Goal: Task Accomplishment & Management: Use online tool/utility

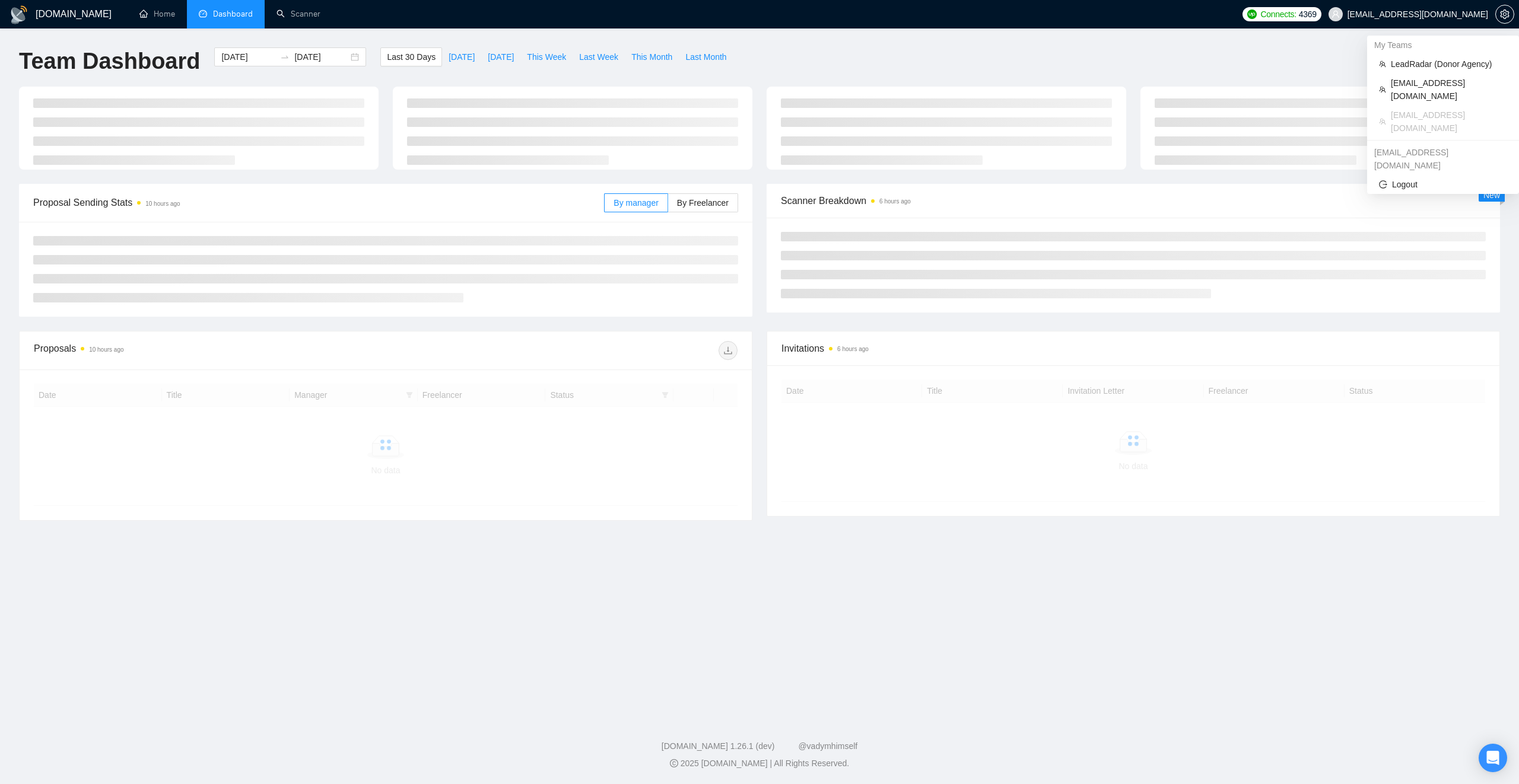
click at [1452, 14] on span "[EMAIL_ADDRESS][DOMAIN_NAME]" at bounding box center [1418, 14] width 140 height 0
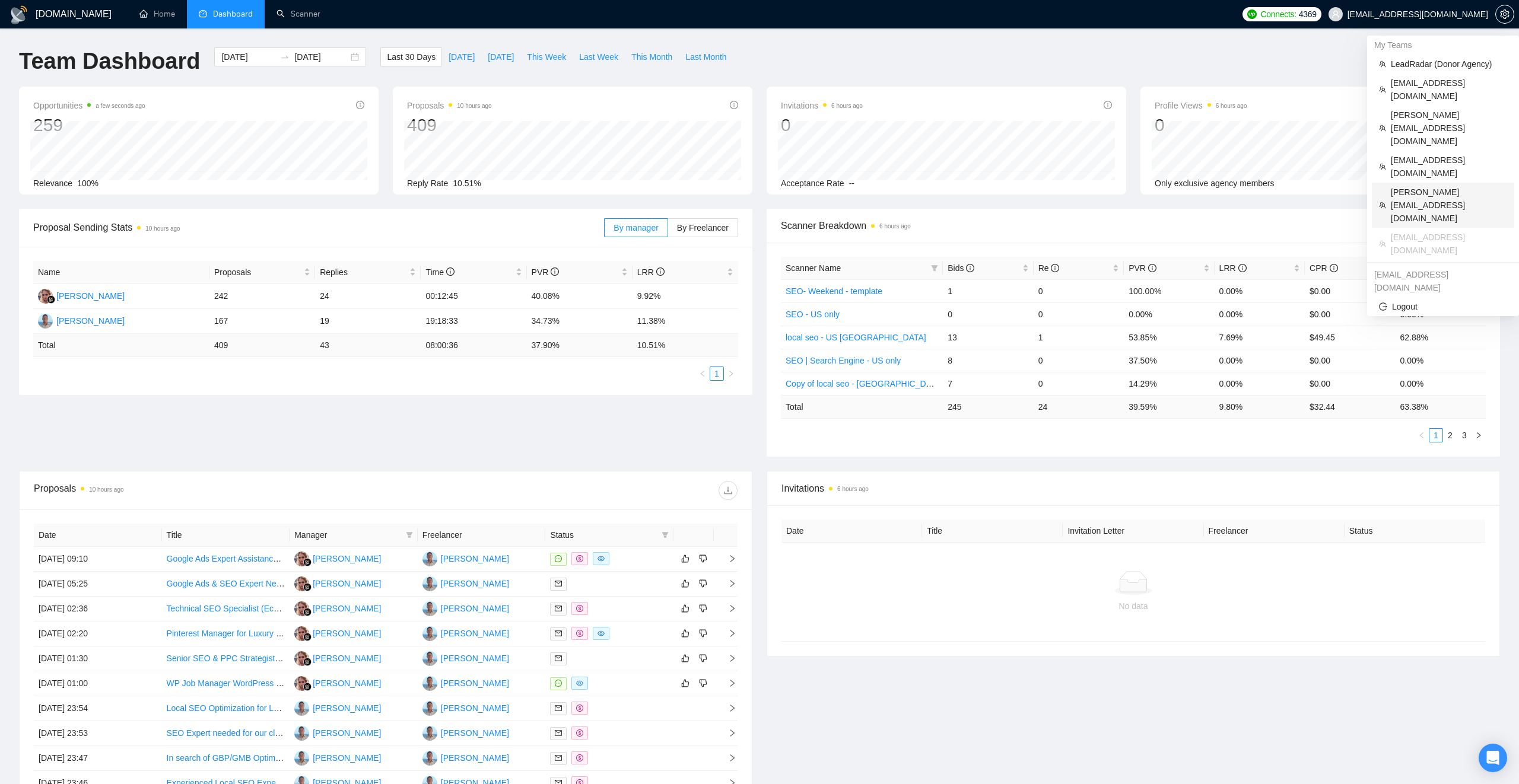
click at [1406, 185] on span "[PERSON_NAME][EMAIL_ADDRESS][DOMAIN_NAME]" at bounding box center [1448, 205] width 117 height 39
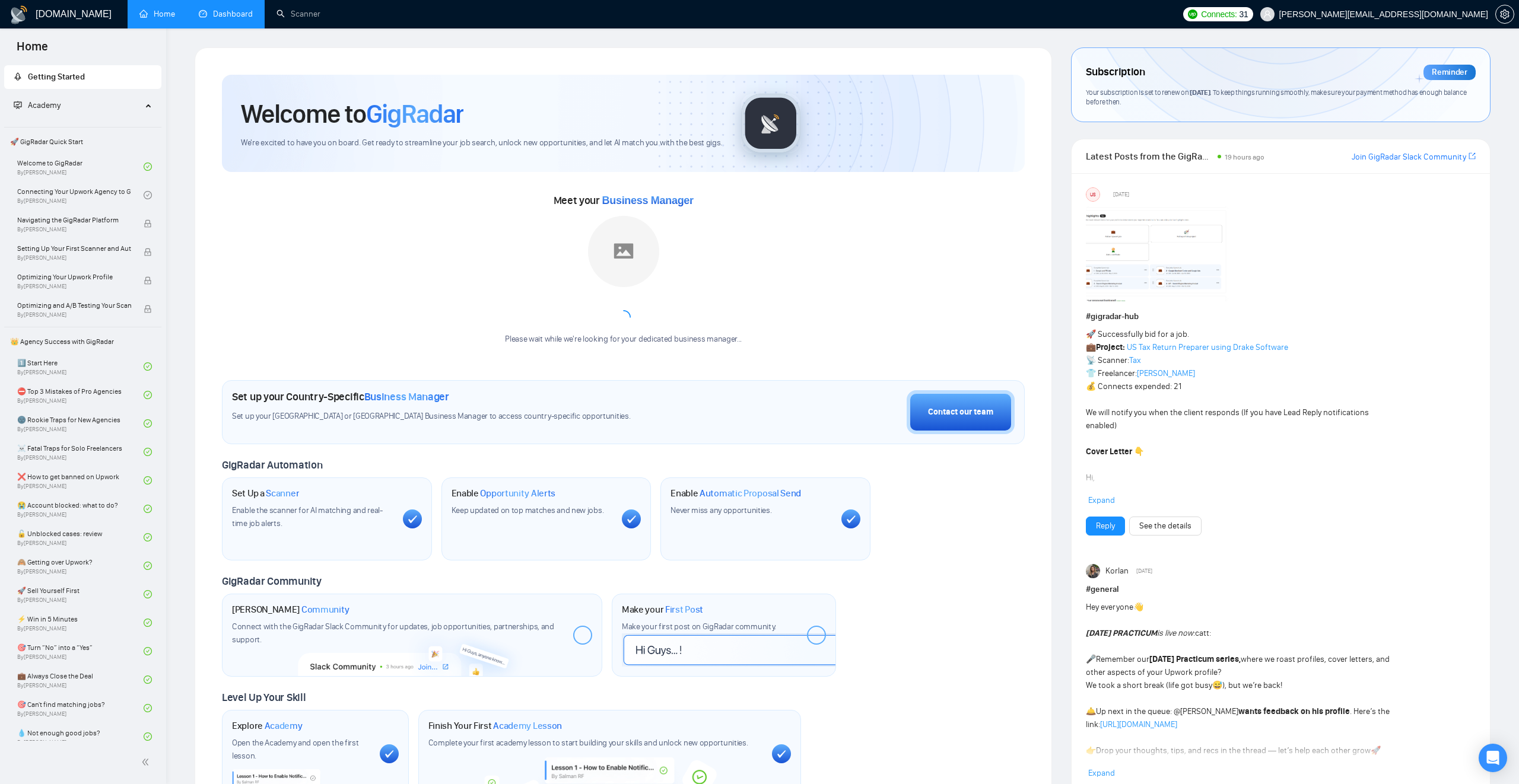
click at [221, 17] on link "Dashboard" at bounding box center [226, 13] width 54 height 10
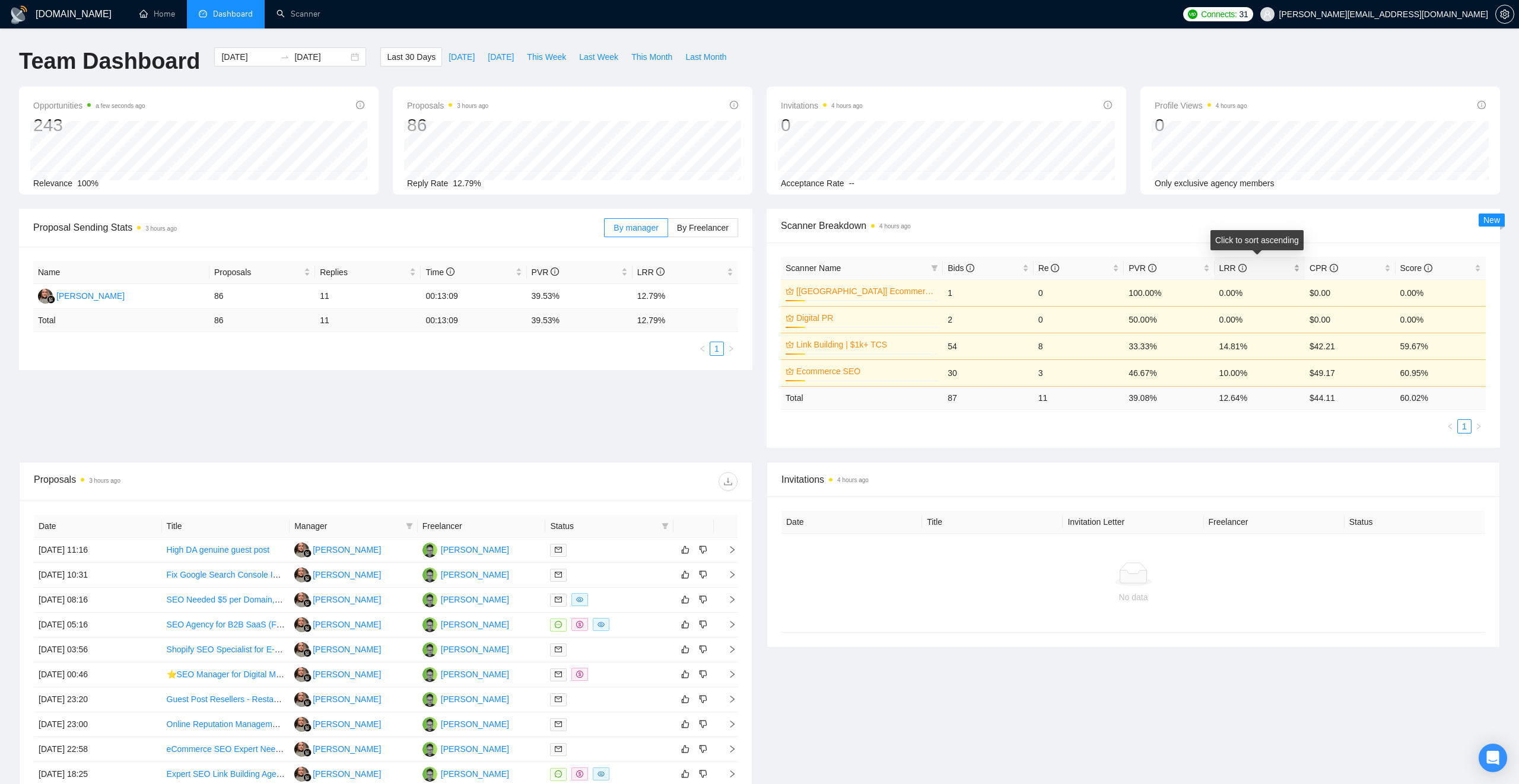
click at [1300, 268] on div "LRR" at bounding box center [1260, 268] width 81 height 13
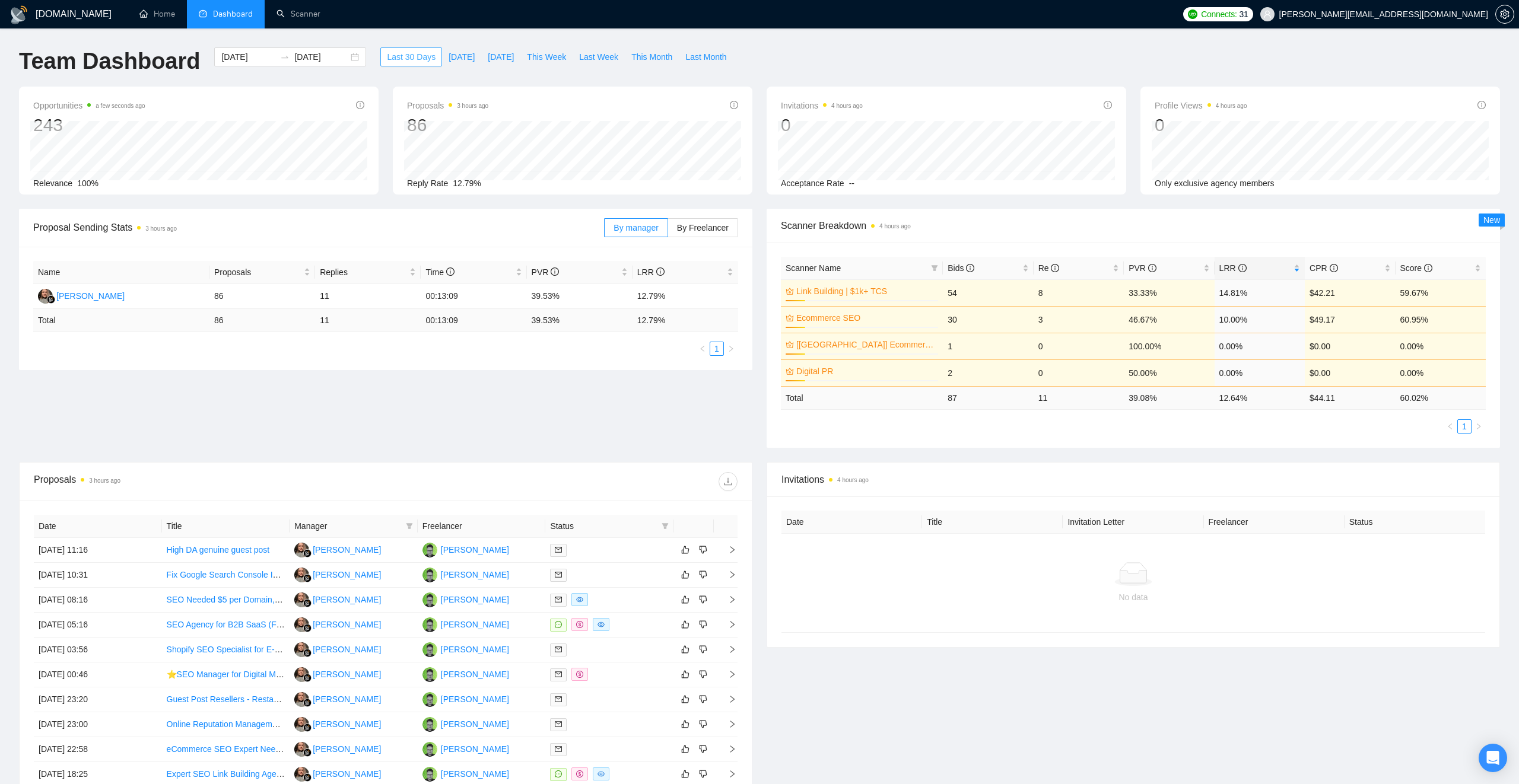
click at [416, 54] on span "Last 30 Days" at bounding box center [411, 57] width 48 height 13
click at [275, 58] on div at bounding box center [285, 57] width 19 height 10
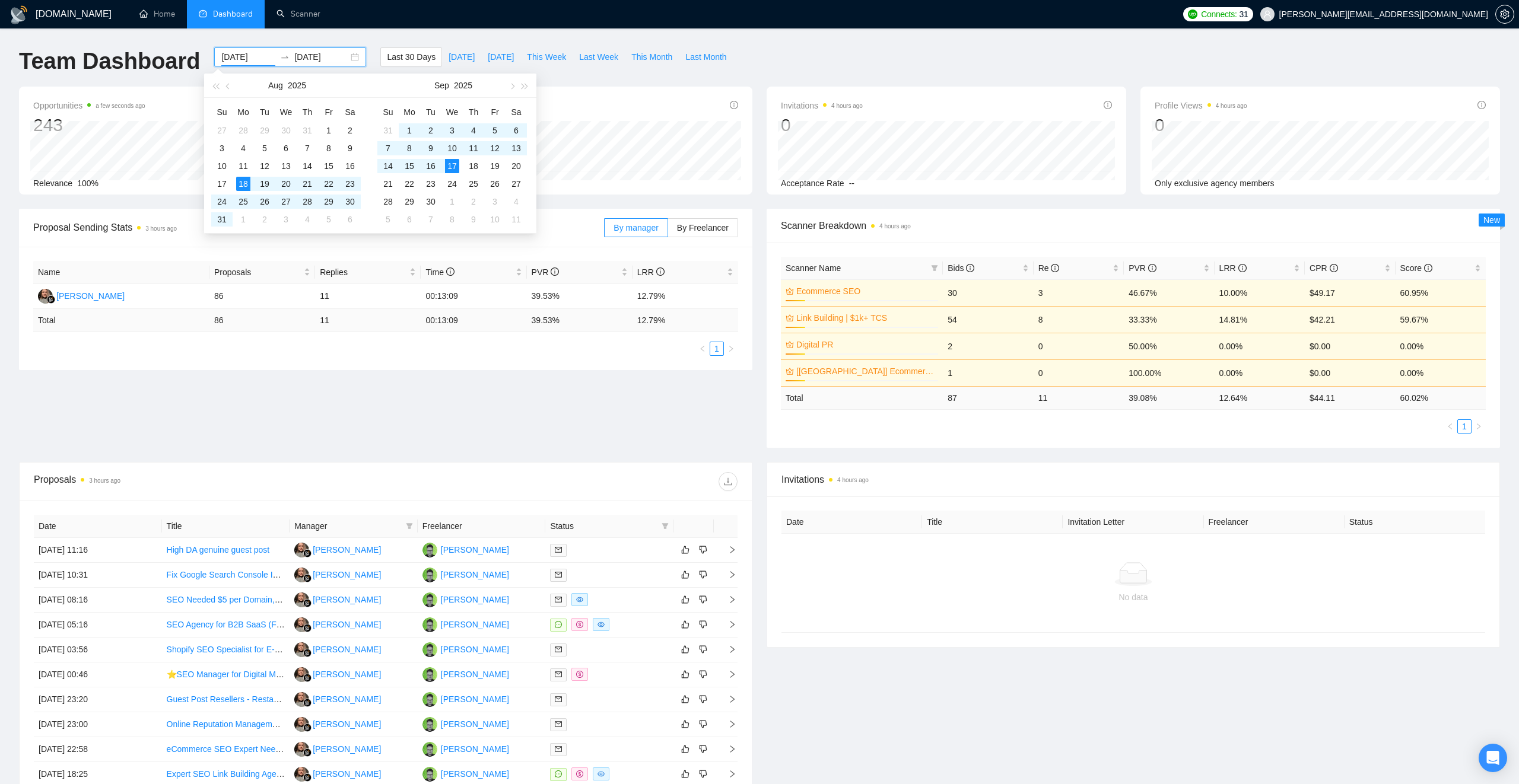
click at [603, 72] on div "Last 30 Days [DATE] [DATE] This Week Last Week This Month Last Month" at bounding box center [557, 67] width 367 height 39
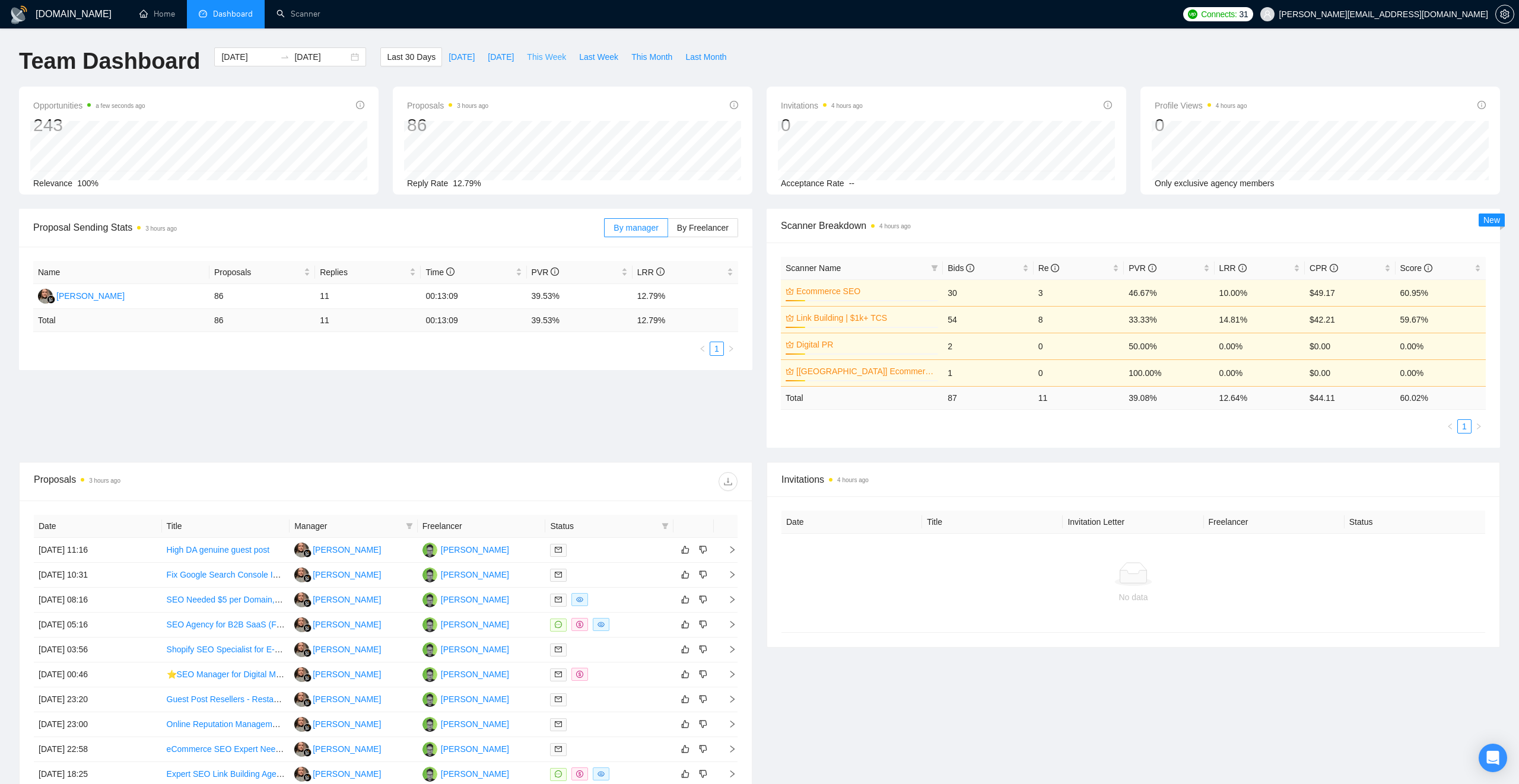
click at [557, 52] on span "This Week" at bounding box center [546, 57] width 39 height 13
type input "[DATE]"
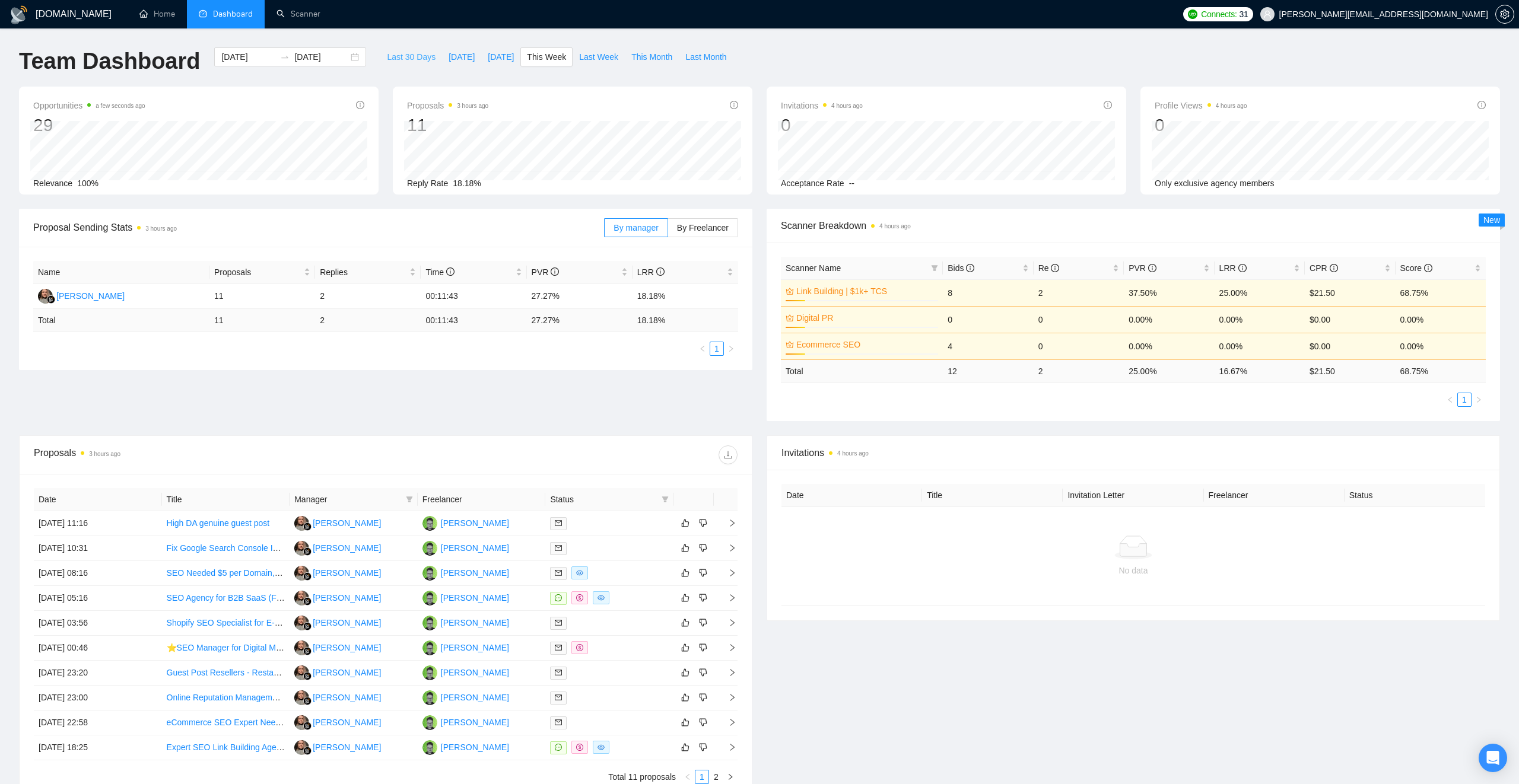
click at [392, 55] on span "Last 30 Days" at bounding box center [411, 57] width 48 height 13
type input "[DATE]"
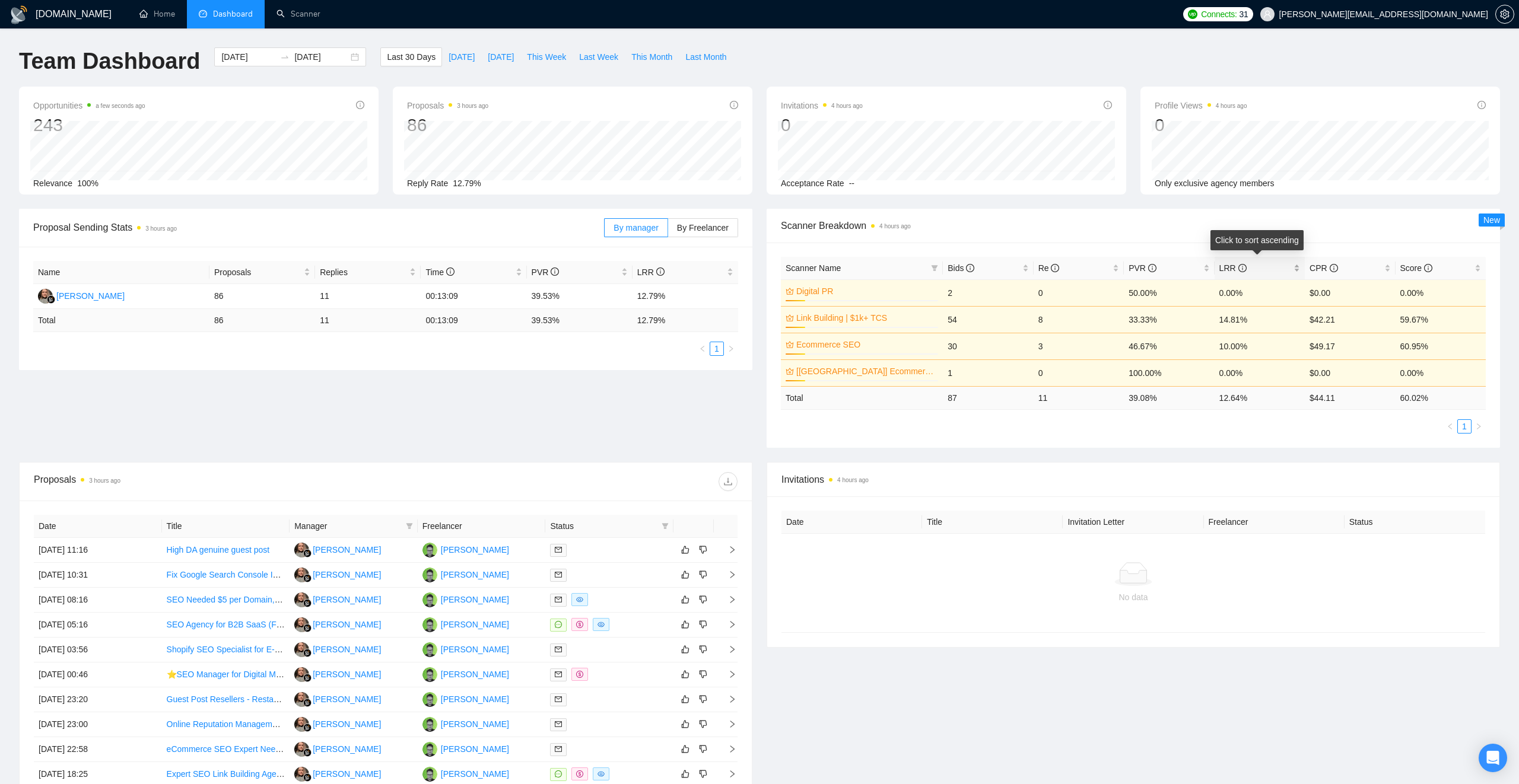
click at [1298, 268] on div "LRR" at bounding box center [1260, 268] width 81 height 13
click at [1299, 268] on div "LRR" at bounding box center [1260, 268] width 81 height 13
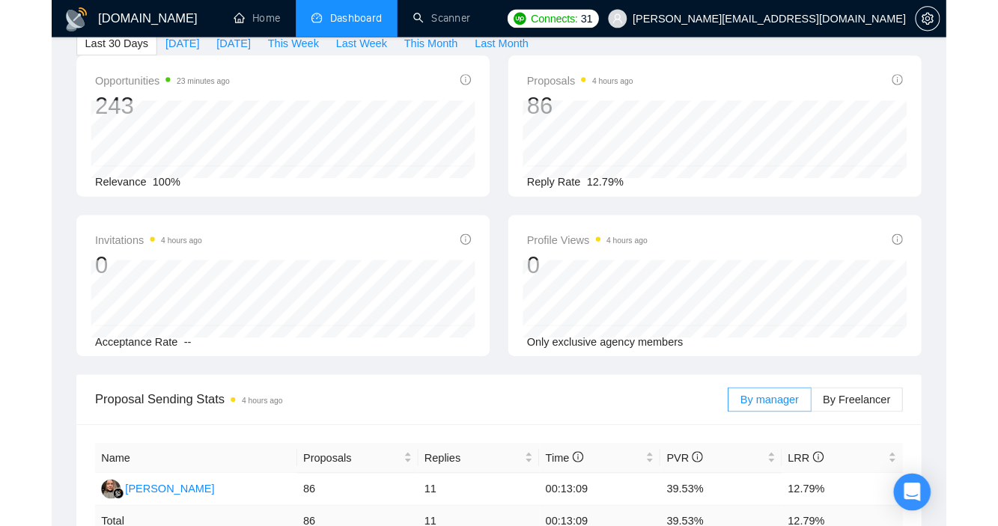
scroll to position [76, 0]
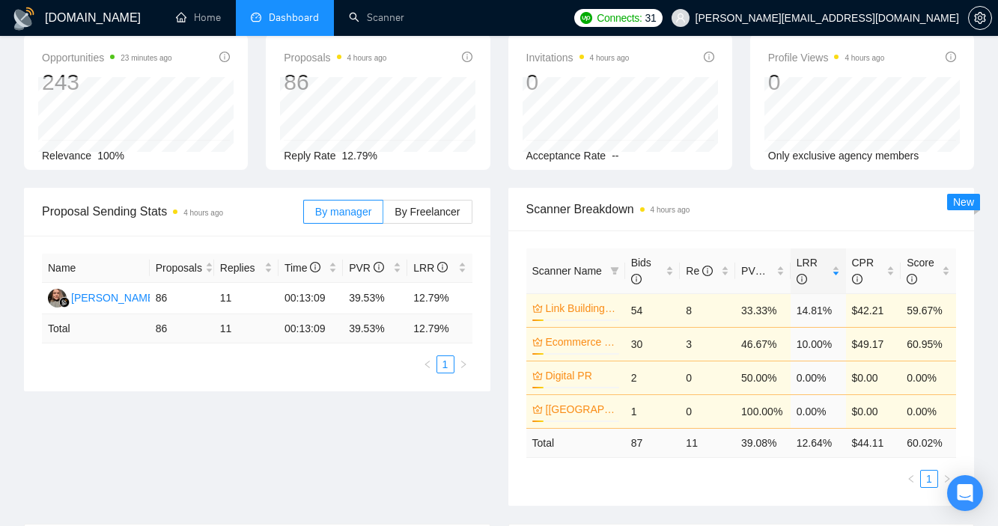
click at [420, 416] on div "Proposal Sending Stats 4 hours ago By manager By Freelancer Name Proposals Repl…" at bounding box center [499, 356] width 968 height 336
click at [909, 18] on span "[PERSON_NAME][EMAIL_ADDRESS][DOMAIN_NAME]" at bounding box center [826, 18] width 263 height 0
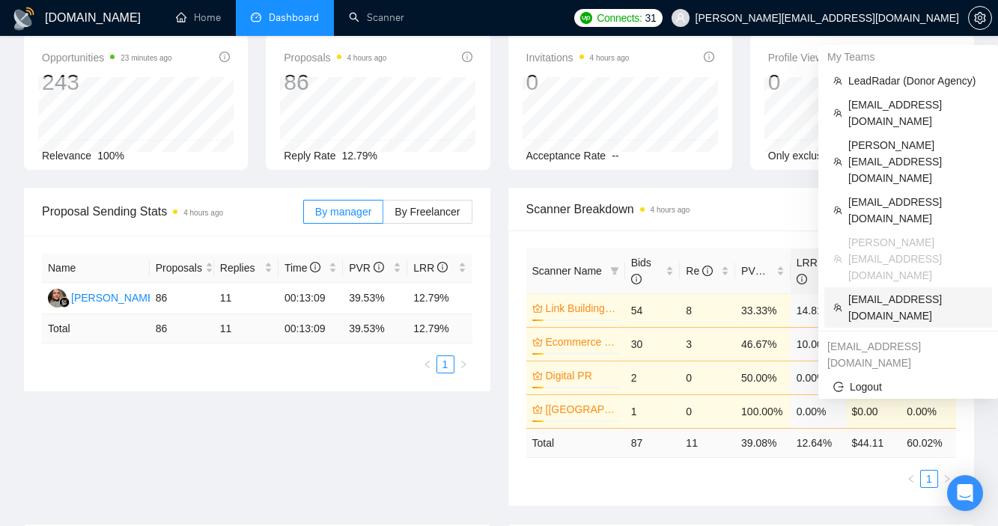
click at [888, 291] on span "[EMAIL_ADDRESS][DOMAIN_NAME]" at bounding box center [915, 307] width 135 height 33
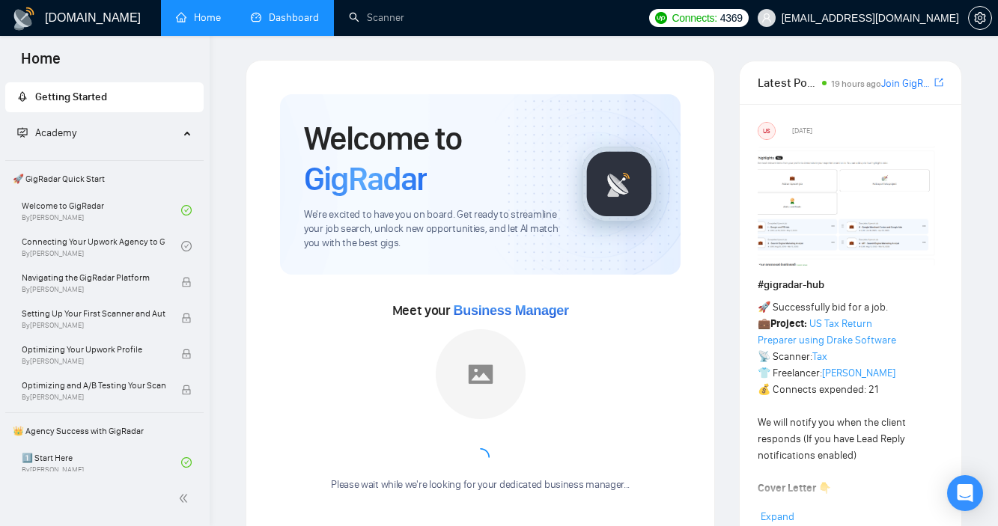
click at [281, 17] on link "Dashboard" at bounding box center [285, 17] width 68 height 13
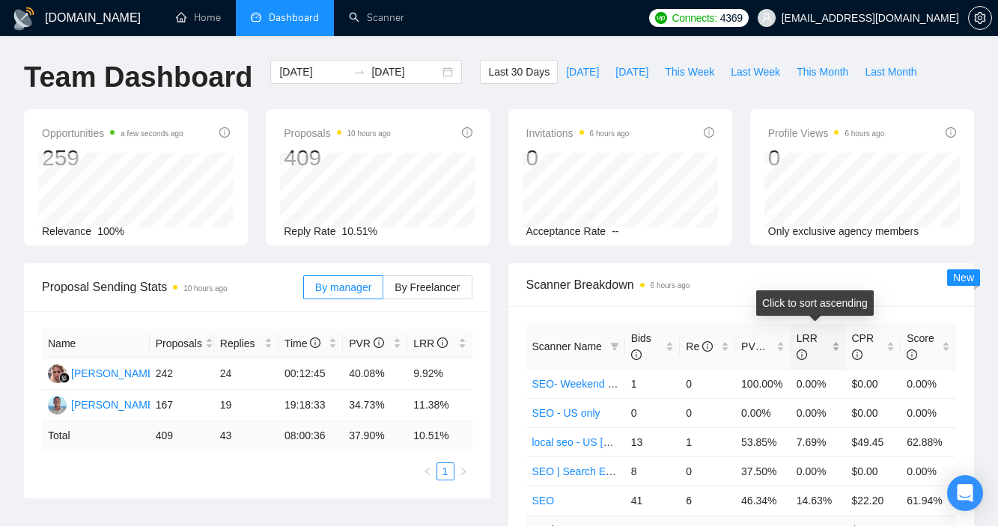
click at [833, 348] on div "LRR" at bounding box center [817, 346] width 43 height 33
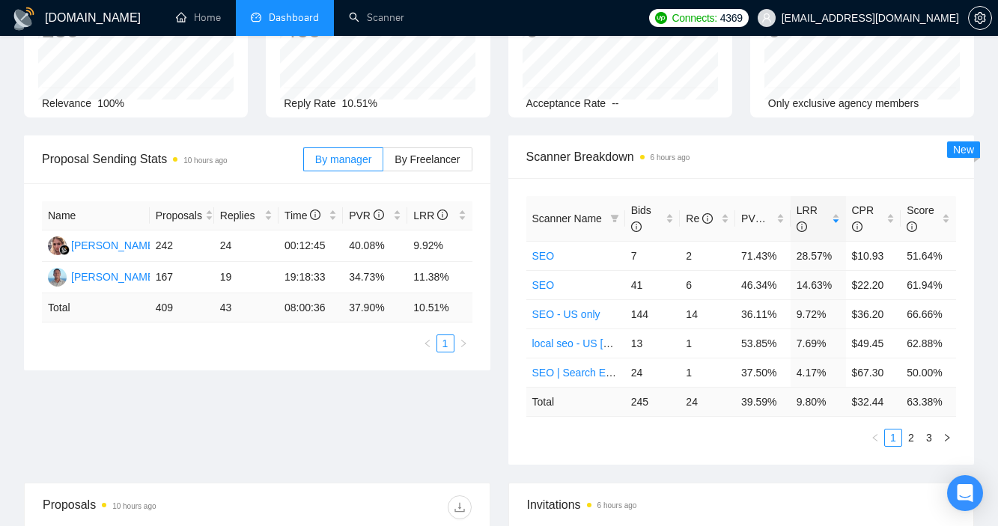
scroll to position [129, 0]
click at [900, 32] on span "[EMAIL_ADDRESS][DOMAIN_NAME]" at bounding box center [857, 18] width 219 height 48
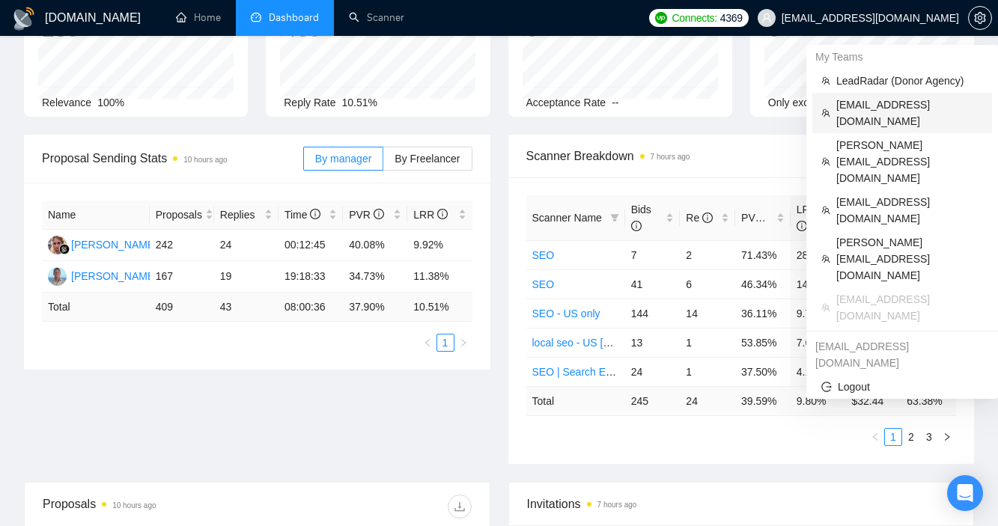
click at [895, 102] on span "[EMAIL_ADDRESS][DOMAIN_NAME]" at bounding box center [909, 113] width 147 height 33
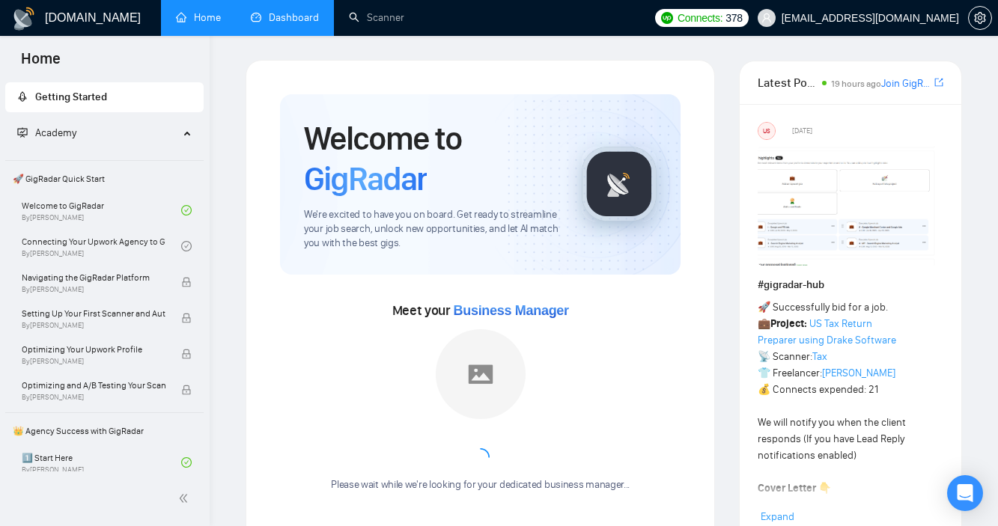
click at [280, 11] on link "Dashboard" at bounding box center [285, 17] width 68 height 13
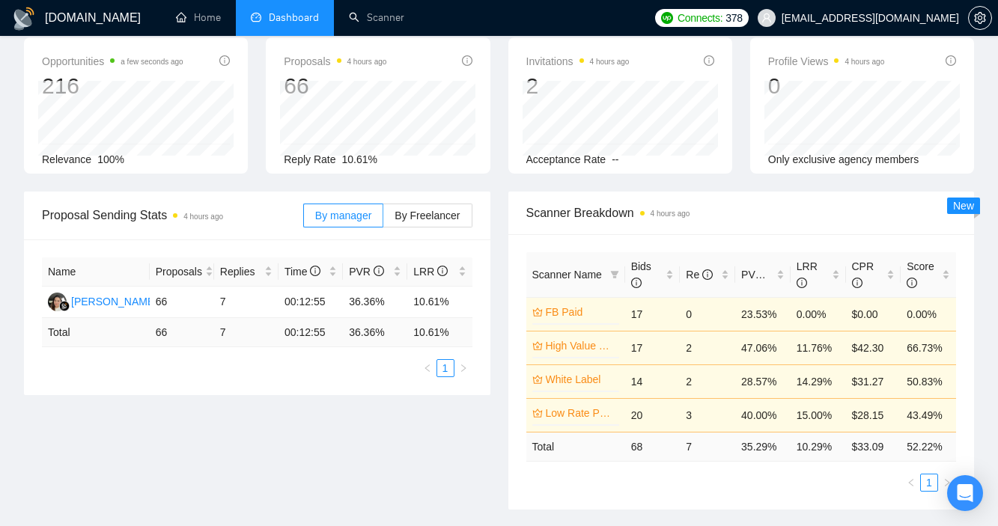
scroll to position [100, 0]
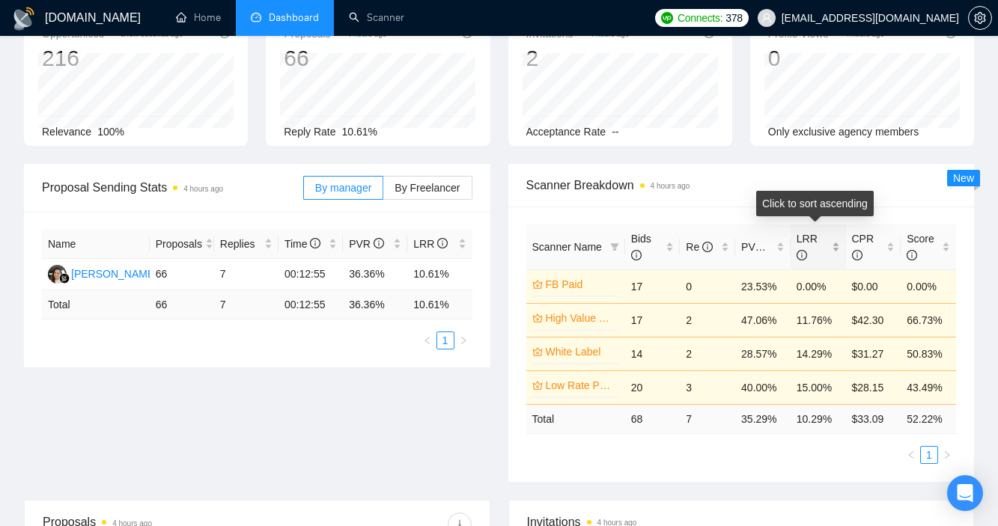
click at [840, 250] on div "LRR" at bounding box center [817, 247] width 43 height 33
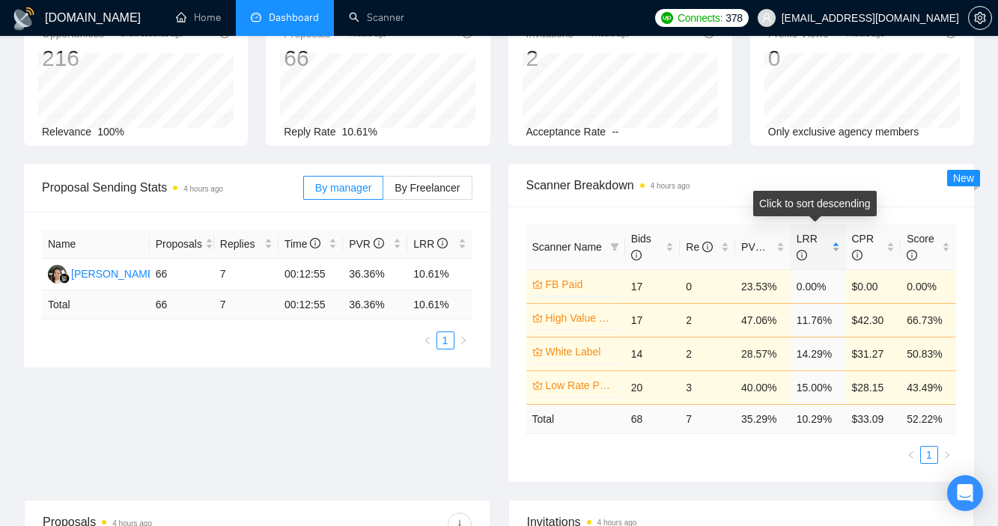
click at [836, 242] on div "LRR" at bounding box center [817, 247] width 43 height 33
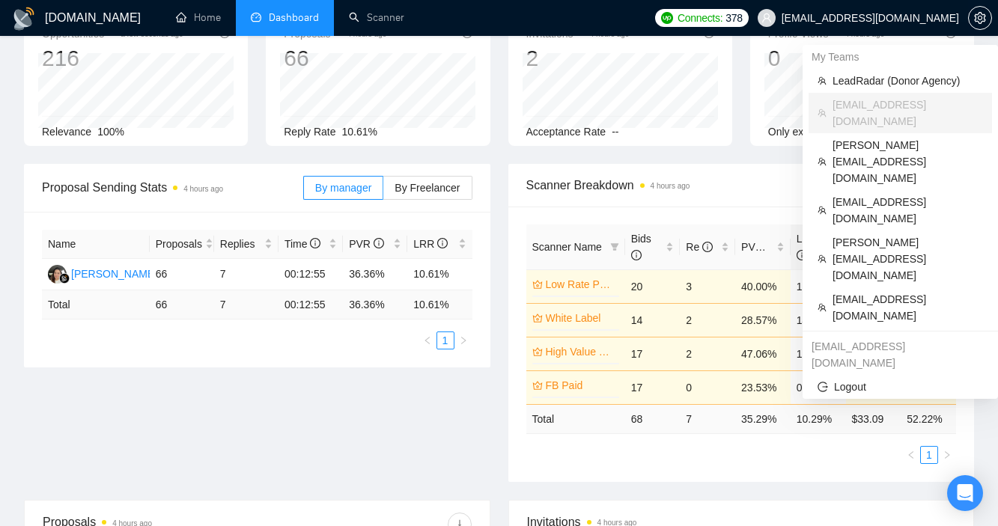
click at [905, 18] on span "[EMAIL_ADDRESS][DOMAIN_NAME]" at bounding box center [869, 18] width 177 height 0
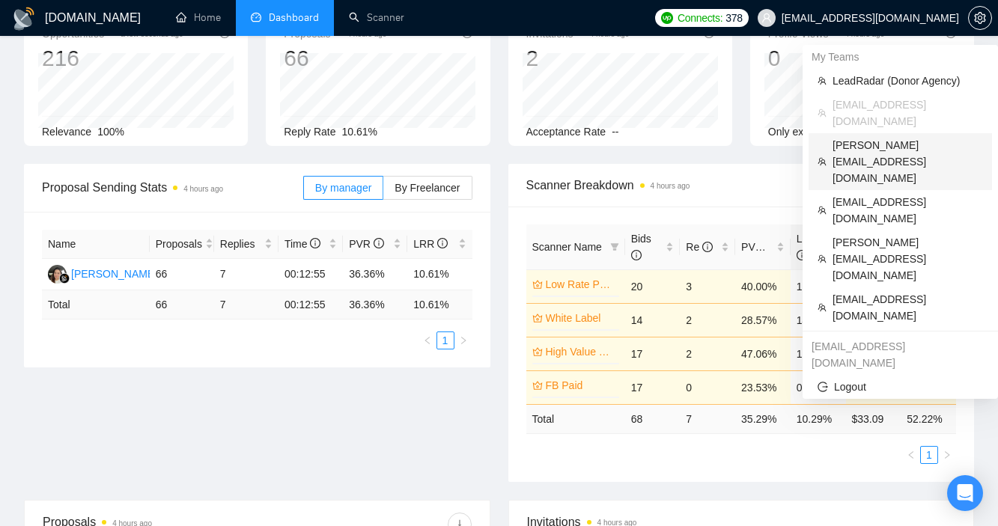
click at [864, 137] on span "[PERSON_NAME][EMAIL_ADDRESS][DOMAIN_NAME]" at bounding box center [907, 161] width 150 height 49
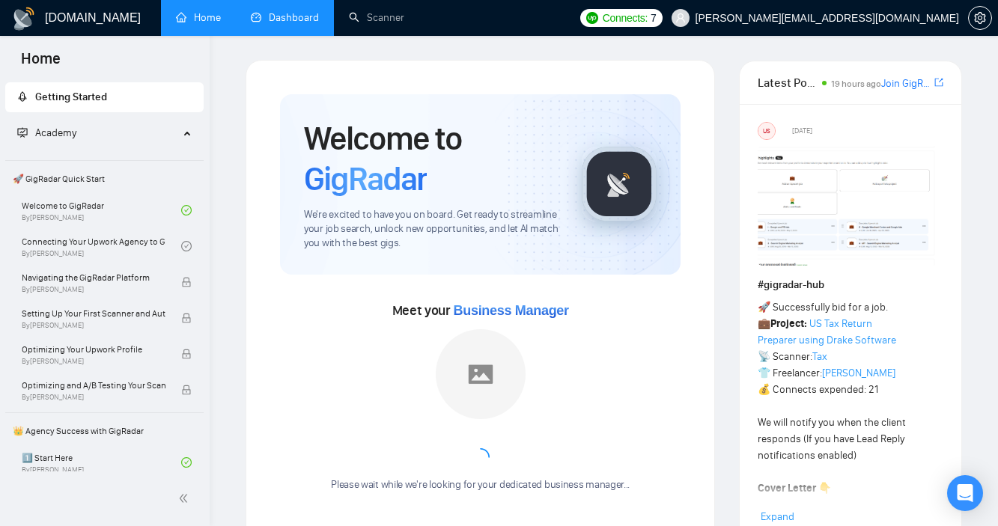
click at [281, 11] on link "Dashboard" at bounding box center [285, 17] width 68 height 13
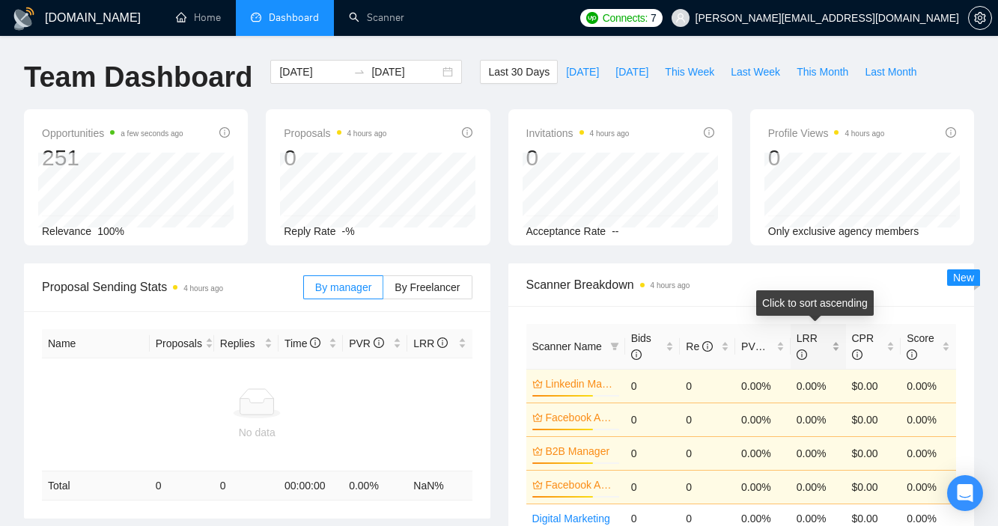
click at [838, 350] on div "LRR" at bounding box center [817, 346] width 43 height 33
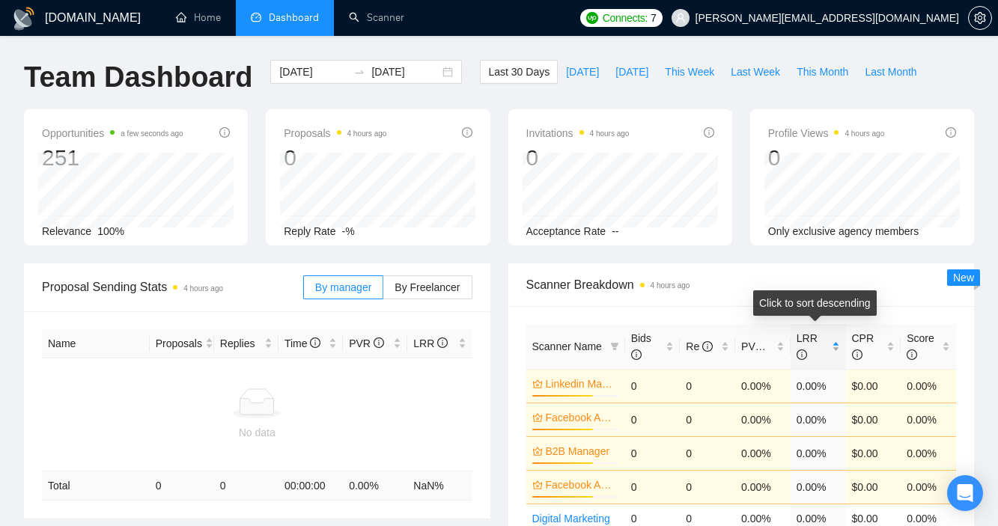
click at [838, 350] on div "LRR" at bounding box center [817, 346] width 43 height 33
click at [838, 346] on div "LRR" at bounding box center [817, 346] width 43 height 33
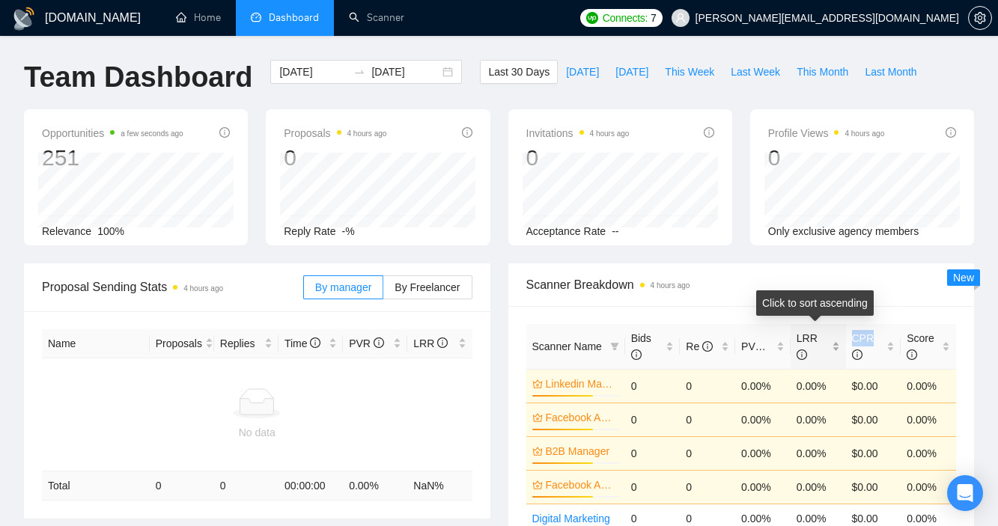
click at [838, 346] on div "LRR" at bounding box center [817, 346] width 43 height 33
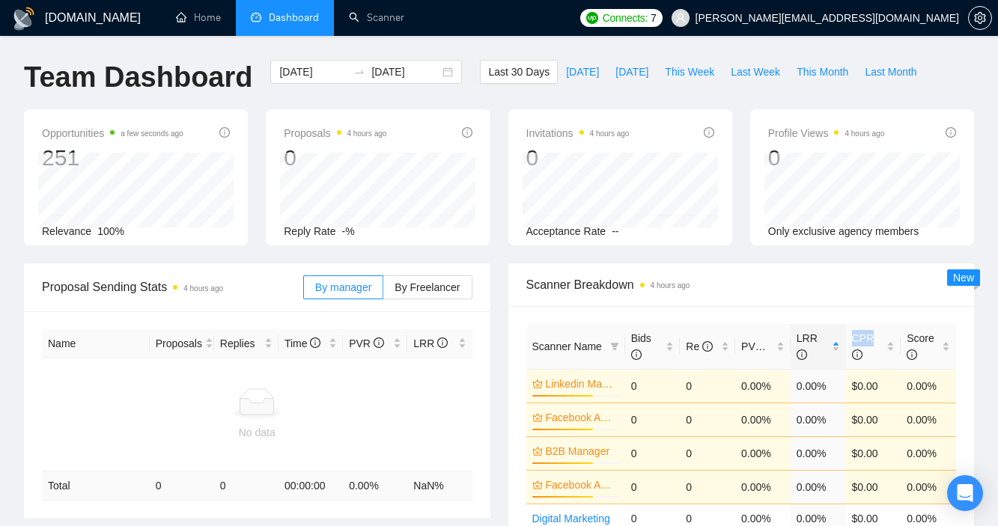
click at [720, 269] on div "Scanner Breakdown 4 hours ago" at bounding box center [741, 284] width 430 height 43
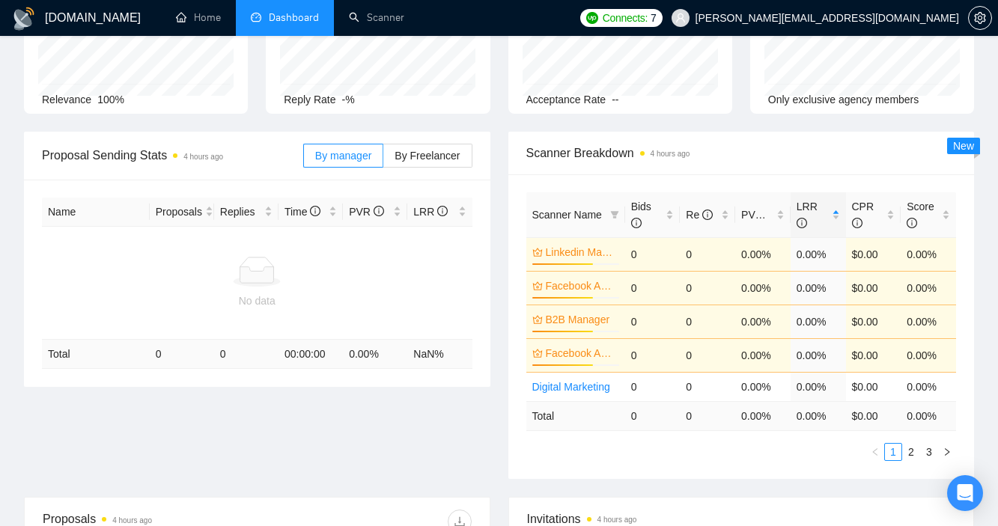
scroll to position [133, 0]
click at [840, 215] on div "LRR" at bounding box center [817, 213] width 43 height 33
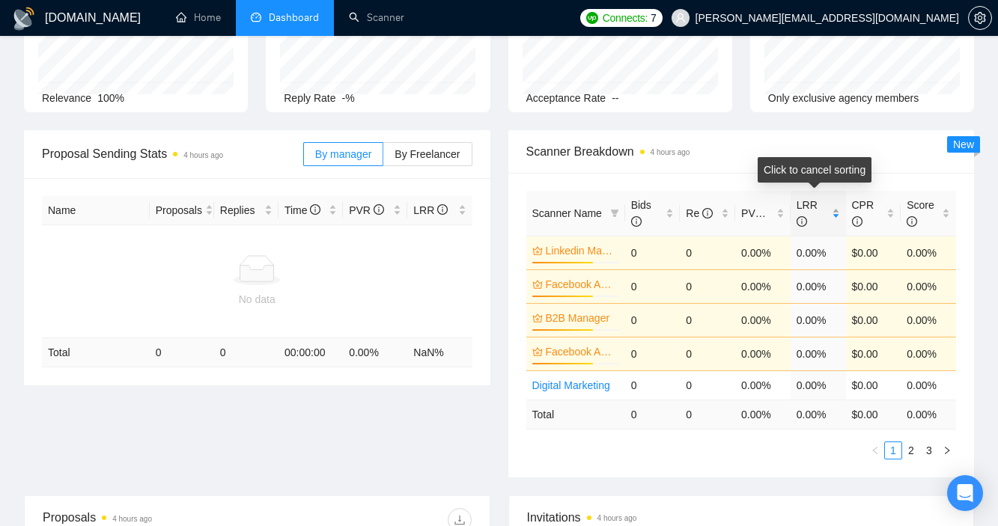
click at [840, 215] on div "LRR" at bounding box center [817, 213] width 43 height 33
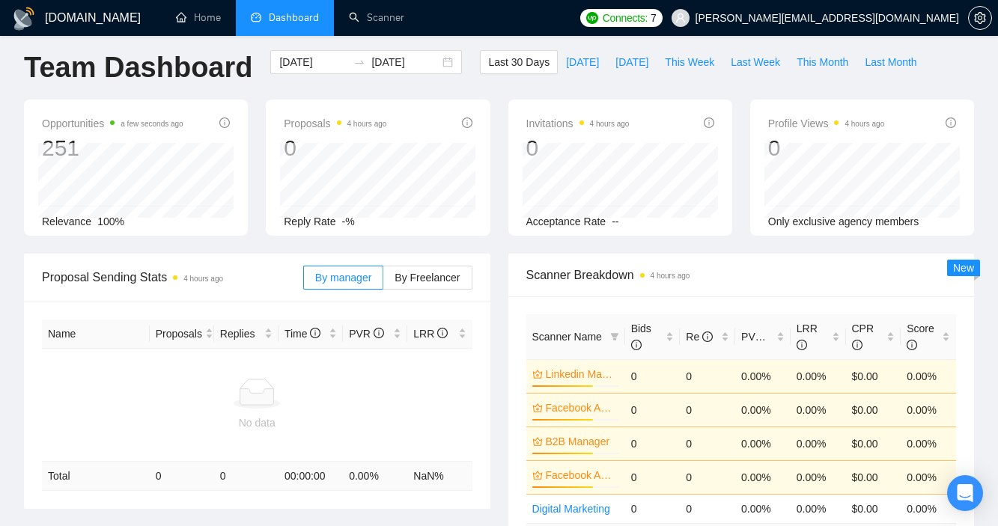
scroll to position [0, 0]
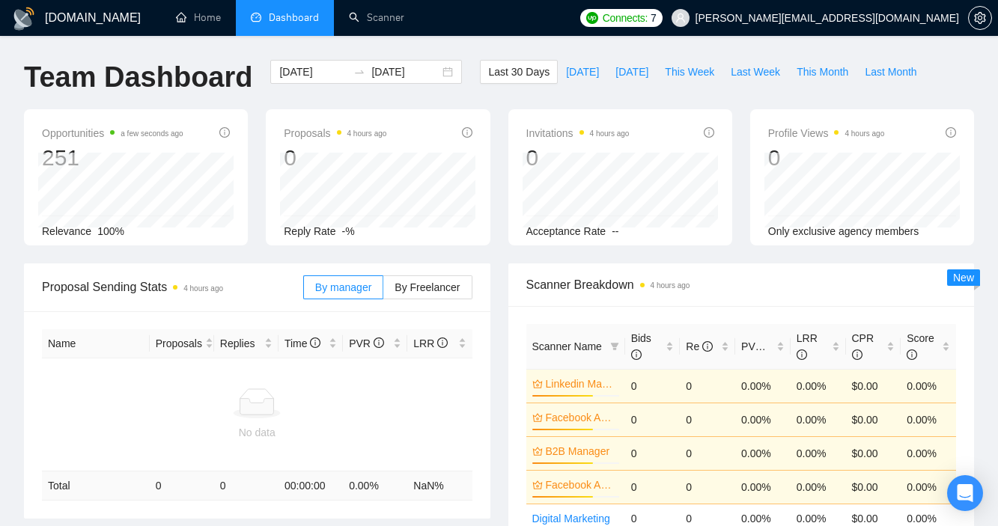
click at [291, 147] on div "0" at bounding box center [335, 158] width 103 height 28
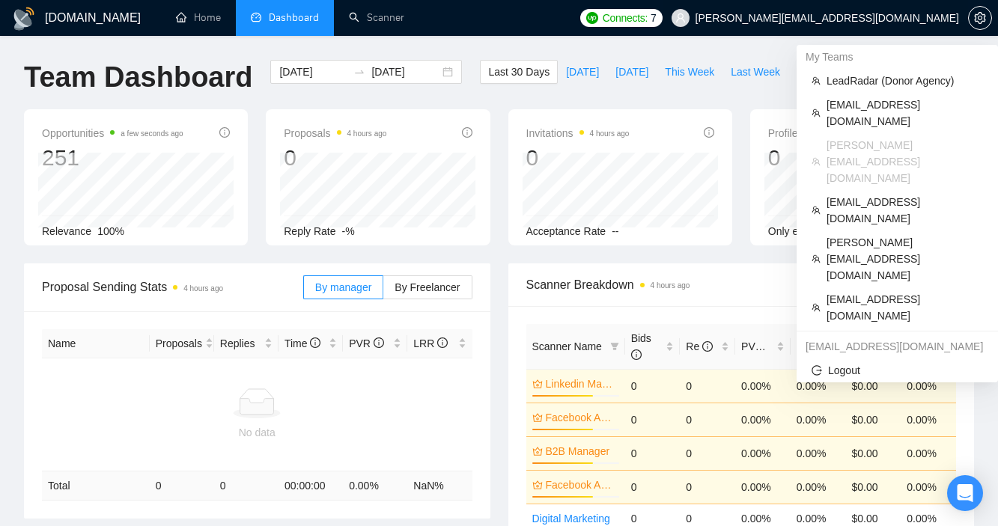
click at [858, 18] on span "[PERSON_NAME][EMAIL_ADDRESS][DOMAIN_NAME]" at bounding box center [826, 18] width 263 height 0
click at [858, 194] on span "[EMAIL_ADDRESS][DOMAIN_NAME]" at bounding box center [904, 210] width 156 height 33
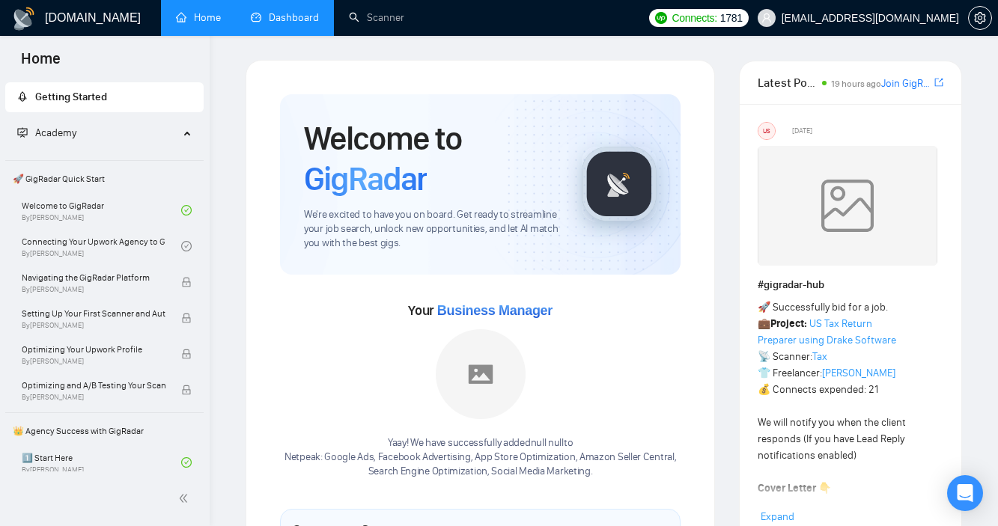
click at [284, 13] on link "Dashboard" at bounding box center [285, 17] width 68 height 13
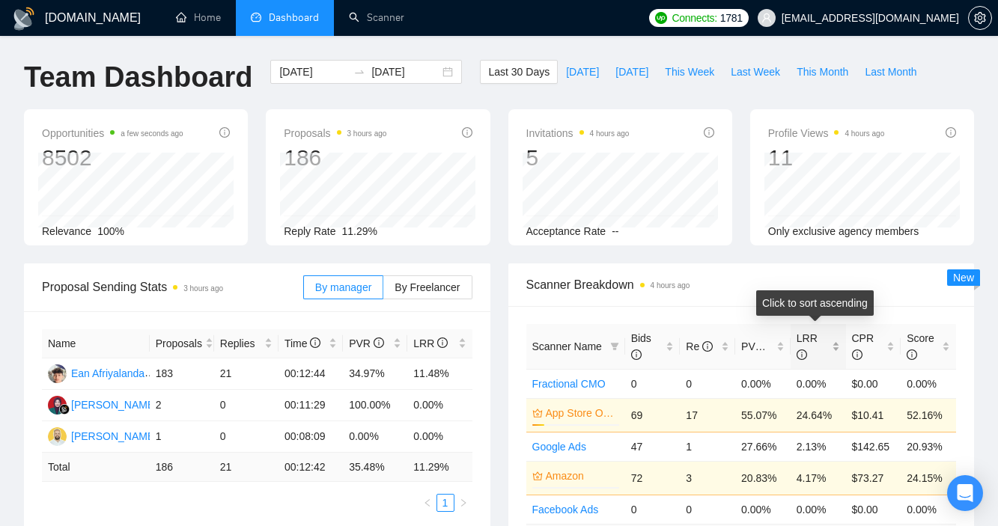
click at [832, 351] on div "LRR" at bounding box center [817, 346] width 43 height 33
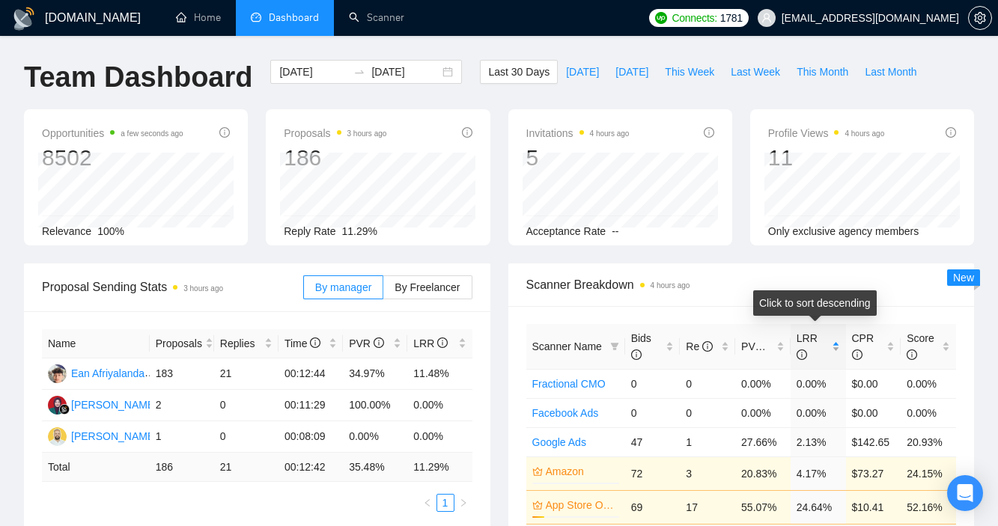
click at [832, 351] on div "LRR" at bounding box center [817, 346] width 43 height 33
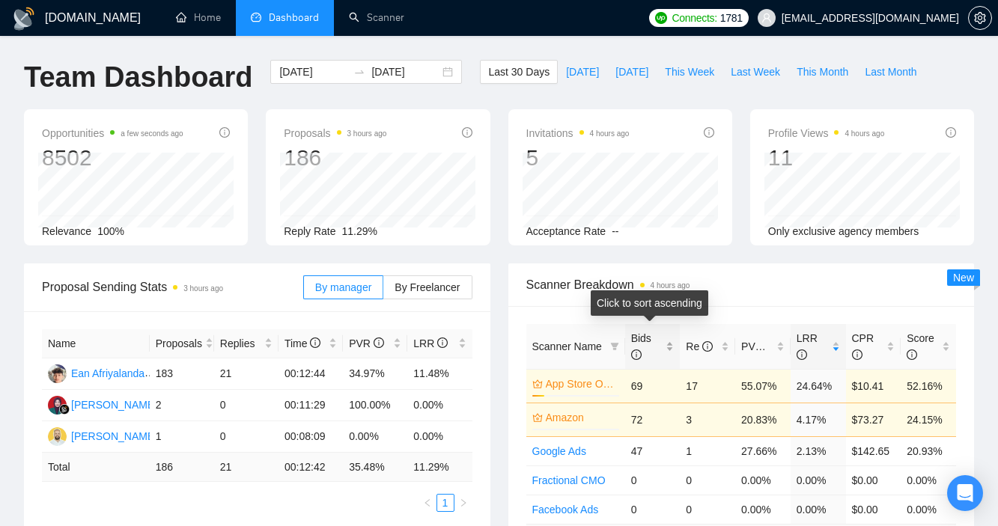
drag, startPoint x: 624, startPoint y: 342, endPoint x: 662, endPoint y: 342, distance: 38.2
click at [662, 342] on div "Bids" at bounding box center [652, 346] width 43 height 33
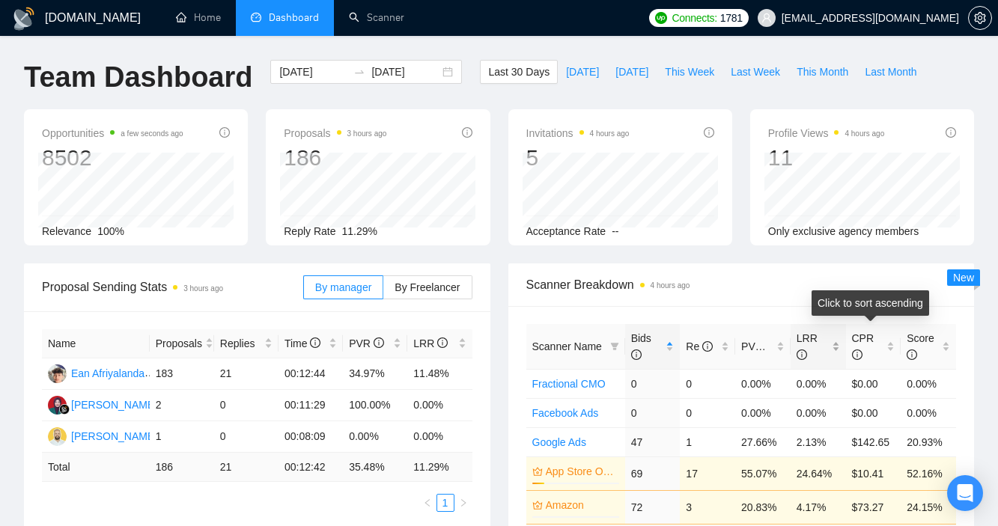
click at [837, 347] on div "LRR" at bounding box center [817, 346] width 43 height 33
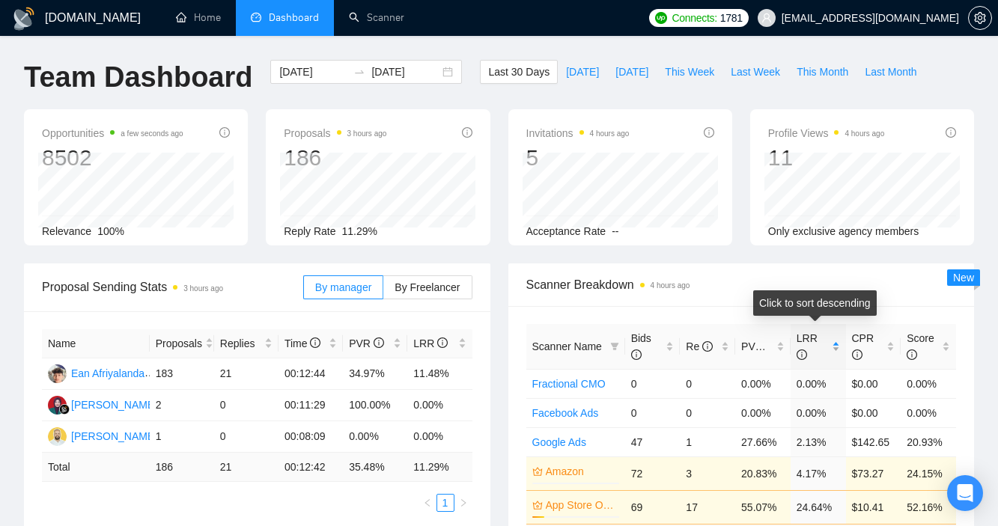
click at [837, 347] on div "LRR" at bounding box center [817, 346] width 43 height 33
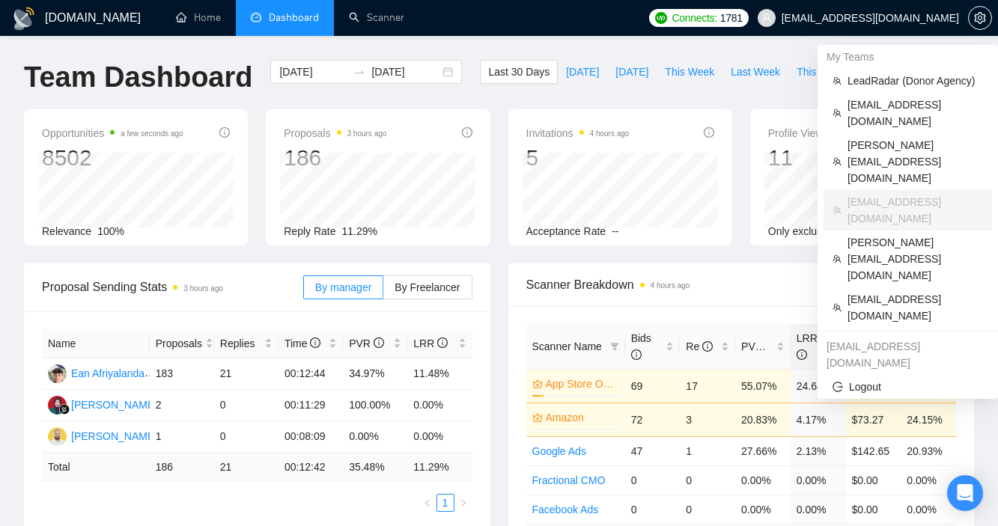
click at [896, 18] on span "[EMAIL_ADDRESS][DOMAIN_NAME]" at bounding box center [869, 18] width 177 height 0
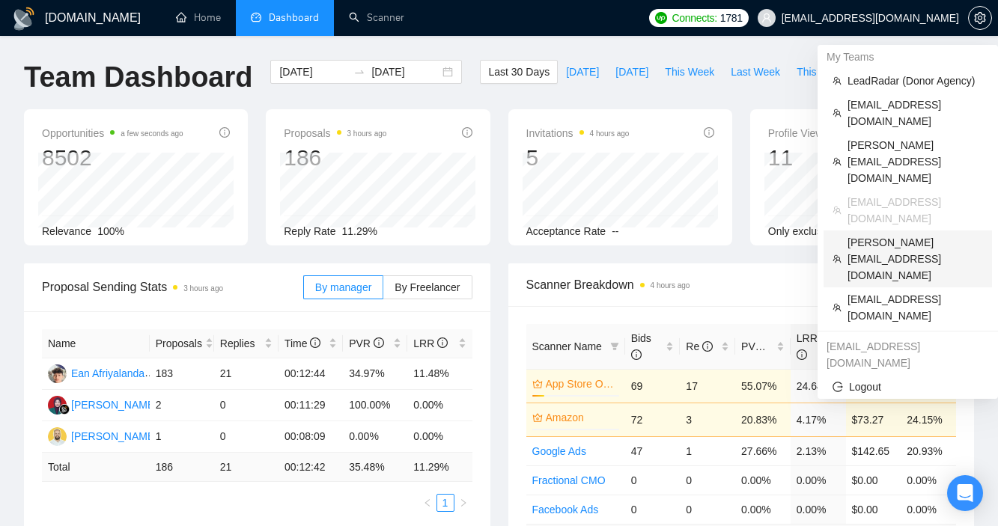
click at [878, 234] on span "[PERSON_NAME][EMAIL_ADDRESS][DOMAIN_NAME]" at bounding box center [914, 258] width 135 height 49
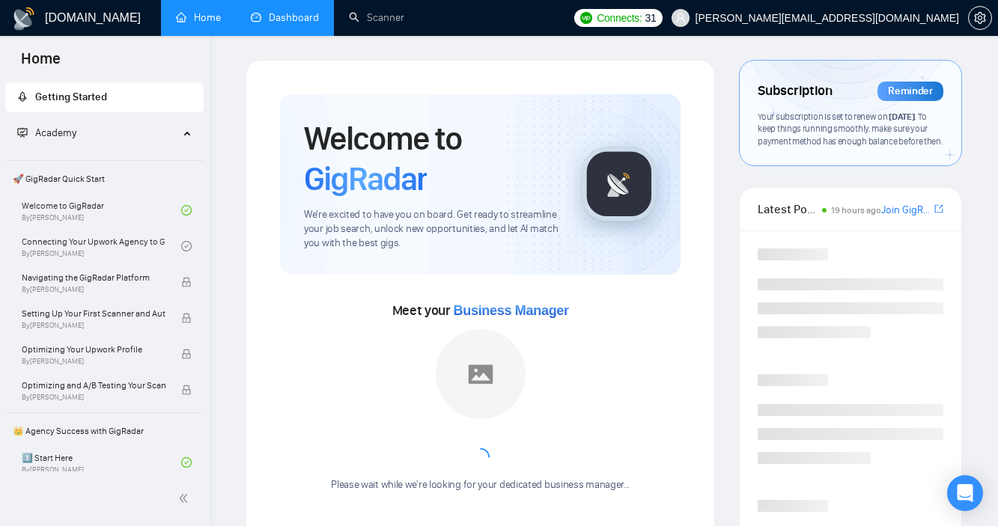
click at [291, 16] on link "Dashboard" at bounding box center [285, 17] width 68 height 13
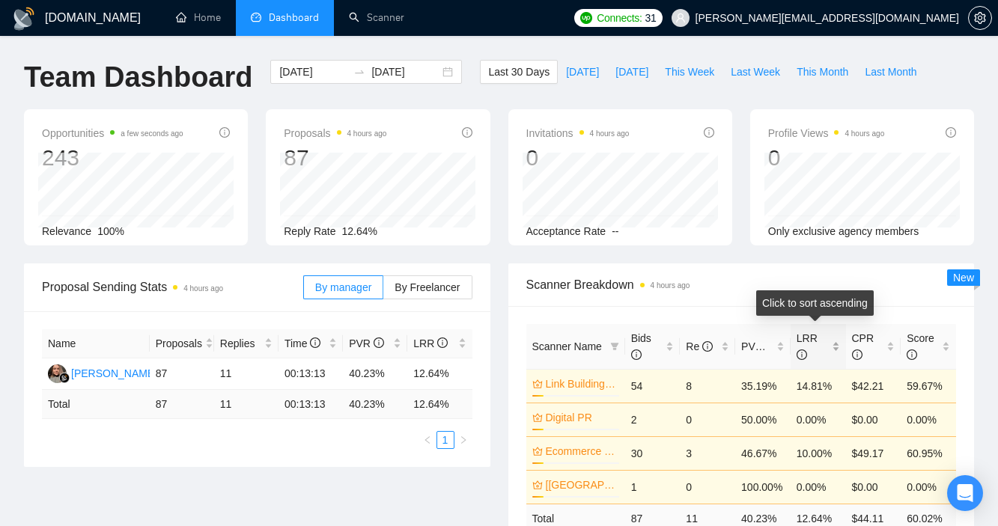
click at [837, 347] on div "LRR" at bounding box center [817, 346] width 43 height 33
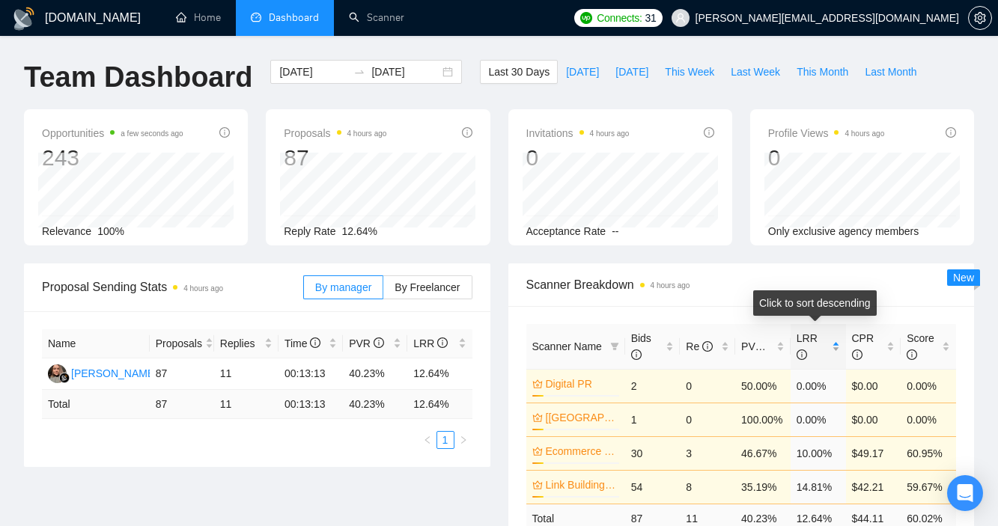
click at [837, 347] on div "LRR" at bounding box center [817, 346] width 43 height 33
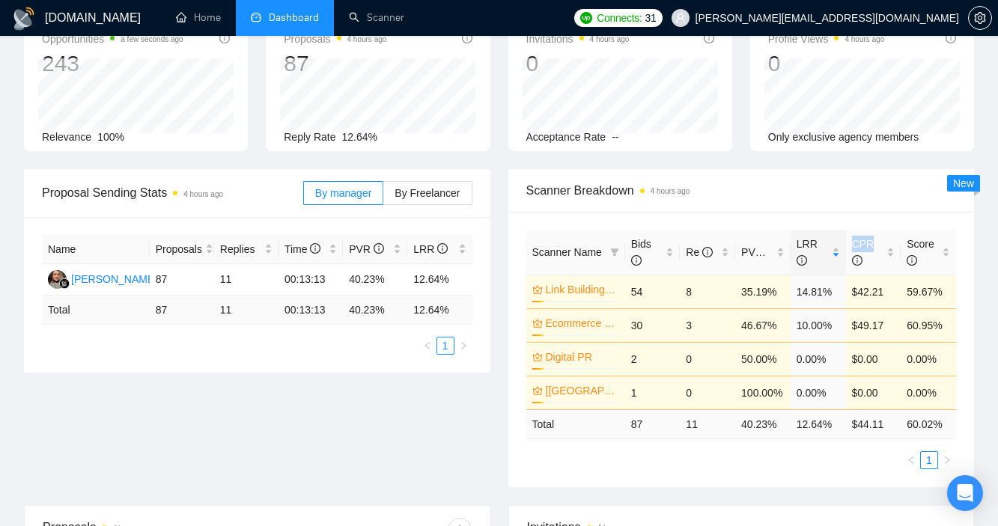
scroll to position [96, 0]
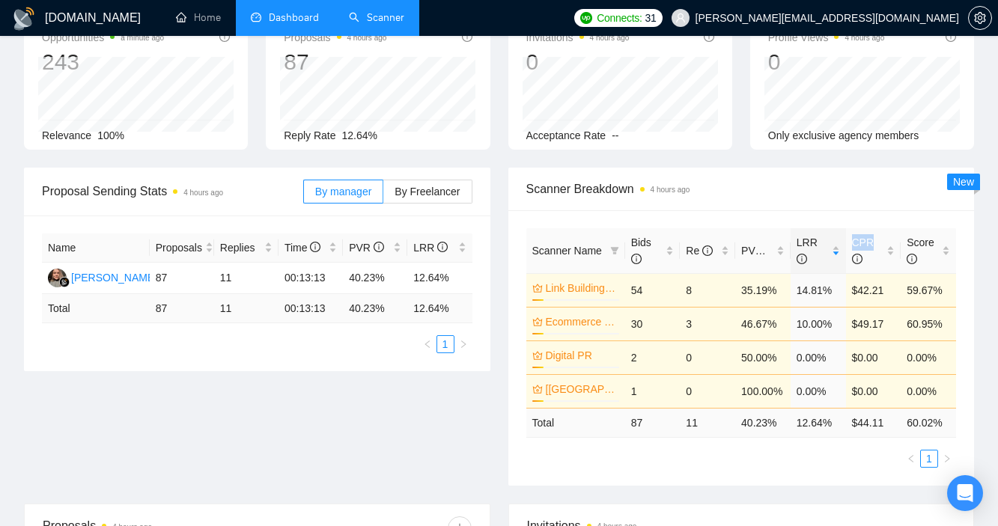
click at [394, 24] on link "Scanner" at bounding box center [376, 17] width 55 height 13
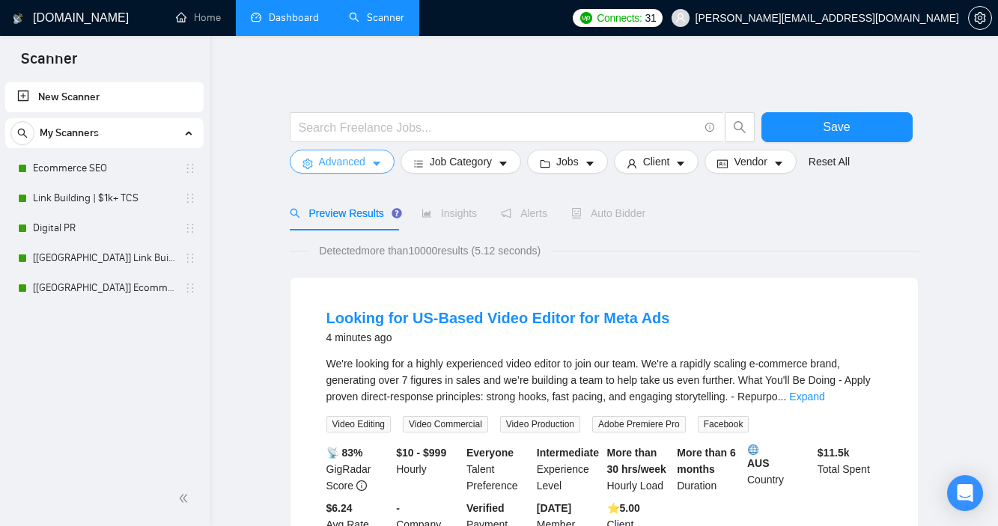
click at [365, 162] on span "Advanced" at bounding box center [342, 161] width 46 height 16
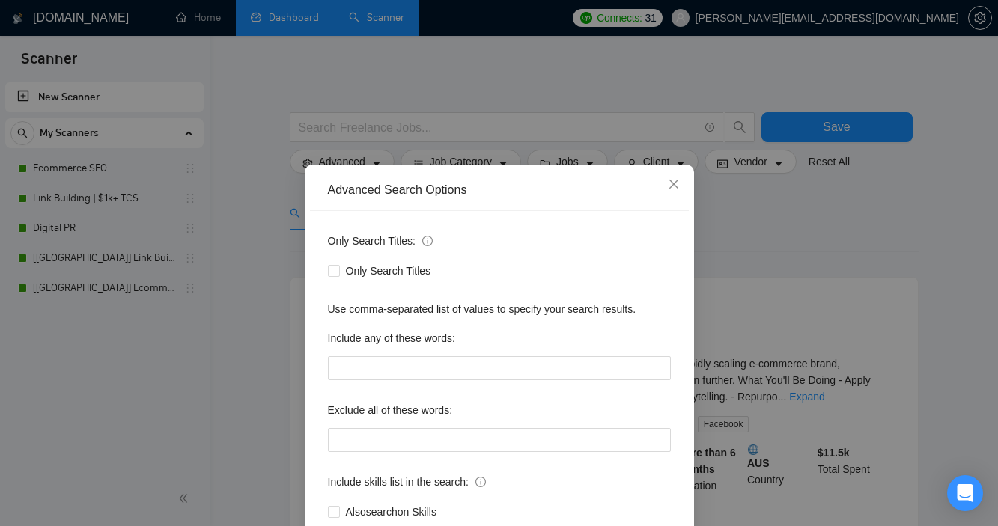
click at [853, 197] on div "Advanced Search Options Only Search Titles: Only Search Titles Use comma-separa…" at bounding box center [499, 263] width 998 height 526
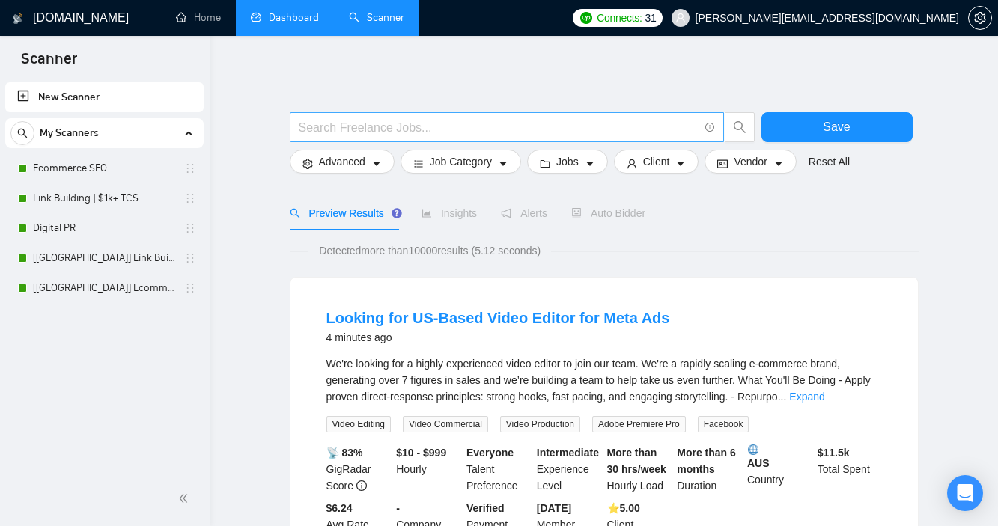
click at [490, 121] on input "text" at bounding box center [499, 127] width 400 height 19
type input "SEO"
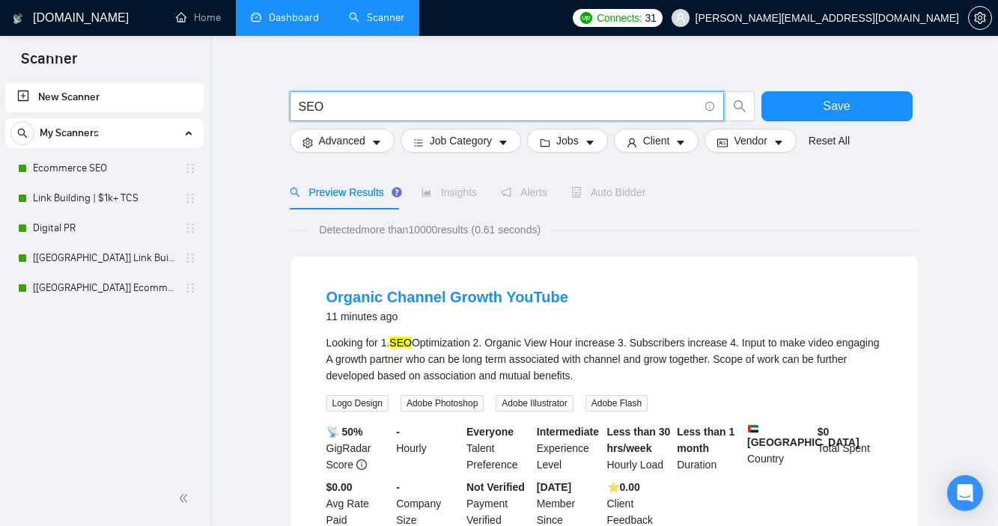
scroll to position [14, 0]
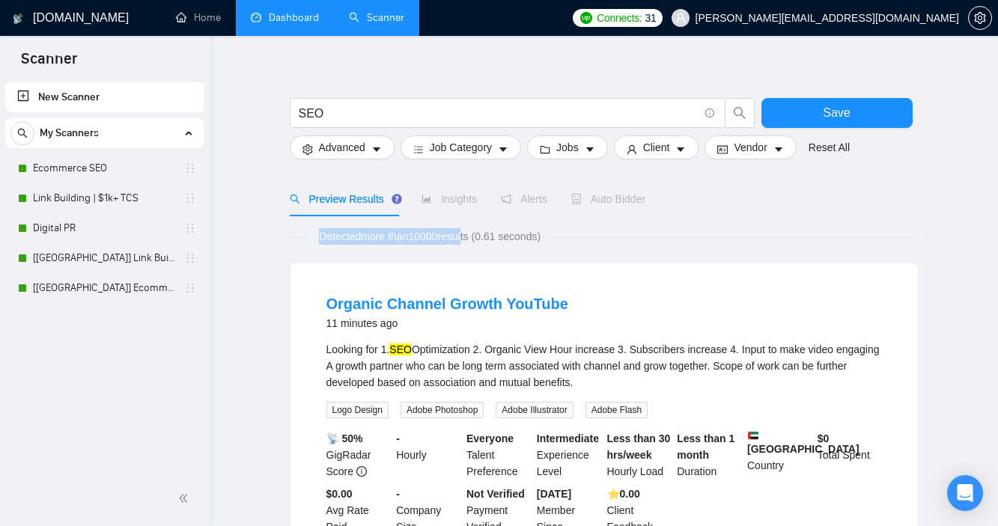
drag, startPoint x: 318, startPoint y: 230, endPoint x: 474, endPoint y: 228, distance: 155.7
click at [474, 229] on span "Detected more than 10000 results (0.61 seconds)" at bounding box center [429, 236] width 242 height 16
click at [358, 149] on span "Advanced" at bounding box center [342, 147] width 46 height 16
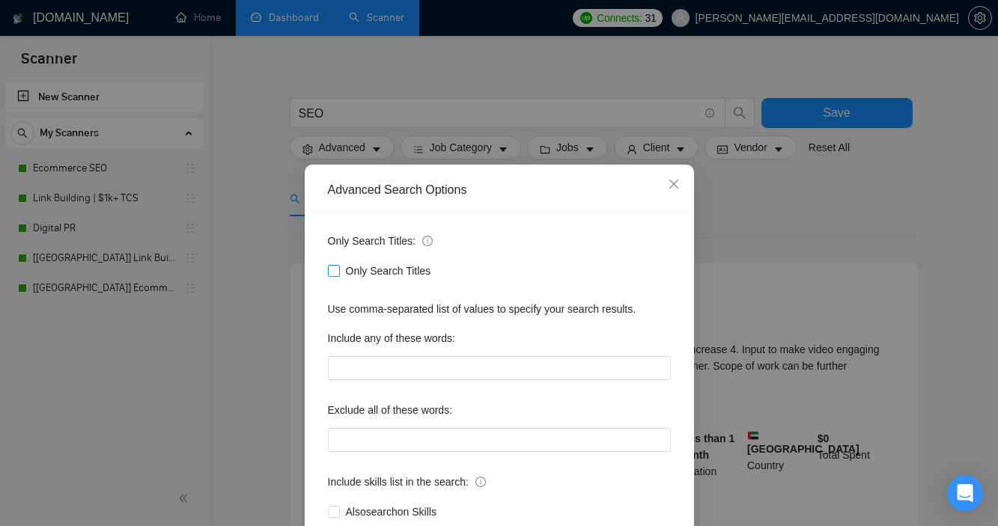
click at [338, 273] on input "Only Search Titles" at bounding box center [333, 270] width 10 height 10
checkbox input "true"
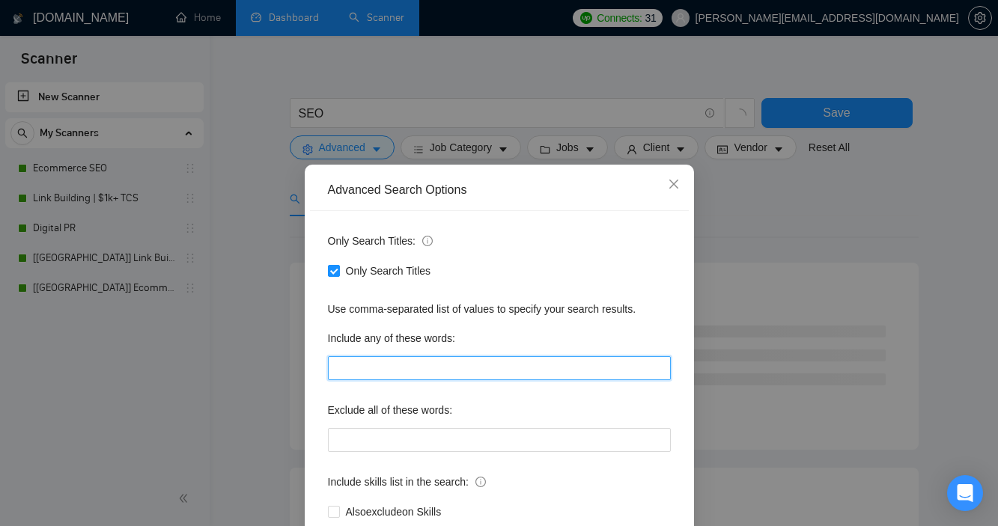
click at [419, 367] on input "text" at bounding box center [499, 368] width 343 height 24
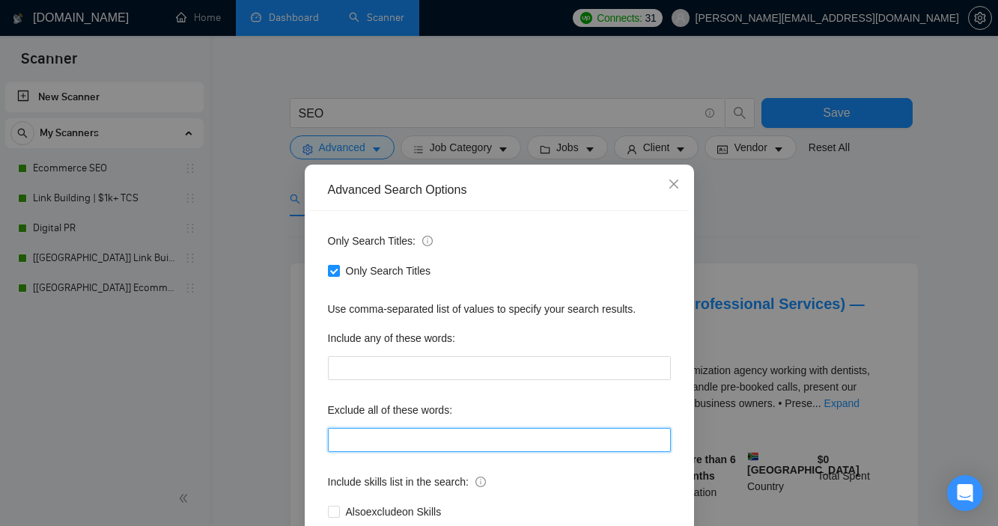
click at [373, 428] on input "text" at bounding box center [499, 440] width 343 height 24
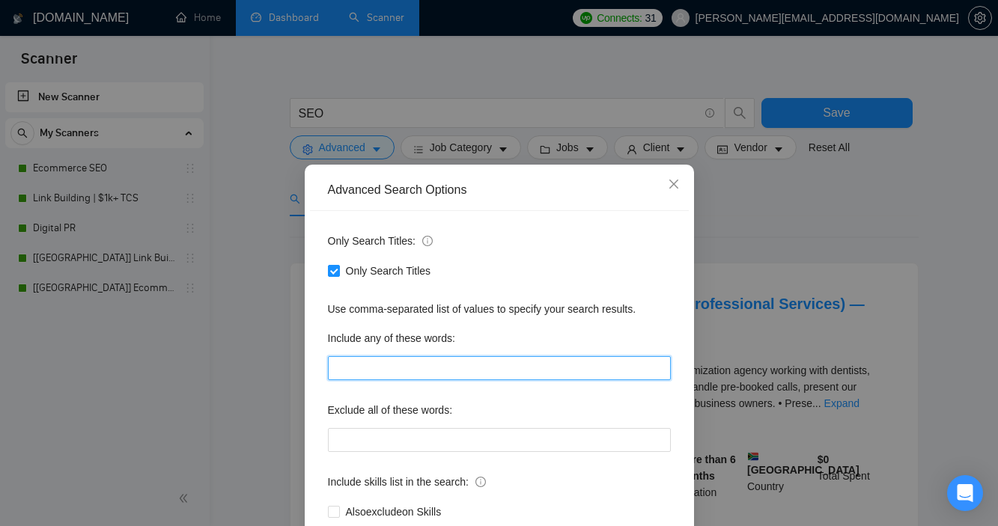
click at [350, 358] on input "text" at bounding box center [499, 368] width 343 height 24
type input "website optimization"
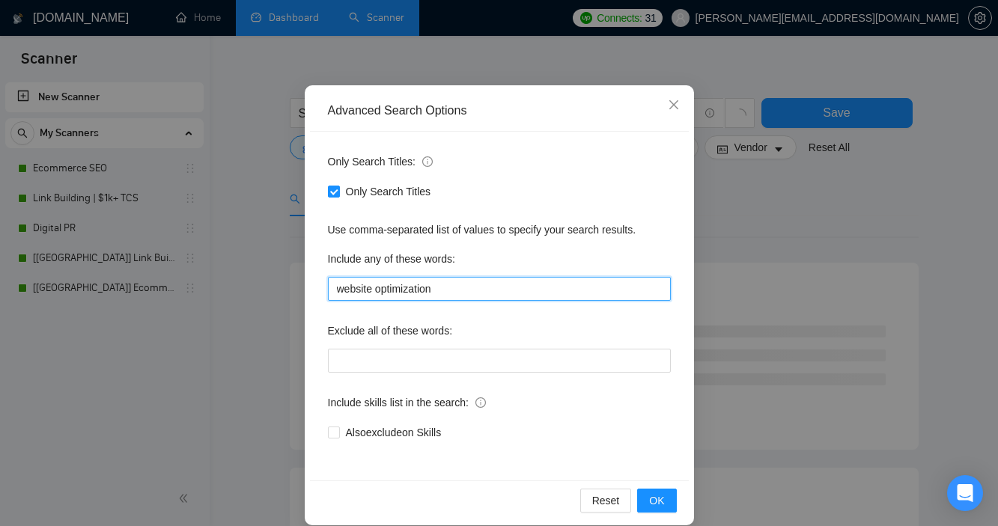
scroll to position [97, 0]
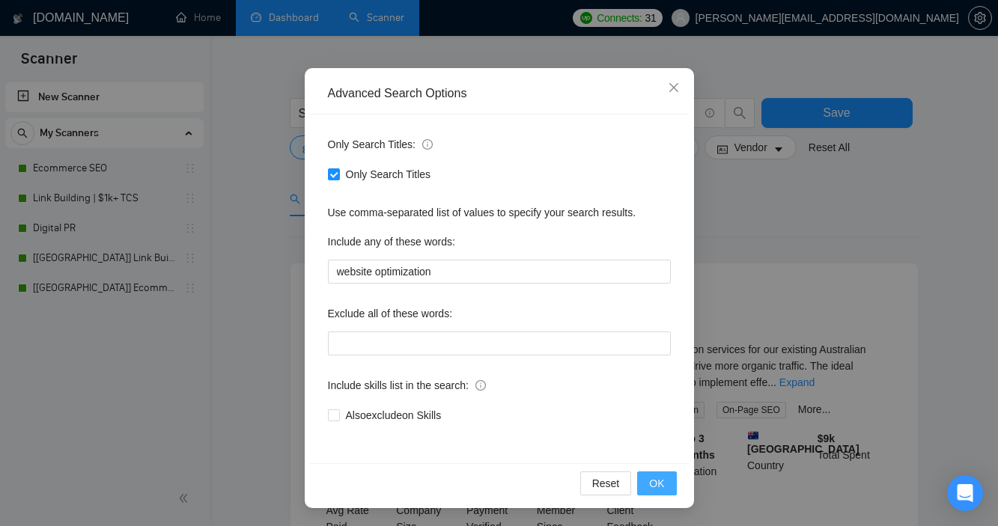
click at [649, 486] on span "OK" at bounding box center [656, 483] width 15 height 16
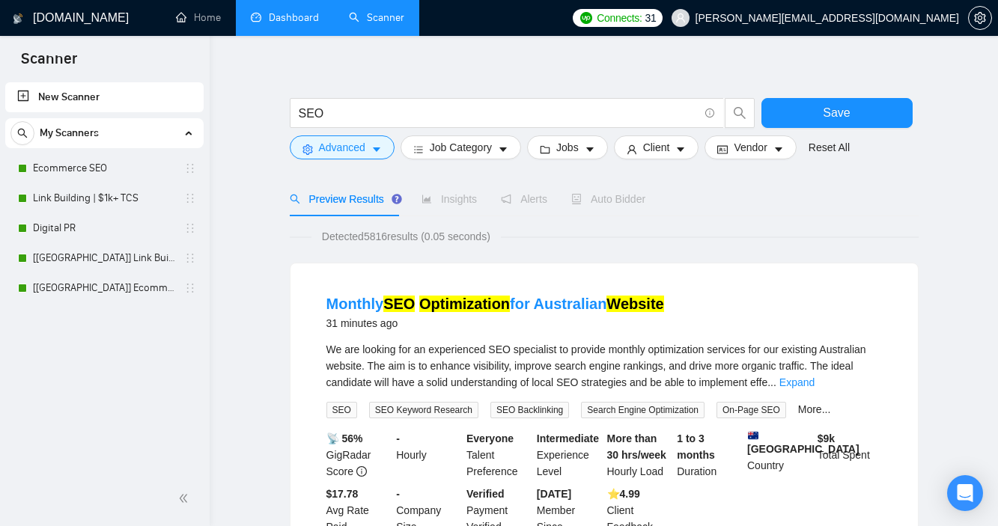
scroll to position [22, 0]
drag, startPoint x: 367, startPoint y: 234, endPoint x: 397, endPoint y: 228, distance: 30.0
click at [397, 228] on span "Detected 5816 results (0.05 seconds)" at bounding box center [405, 236] width 189 height 16
click at [395, 230] on span "Detected 5816 results (0.05 seconds)" at bounding box center [405, 236] width 189 height 16
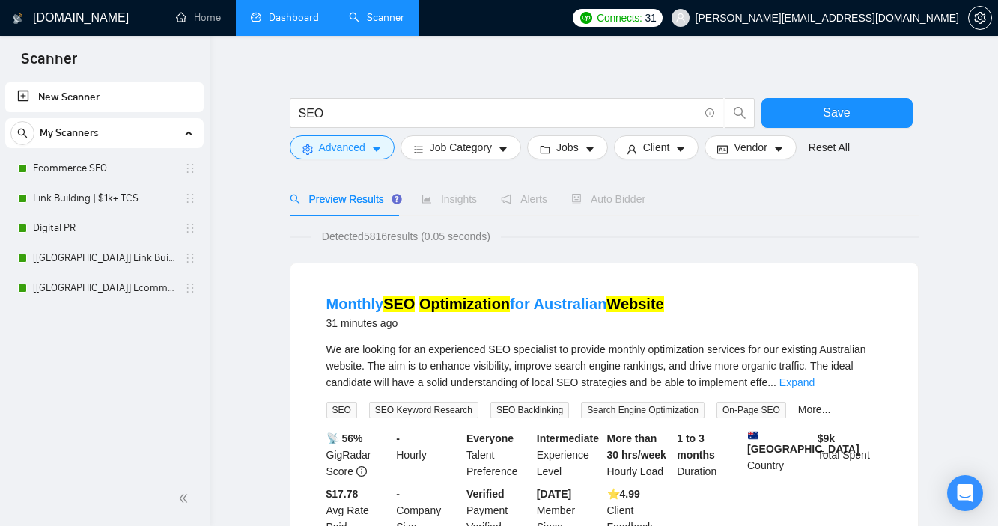
click at [381, 237] on span "Detected 5816 results (0.05 seconds)" at bounding box center [405, 236] width 189 height 16
click at [207, 22] on link "Home" at bounding box center [198, 17] width 45 height 13
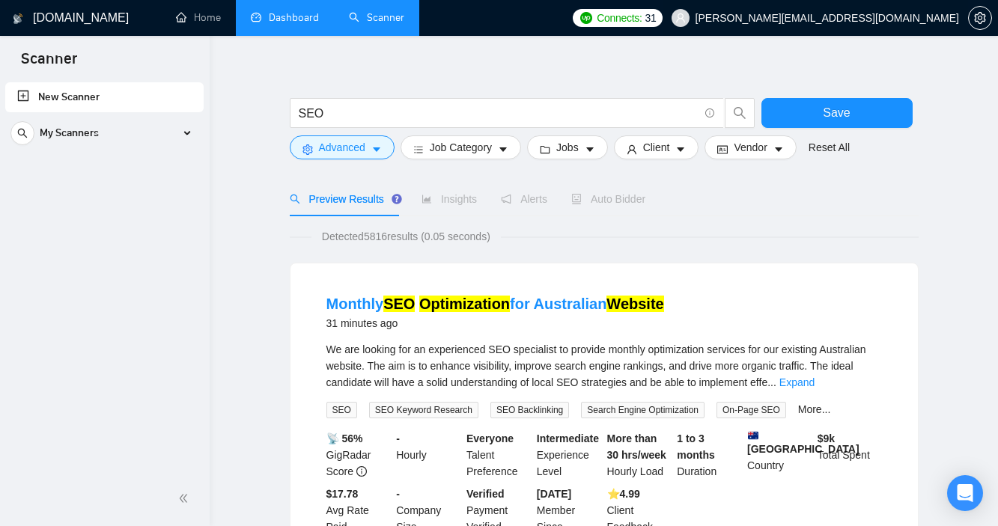
click at [897, 26] on span "[PERSON_NAME][EMAIL_ADDRESS][DOMAIN_NAME]" at bounding box center [814, 18] width 305 height 48
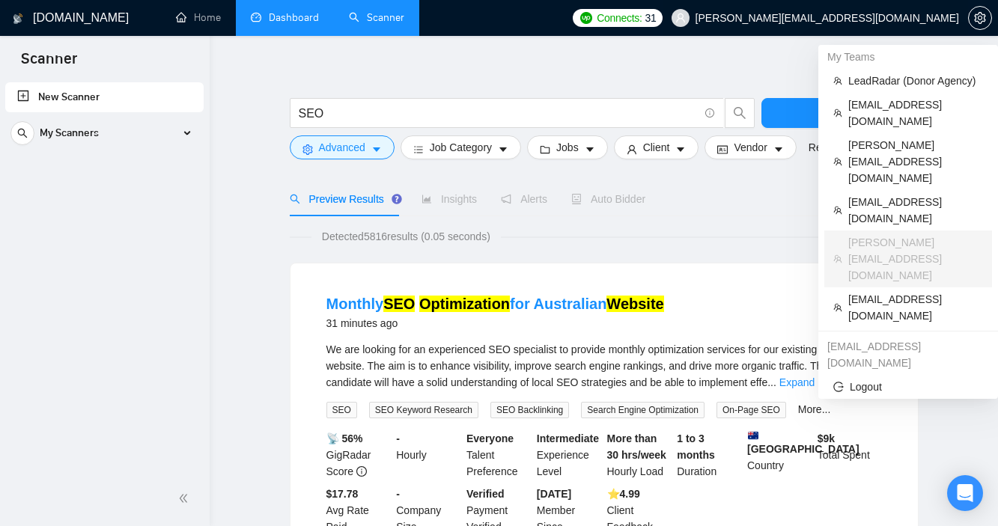
click at [863, 18] on span "[PERSON_NAME][EMAIL_ADDRESS][DOMAIN_NAME]" at bounding box center [826, 18] width 263 height 0
click at [879, 78] on span "LeadRadar (Donor Agency)" at bounding box center [915, 81] width 135 height 16
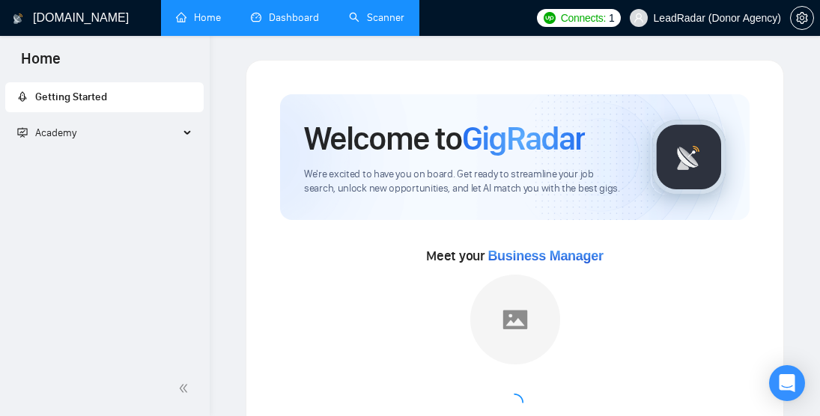
click at [300, 12] on link "Dashboard" at bounding box center [285, 17] width 68 height 13
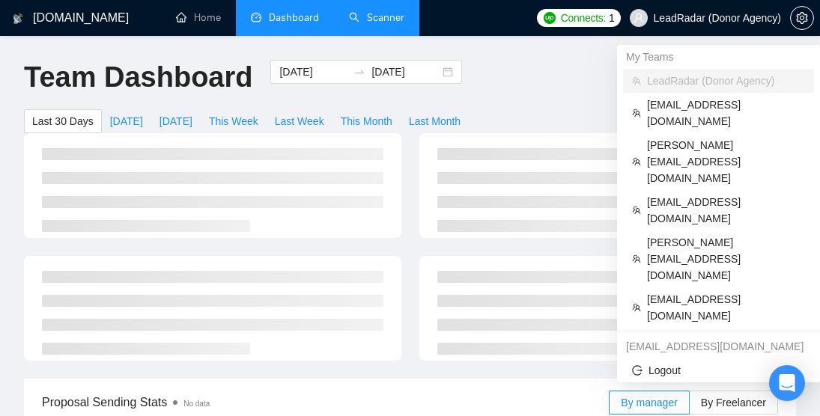
click at [721, 18] on span "LeadRadar (Donor Agency)" at bounding box center [716, 18] width 127 height 0
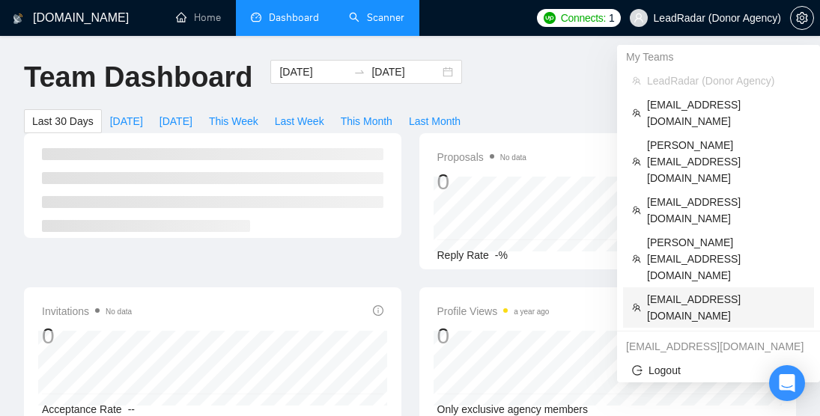
click at [710, 291] on span "[EMAIL_ADDRESS][DOMAIN_NAME]" at bounding box center [726, 307] width 158 height 33
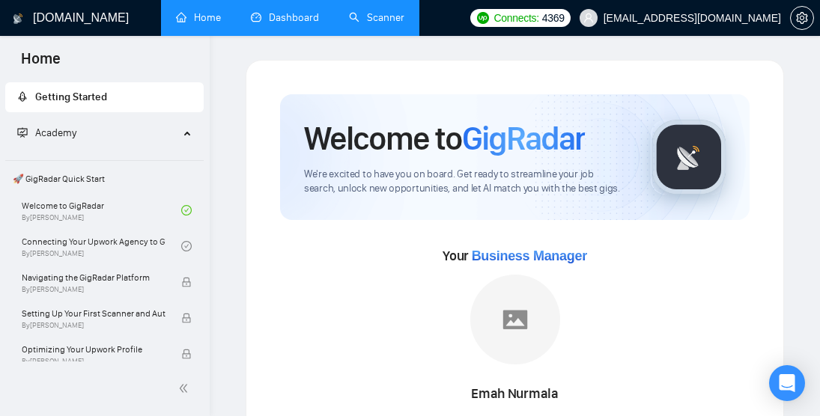
click at [299, 14] on link "Dashboard" at bounding box center [285, 17] width 68 height 13
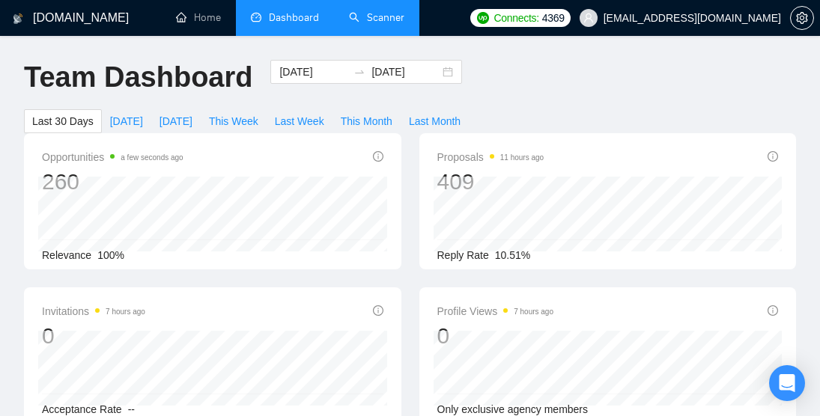
click at [539, 68] on div "Team Dashboard [DATE] [DATE] Last 30 Days [DATE] [DATE] This Week Last Week Thi…" at bounding box center [410, 96] width 790 height 73
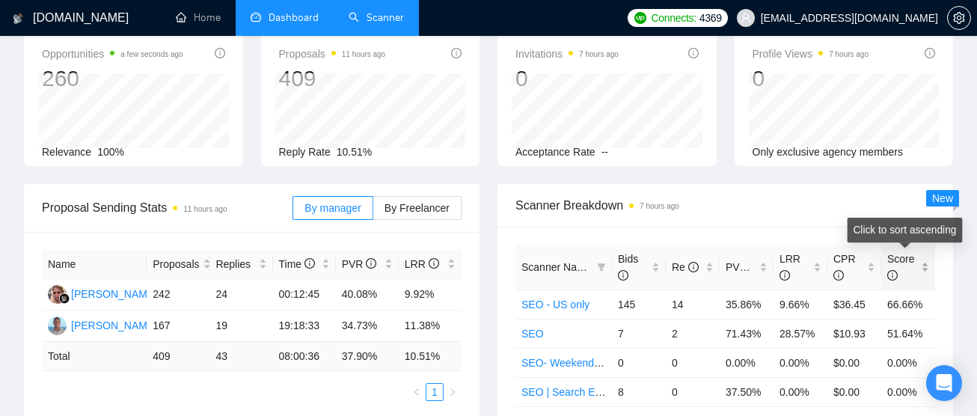
scroll to position [141, 0]
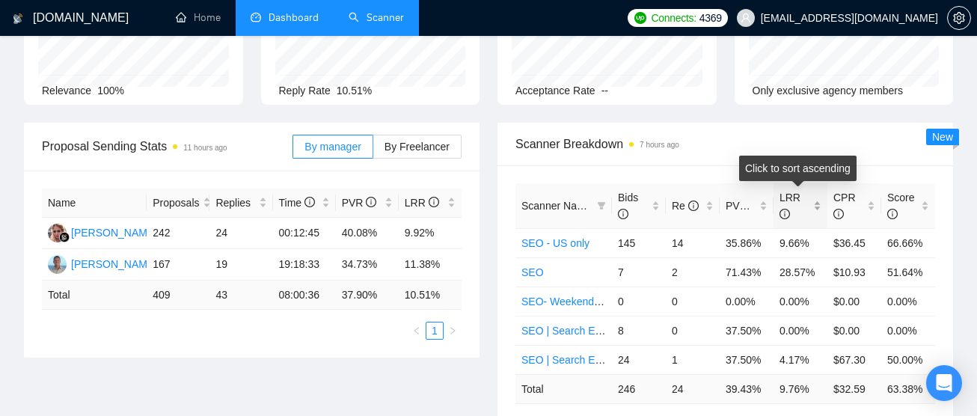
click at [817, 208] on div "LRR" at bounding box center [801, 205] width 42 height 33
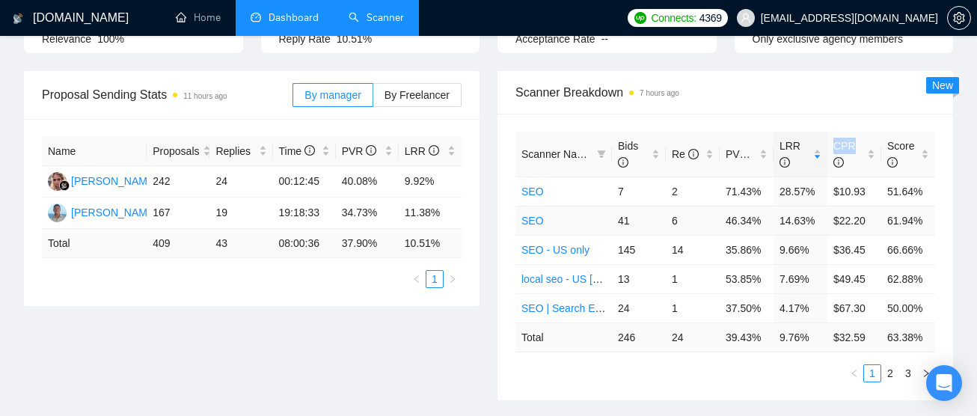
scroll to position [204, 0]
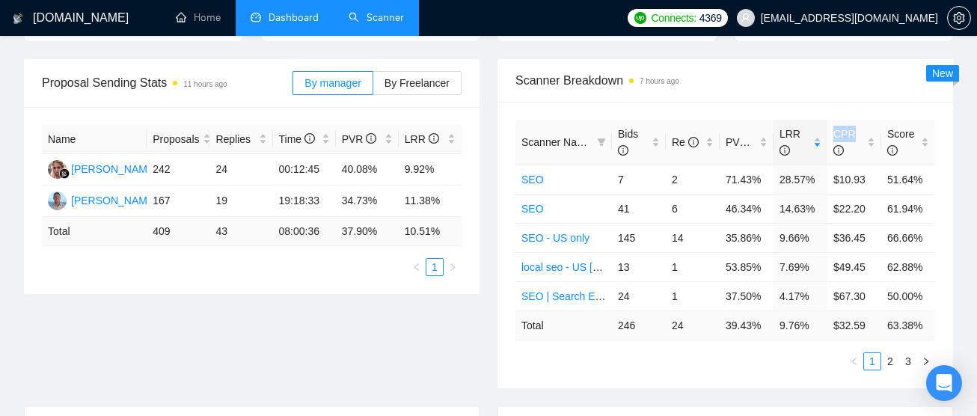
click at [753, 88] on span "Scanner Breakdown 7 hours ago" at bounding box center [726, 80] width 420 height 19
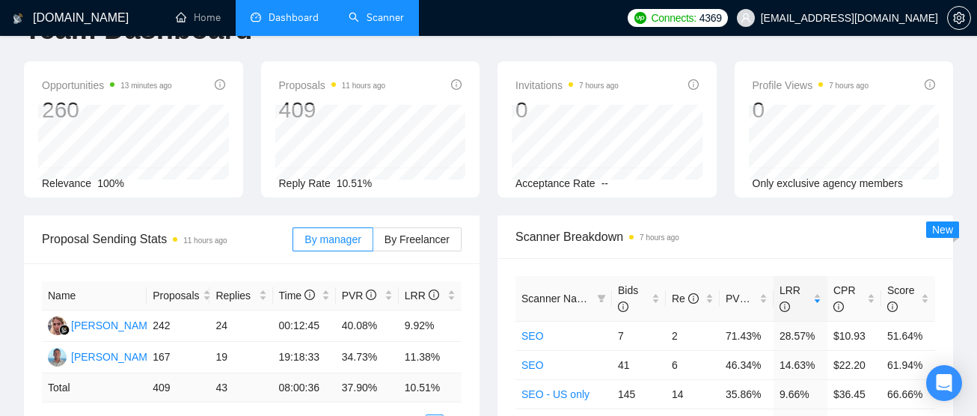
scroll to position [50, 0]
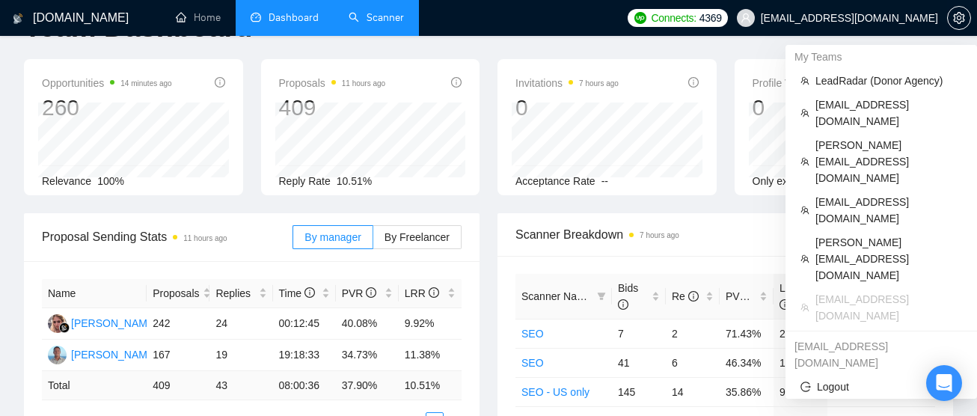
click at [891, 7] on span "[EMAIL_ADDRESS][DOMAIN_NAME]" at bounding box center [837, 18] width 219 height 48
click at [879, 107] on span "[EMAIL_ADDRESS][DOMAIN_NAME]" at bounding box center [889, 113] width 147 height 33
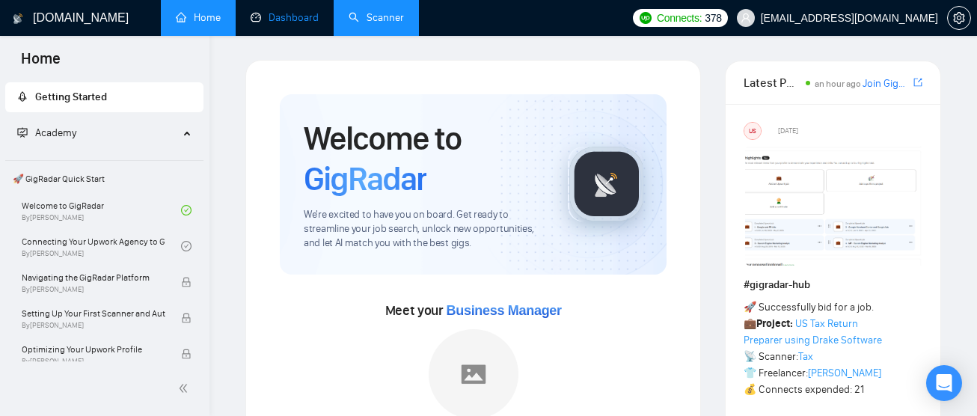
click at [309, 11] on link "Dashboard" at bounding box center [285, 17] width 68 height 13
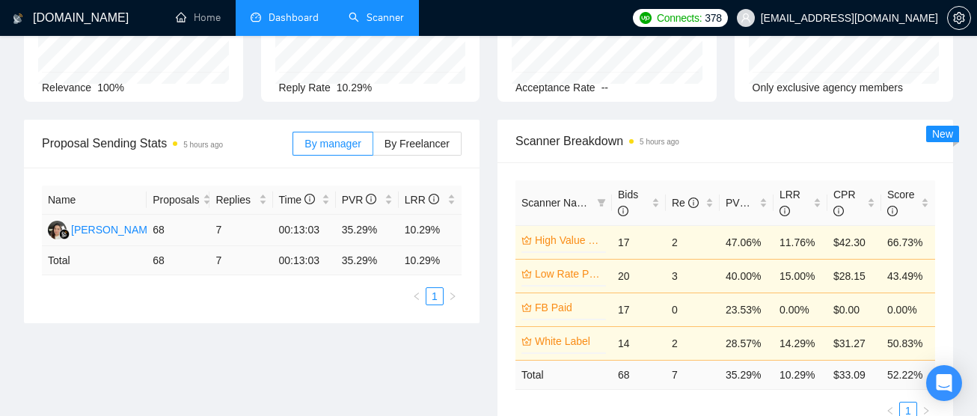
scroll to position [141, 0]
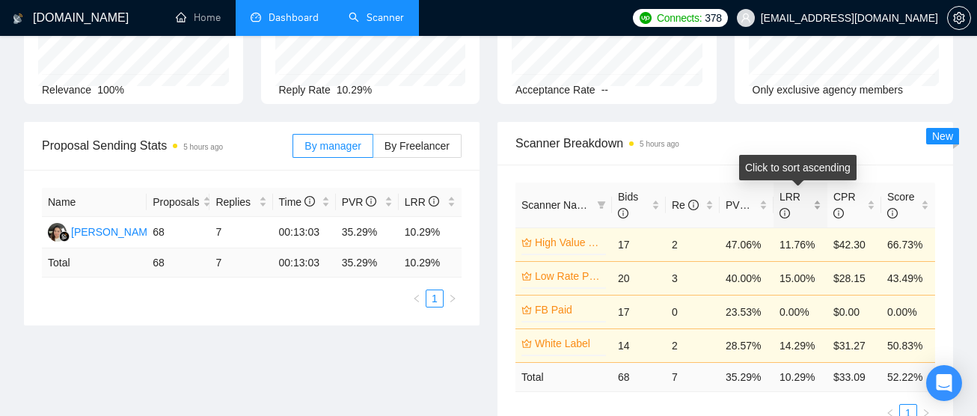
click at [820, 210] on div "LRR" at bounding box center [801, 205] width 42 height 33
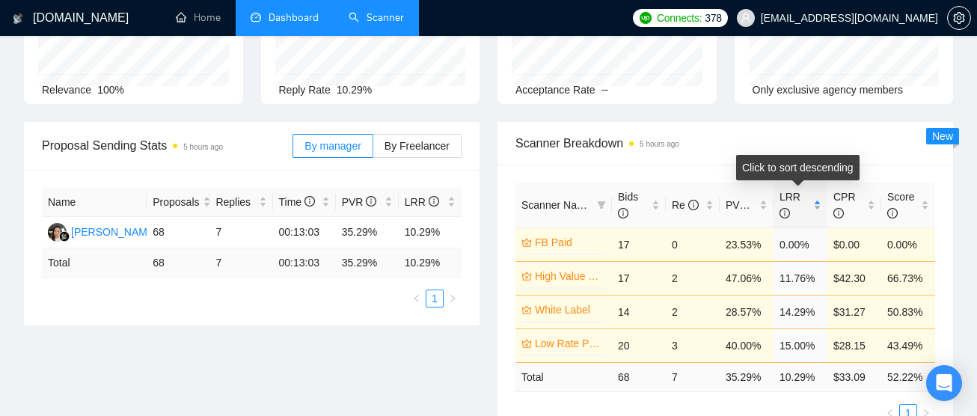
click at [820, 210] on div "LRR" at bounding box center [801, 205] width 42 height 33
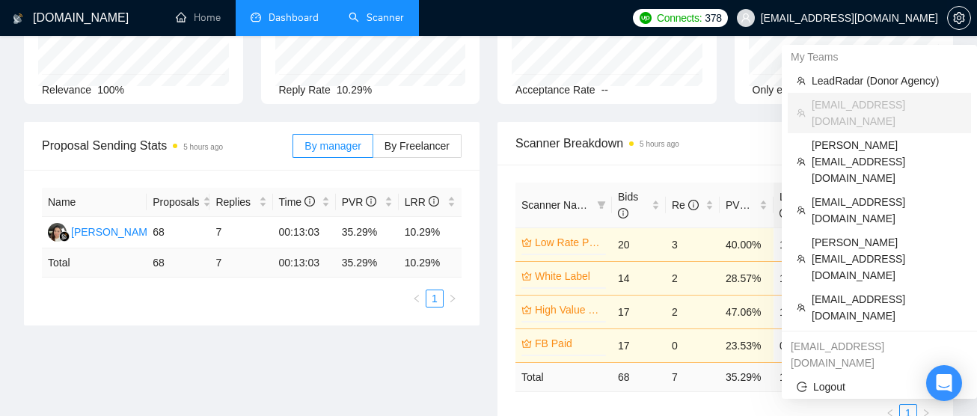
click at [878, 18] on span "[EMAIL_ADDRESS][DOMAIN_NAME]" at bounding box center [849, 18] width 177 height 0
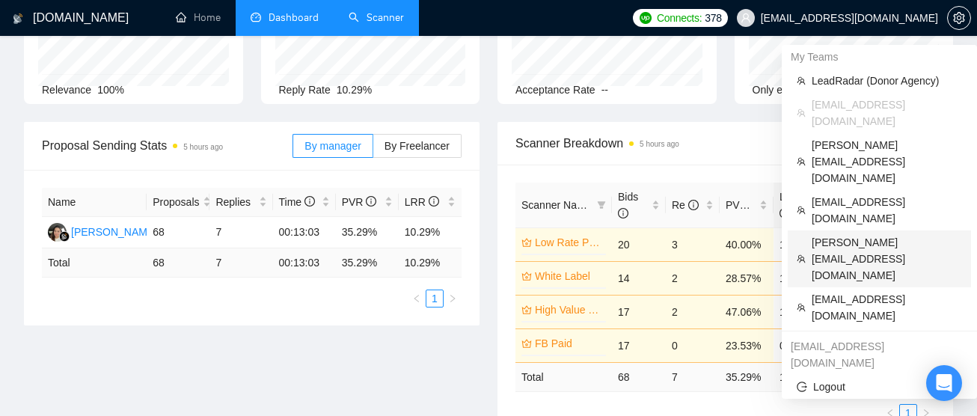
click at [833, 234] on span "[PERSON_NAME][EMAIL_ADDRESS][DOMAIN_NAME]" at bounding box center [887, 258] width 150 height 49
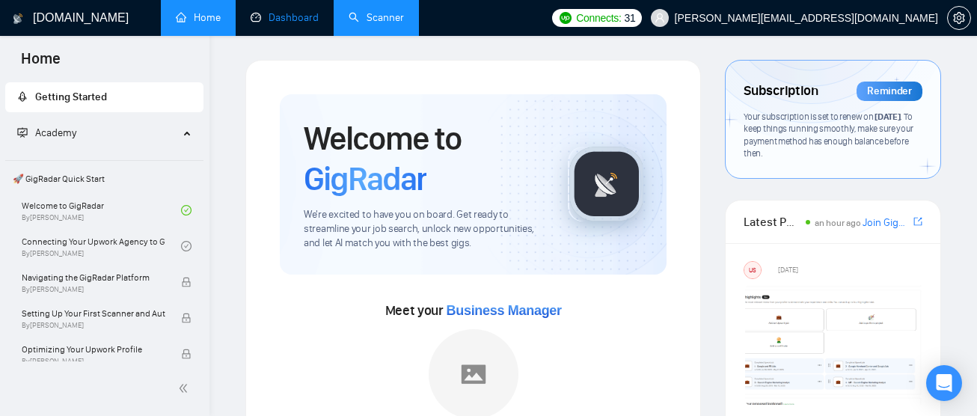
click at [284, 24] on link "Dashboard" at bounding box center [285, 17] width 68 height 13
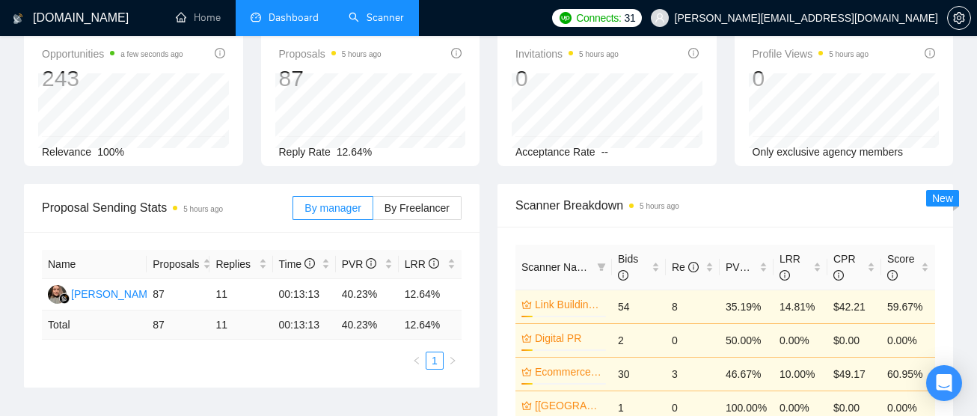
scroll to position [127, 0]
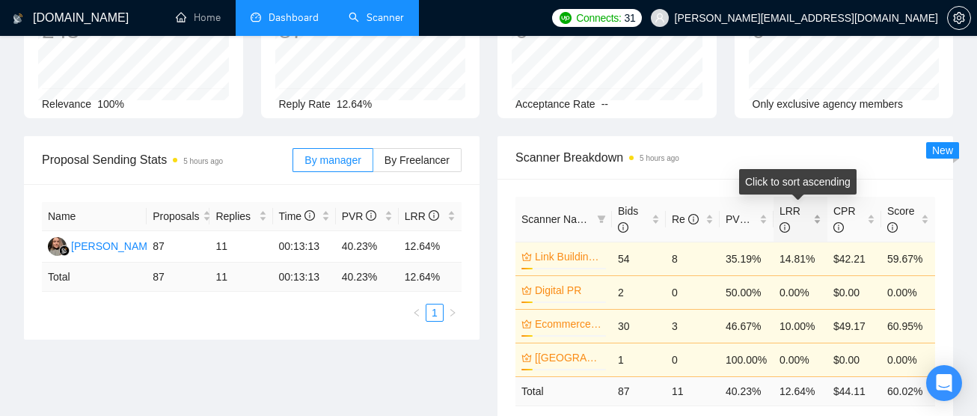
click at [819, 219] on div "LRR" at bounding box center [801, 219] width 42 height 33
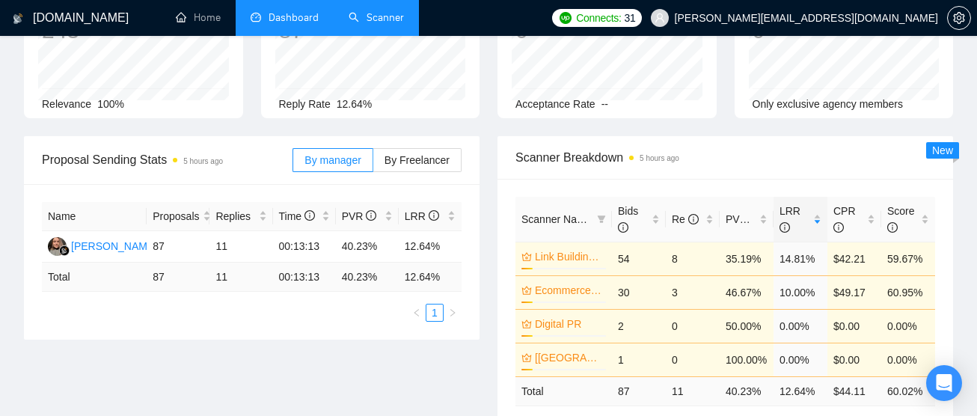
click at [789, 130] on div "Opportunities a few seconds ago 243 Relevance 100% Proposals 5 hours ago 87 [DA…" at bounding box center [489, 59] width 948 height 154
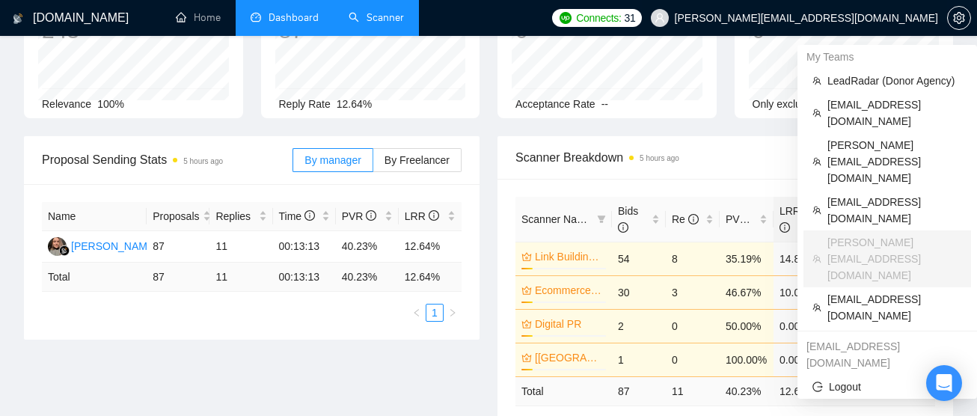
click at [888, 18] on span "[PERSON_NAME][EMAIL_ADDRESS][DOMAIN_NAME]" at bounding box center [806, 18] width 263 height 0
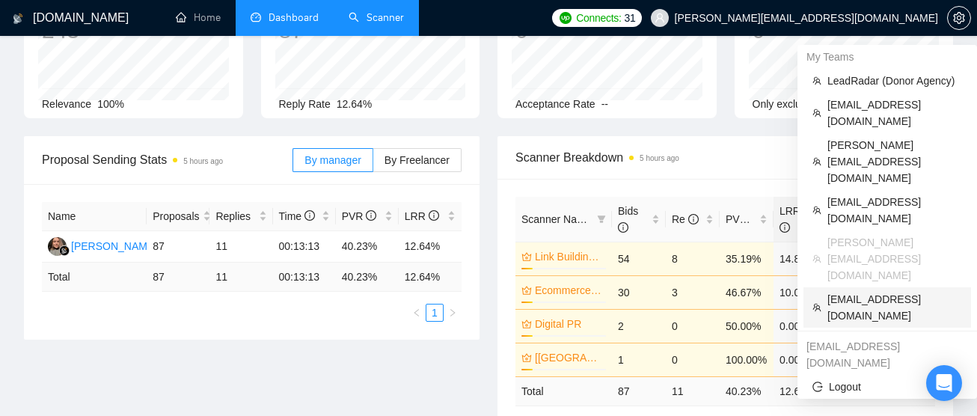
click at [858, 291] on span "[EMAIL_ADDRESS][DOMAIN_NAME]" at bounding box center [895, 307] width 135 height 33
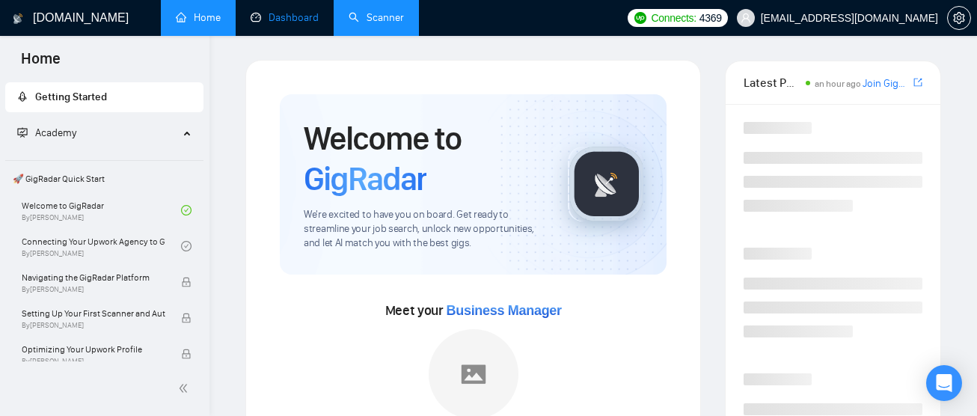
click at [297, 13] on link "Dashboard" at bounding box center [285, 17] width 68 height 13
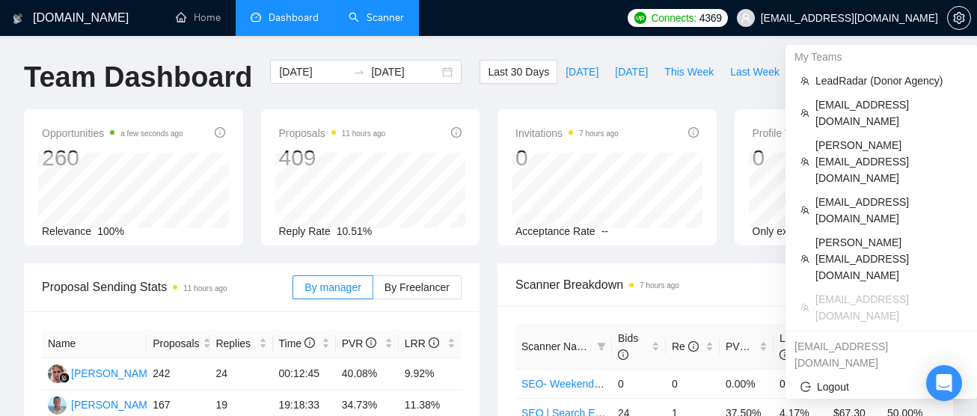
click at [832, 18] on span "[EMAIL_ADDRESS][DOMAIN_NAME]" at bounding box center [849, 18] width 177 height 0
click at [843, 137] on span "[PERSON_NAME][EMAIL_ADDRESS][DOMAIN_NAME]" at bounding box center [889, 161] width 147 height 49
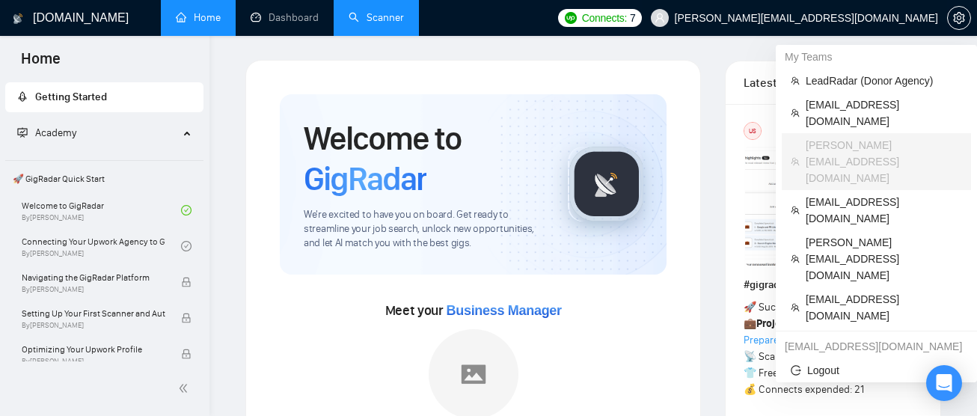
click at [870, 18] on span "[PERSON_NAME][EMAIL_ADDRESS][DOMAIN_NAME]" at bounding box center [806, 18] width 263 height 0
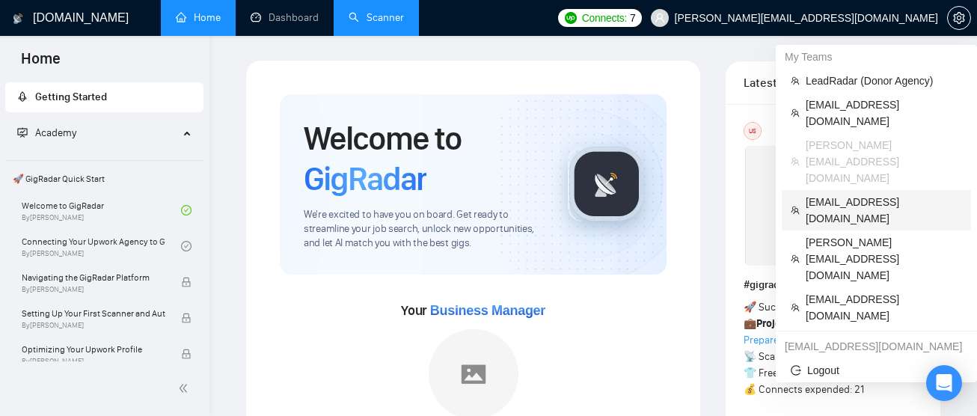
click at [837, 194] on span "[EMAIL_ADDRESS][DOMAIN_NAME]" at bounding box center [884, 210] width 156 height 33
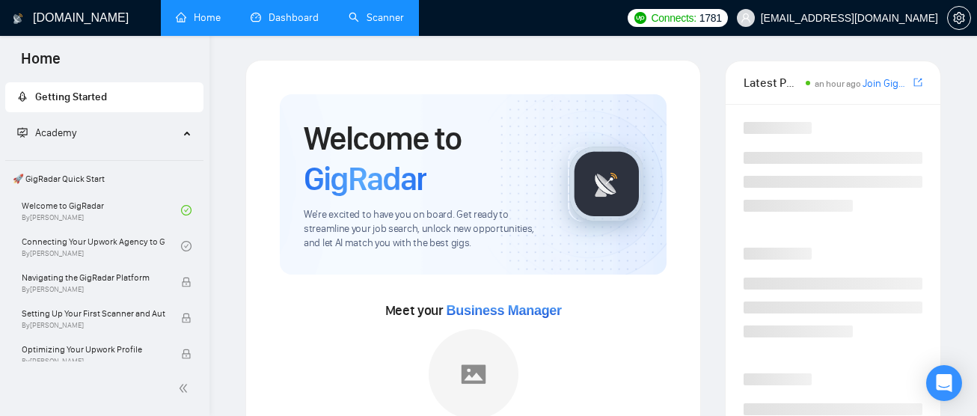
click at [291, 34] on li "Dashboard" at bounding box center [285, 18] width 98 height 36
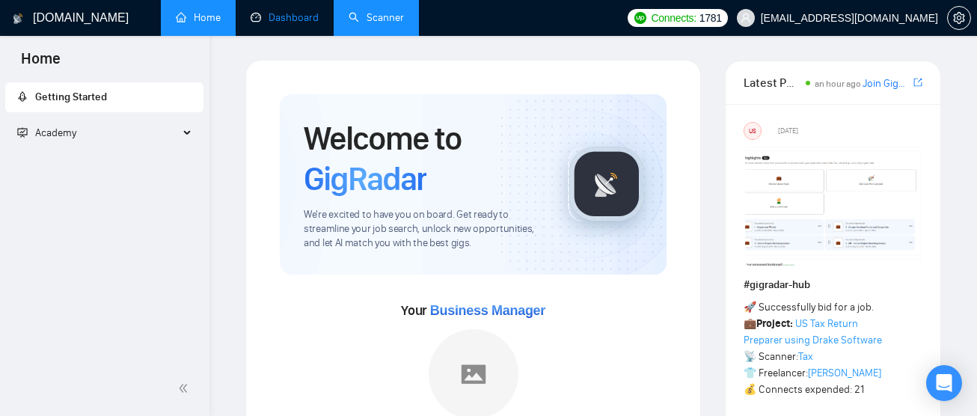
click at [296, 13] on link "Dashboard" at bounding box center [285, 17] width 68 height 13
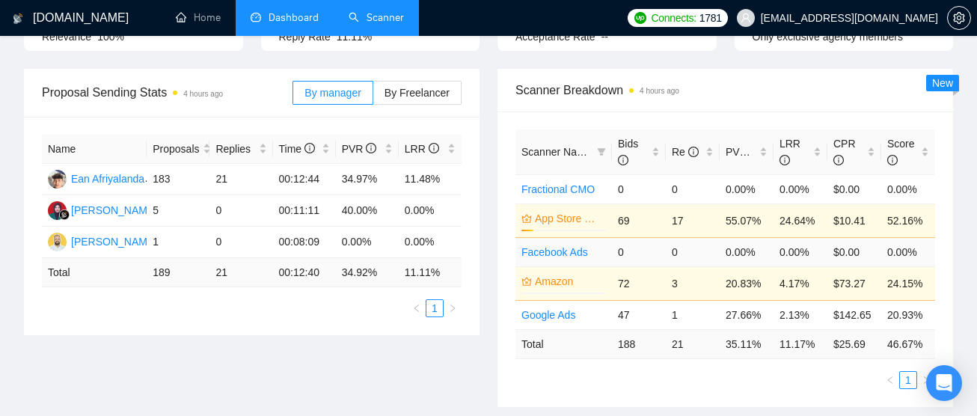
scroll to position [189, 0]
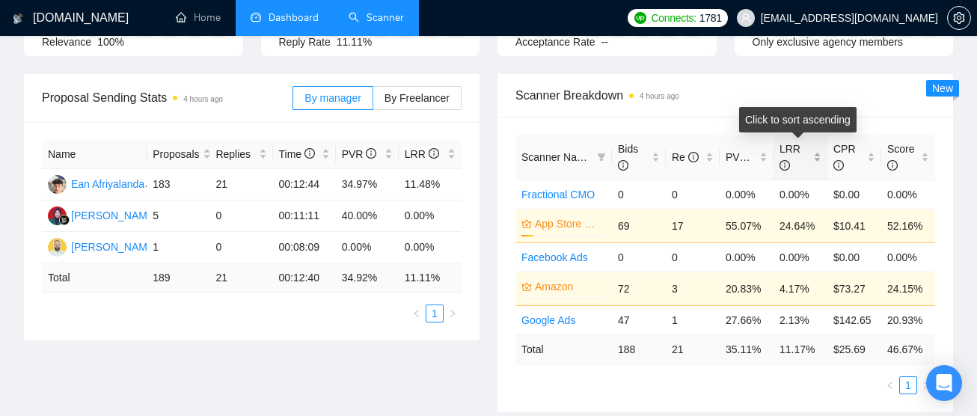
click at [812, 161] on div "LRR" at bounding box center [801, 157] width 42 height 33
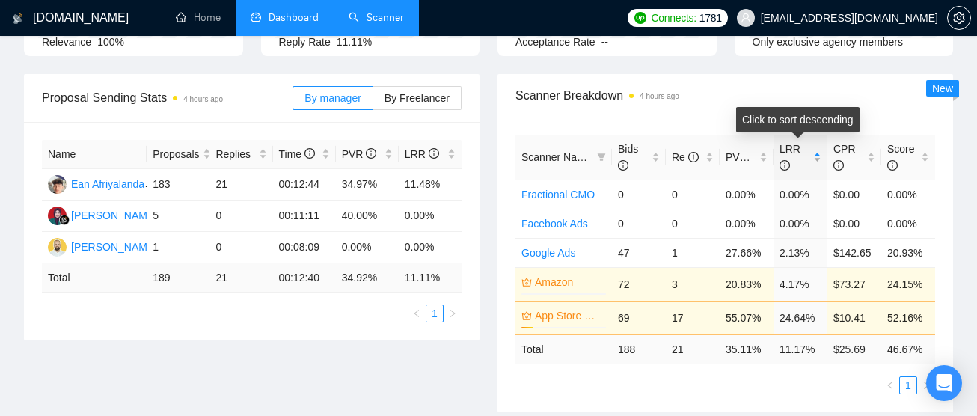
click at [812, 161] on div "LRR" at bounding box center [801, 157] width 42 height 33
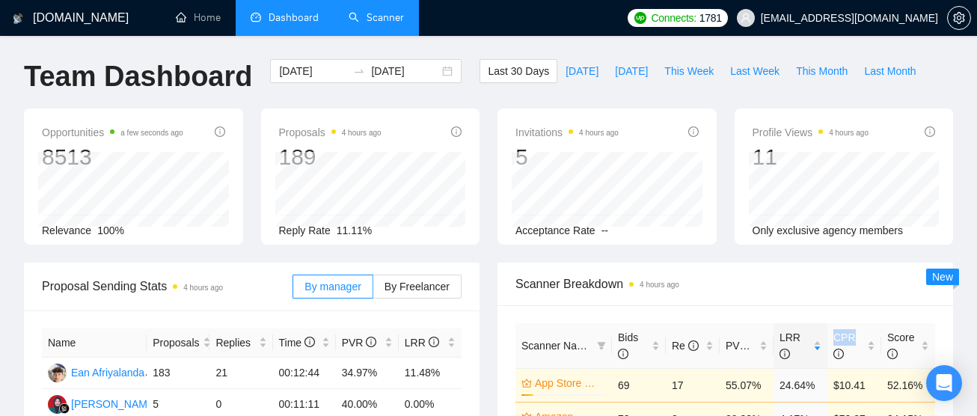
scroll to position [0, 0]
drag, startPoint x: 46, startPoint y: 151, endPoint x: 147, endPoint y: 151, distance: 101.0
click at [147, 151] on div "8513" at bounding box center [112, 158] width 141 height 28
click at [384, 16] on link "Scanner" at bounding box center [376, 17] width 55 height 13
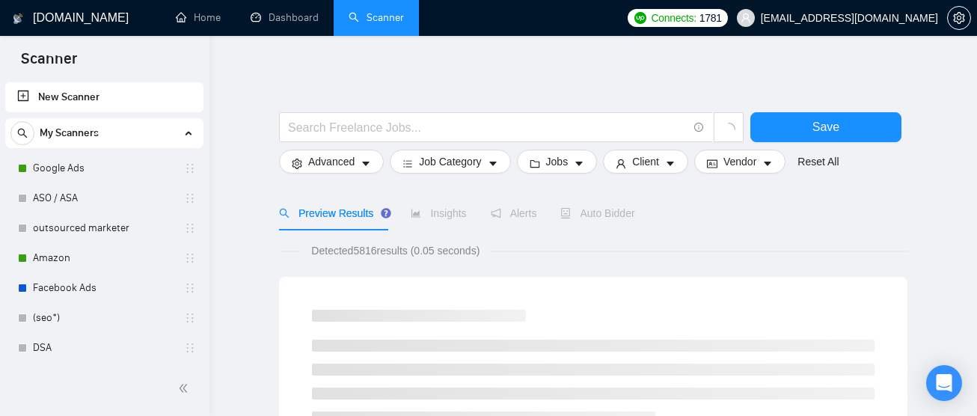
click at [870, 18] on span "[EMAIL_ADDRESS][DOMAIN_NAME]" at bounding box center [849, 18] width 177 height 0
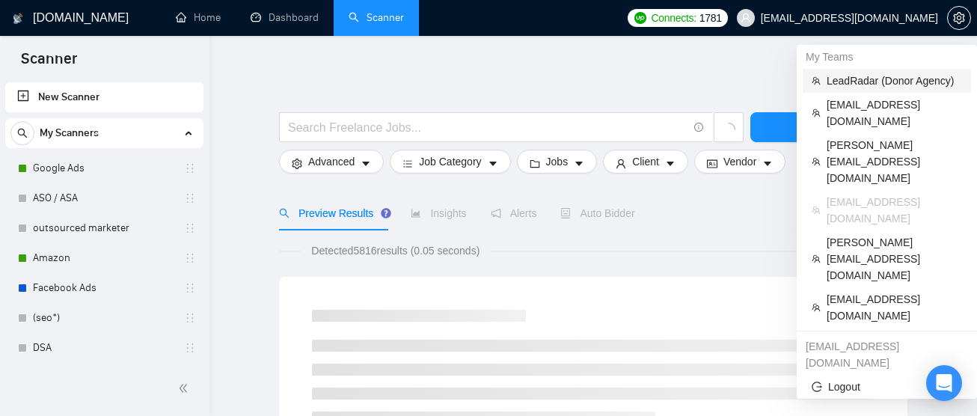
click at [867, 81] on span "LeadRadar (Donor Agency)" at bounding box center [894, 81] width 135 height 16
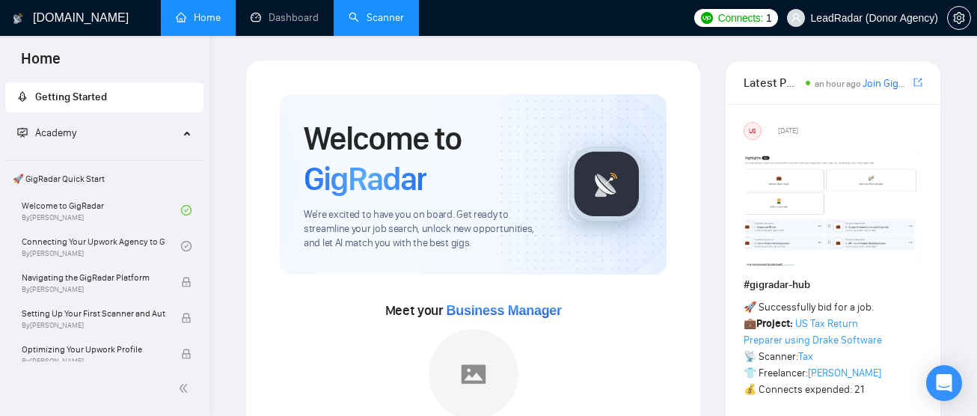
click at [388, 20] on link "Scanner" at bounding box center [376, 17] width 55 height 13
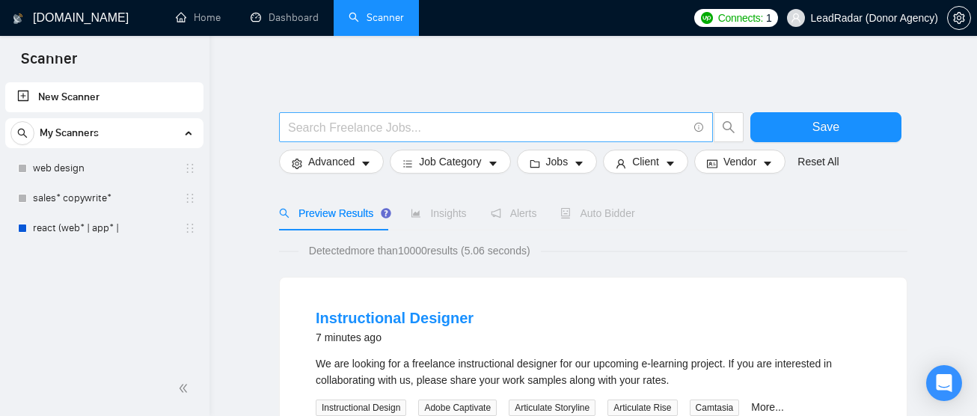
click at [363, 127] on input "text" at bounding box center [488, 127] width 400 height 19
click at [326, 118] on input "text" at bounding box center [488, 127] width 400 height 19
click at [360, 120] on input "text" at bounding box center [488, 127] width 400 height 19
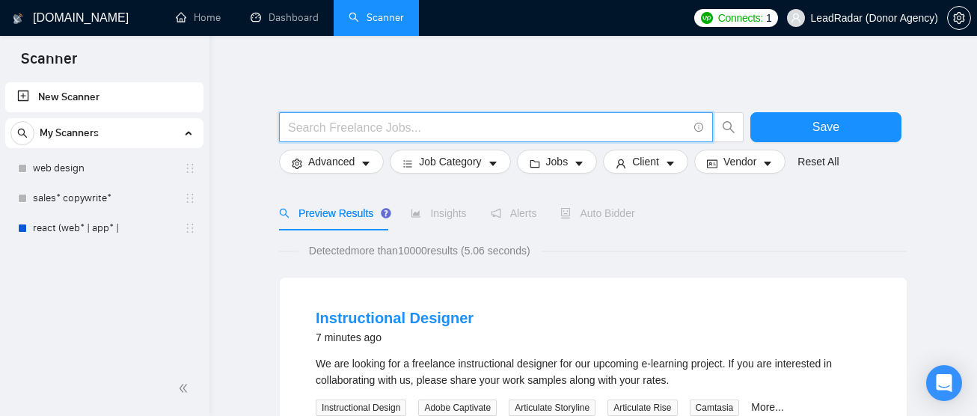
paste input "White papers"
type input "White papers"
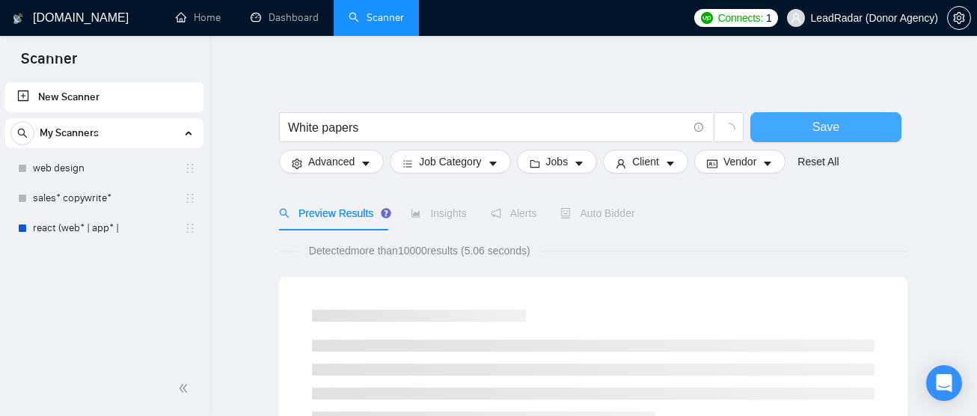
click at [876, 119] on button "Save" at bounding box center [826, 127] width 151 height 30
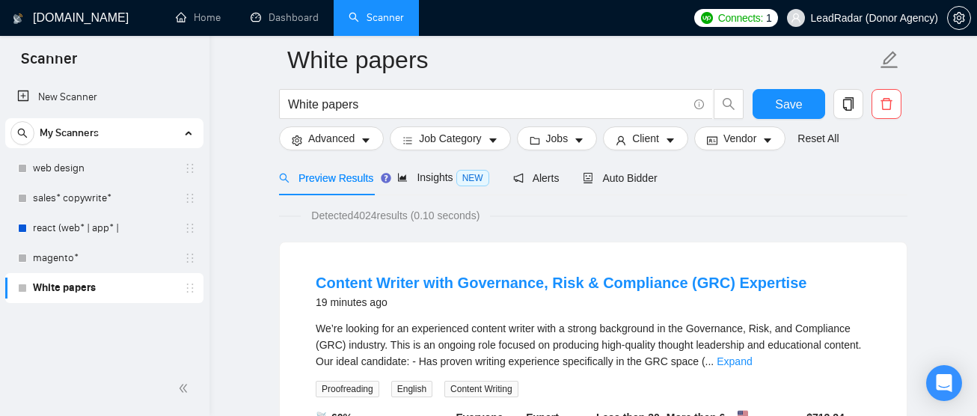
scroll to position [91, 0]
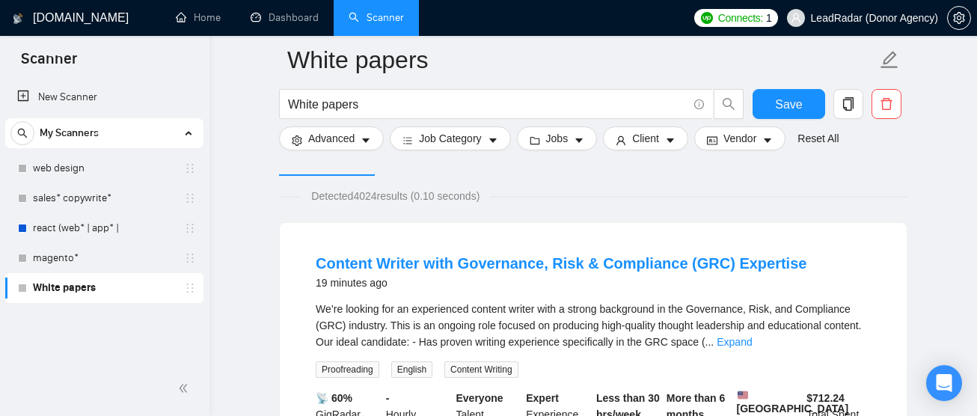
click at [359, 195] on span "Detected 4024 results (0.10 seconds)" at bounding box center [395, 196] width 189 height 16
drag, startPoint x: 359, startPoint y: 195, endPoint x: 380, endPoint y: 195, distance: 21.0
click at [380, 195] on span "Detected 4024 results (0.10 seconds)" at bounding box center [395, 196] width 189 height 16
click at [418, 198] on span "Detected 4024 results (0.10 seconds)" at bounding box center [395, 196] width 189 height 16
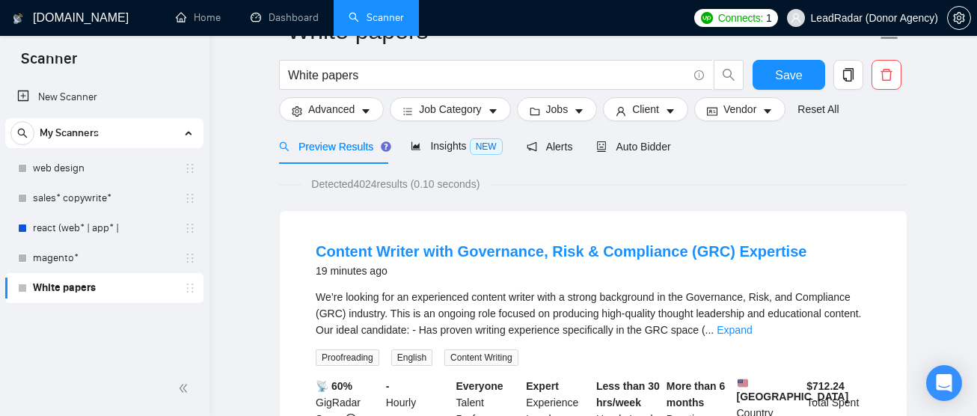
scroll to position [0, 0]
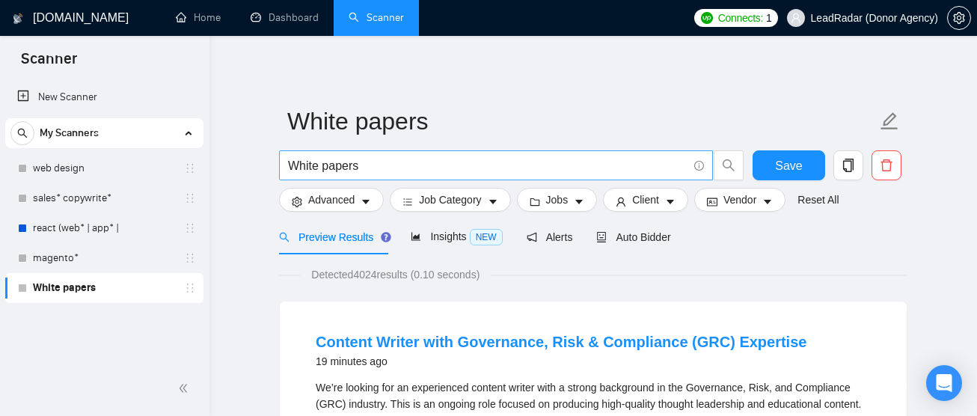
click at [375, 168] on input "White papers" at bounding box center [488, 165] width 400 height 19
type input "с"
type input "content strategy"
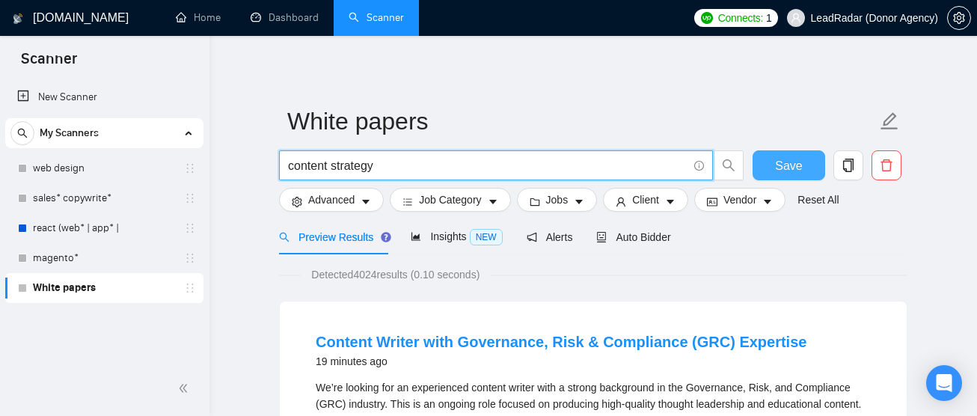
click at [780, 172] on span "Save" at bounding box center [788, 165] width 27 height 19
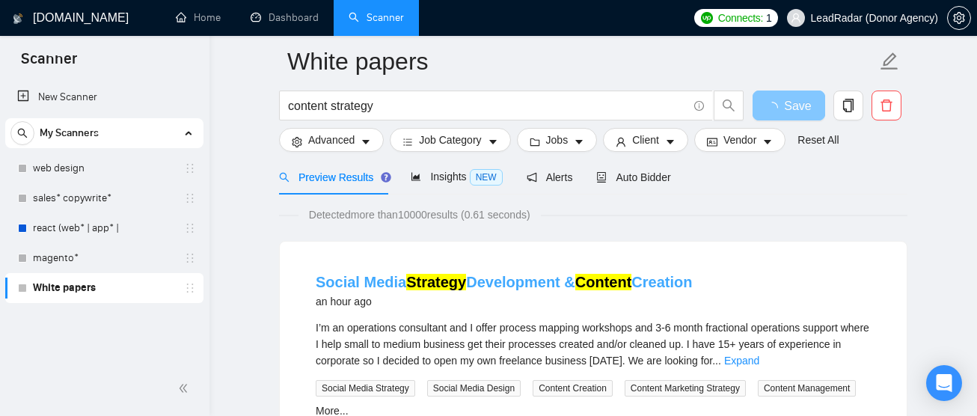
scroll to position [72, 0]
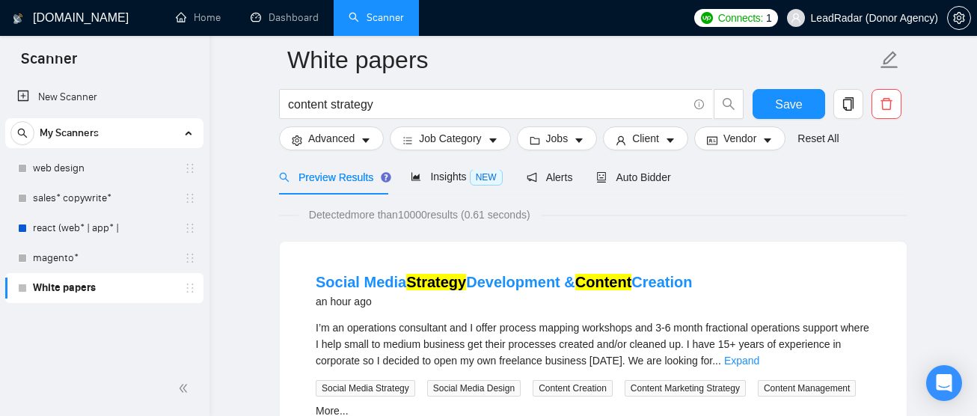
drag, startPoint x: 310, startPoint y: 213, endPoint x: 475, endPoint y: 207, distance: 165.5
click at [475, 207] on span "Detected more than 10000 results (0.61 seconds)" at bounding box center [420, 215] width 242 height 16
click at [541, 207] on span "Detected more than 10000 results (0.61 seconds)" at bounding box center [420, 215] width 242 height 16
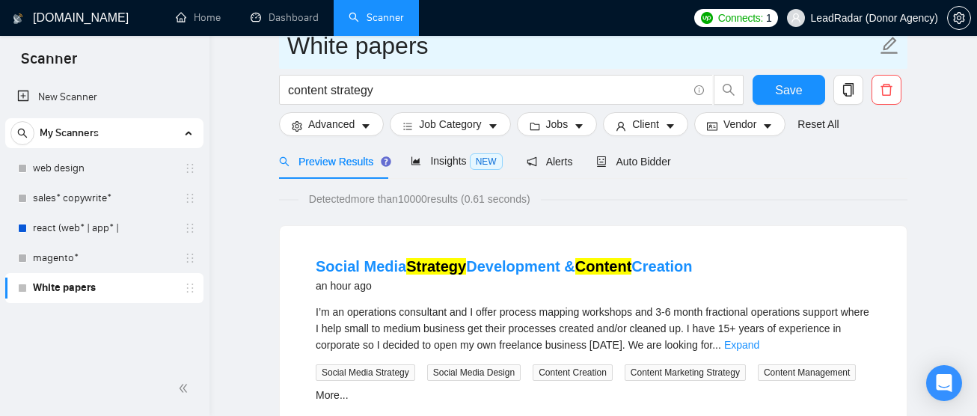
scroll to position [0, 0]
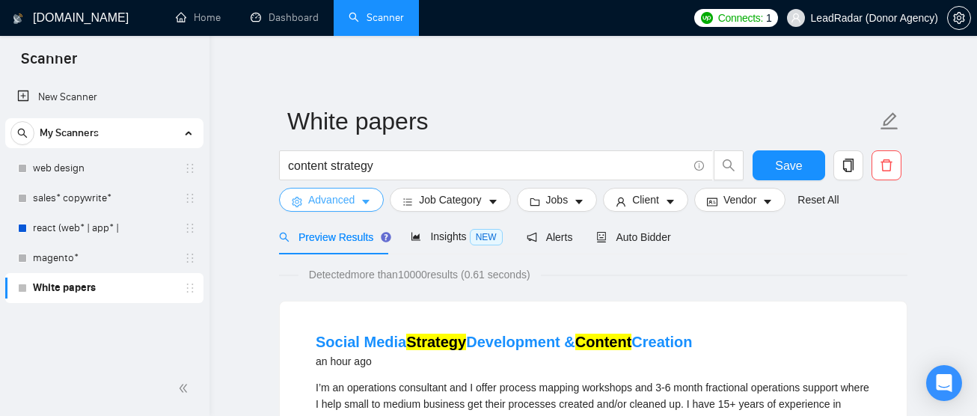
click at [354, 205] on span "Advanced" at bounding box center [331, 200] width 46 height 16
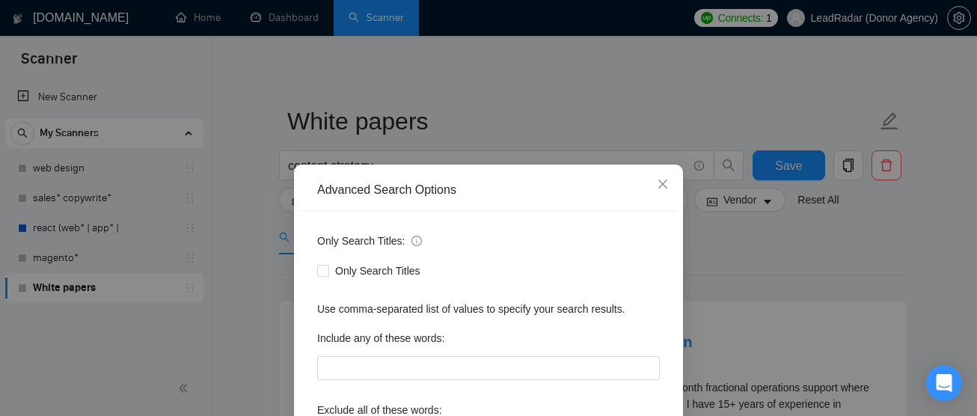
scroll to position [79, 0]
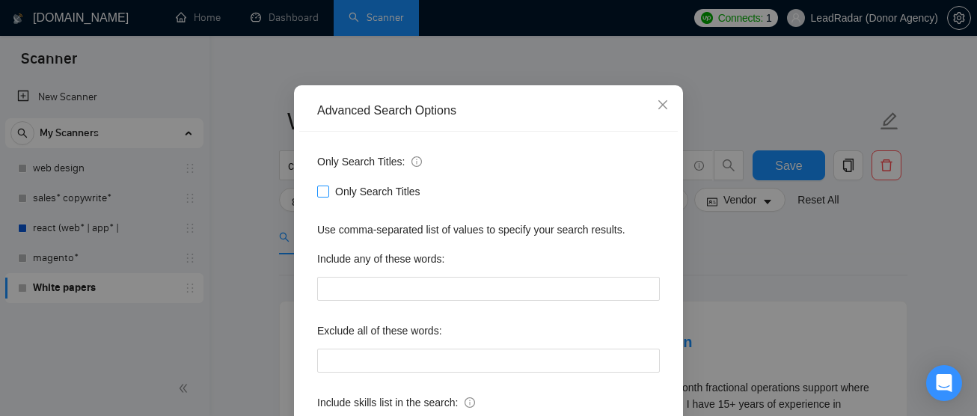
click at [324, 187] on input "Only Search Titles" at bounding box center [322, 191] width 10 height 10
checkbox input "true"
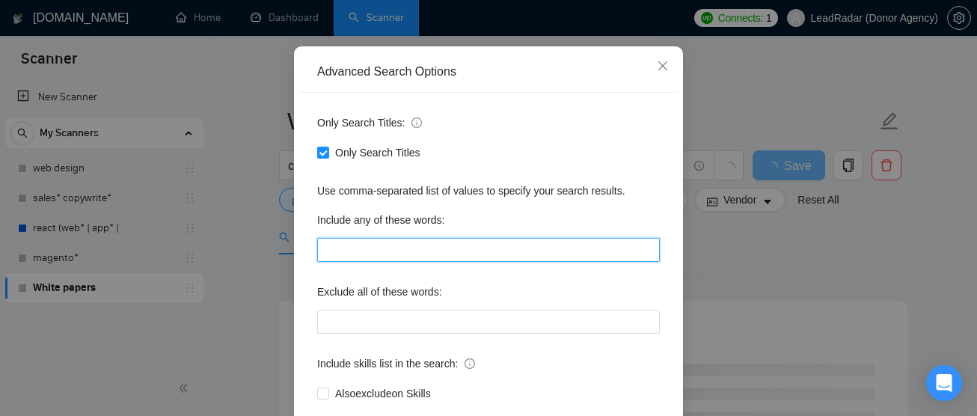
click at [398, 254] on input "text" at bounding box center [488, 250] width 343 height 24
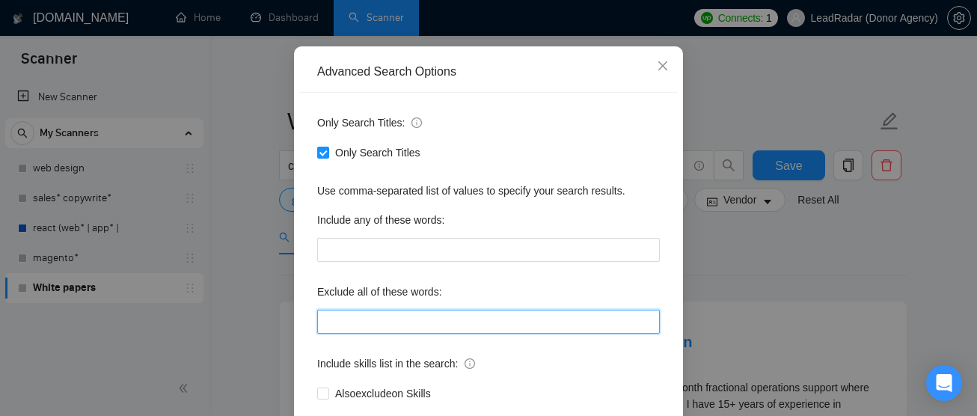
click at [371, 324] on input "text" at bounding box center [488, 322] width 343 height 24
click at [354, 315] on input "text" at bounding box center [488, 322] width 343 height 24
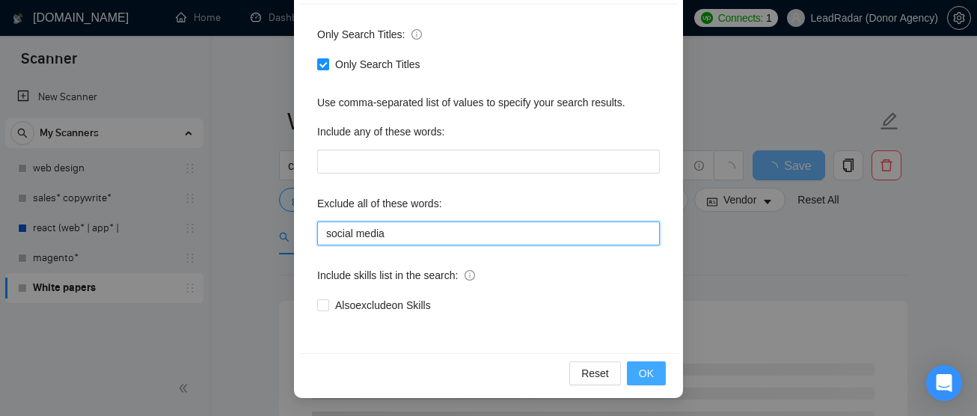
type input "social media"
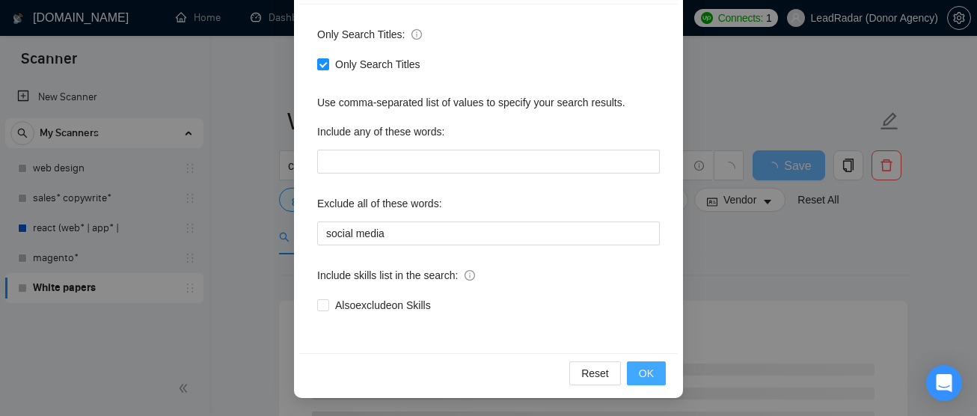
click at [659, 379] on button "OK" at bounding box center [646, 373] width 39 height 24
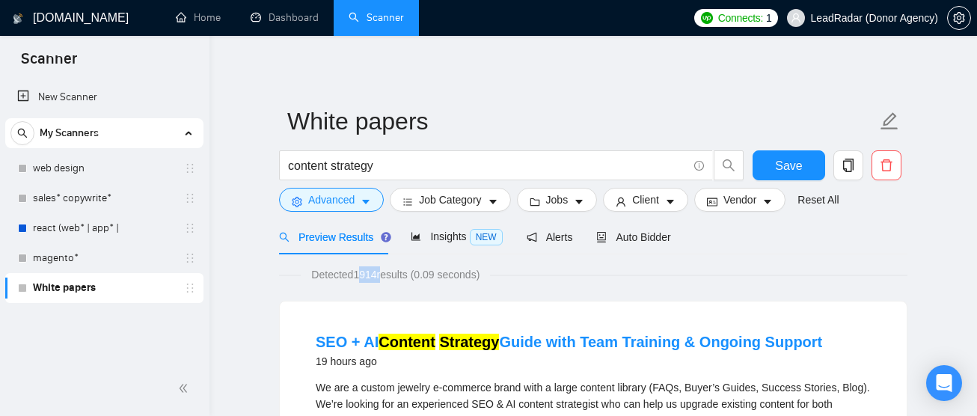
drag, startPoint x: 358, startPoint y: 275, endPoint x: 388, endPoint y: 275, distance: 29.9
click at [388, 275] on span "Detected 1914 results (0.09 seconds)" at bounding box center [395, 274] width 189 height 16
click at [531, 276] on div "Detected 1914 results (0.09 seconds)" at bounding box center [593, 274] width 629 height 16
click at [579, 204] on button "Jobs" at bounding box center [557, 200] width 81 height 24
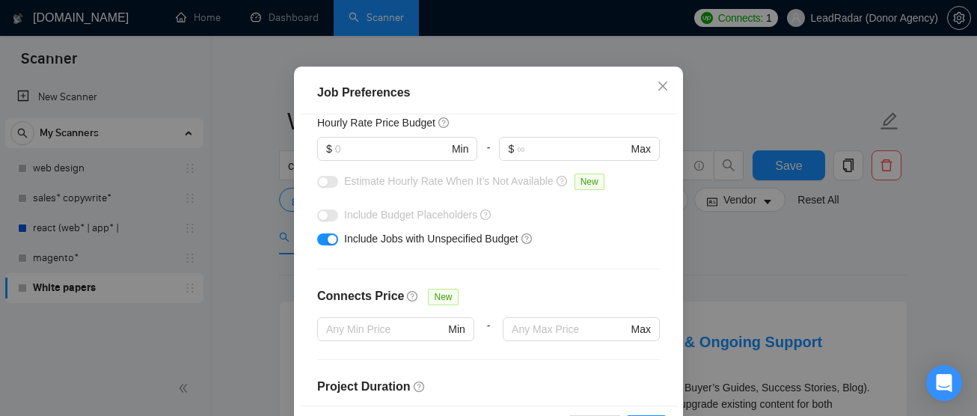
scroll to position [269, 0]
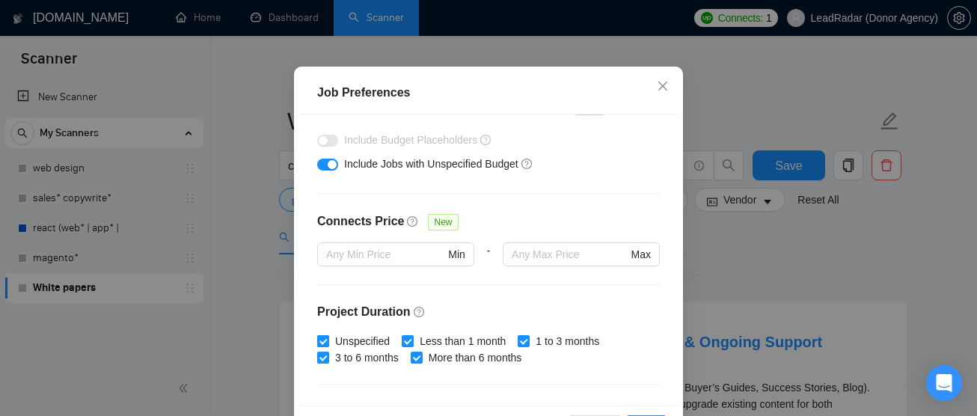
click at [321, 342] on input "Unspecified" at bounding box center [322, 340] width 10 height 10
checkbox input "false"
click at [412, 336] on input "Less than 1 month" at bounding box center [407, 340] width 10 height 10
checkbox input "false"
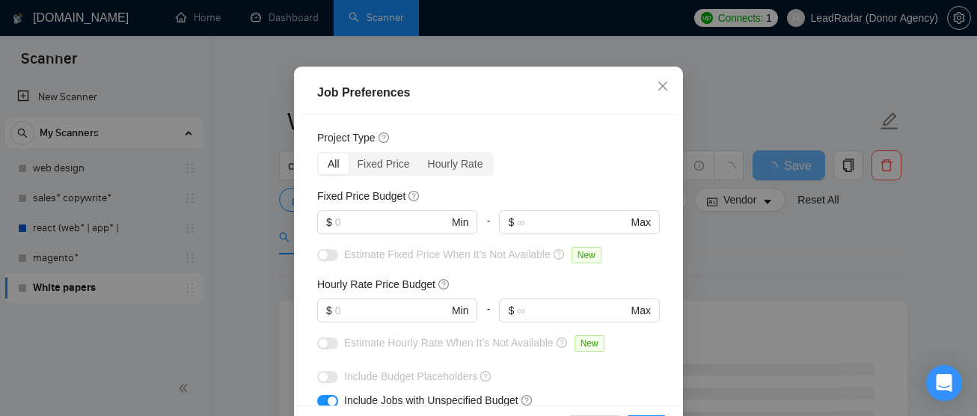
scroll to position [0, 0]
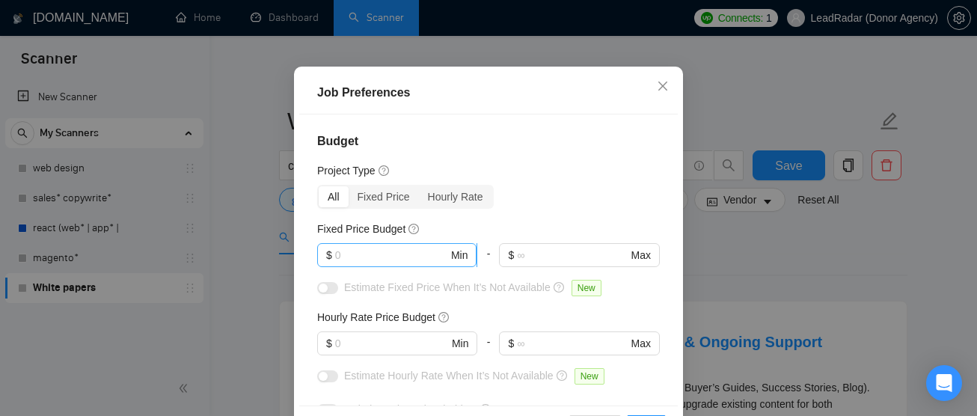
click at [356, 256] on input "text" at bounding box center [391, 255] width 113 height 16
type input "1000"
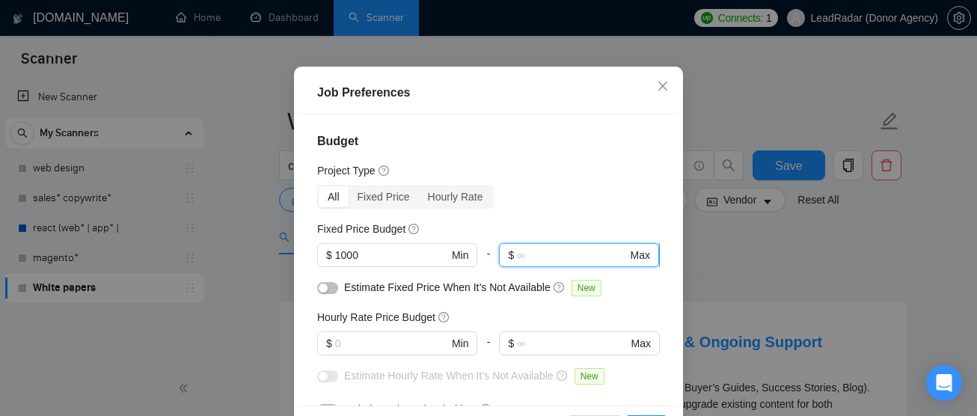
click at [534, 255] on input "text" at bounding box center [572, 255] width 110 height 16
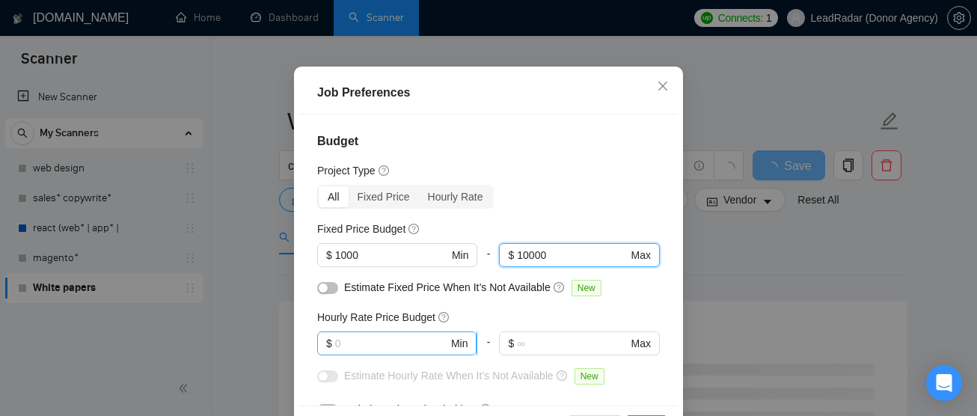
type input "10000"
click at [394, 344] on input "text" at bounding box center [391, 343] width 113 height 16
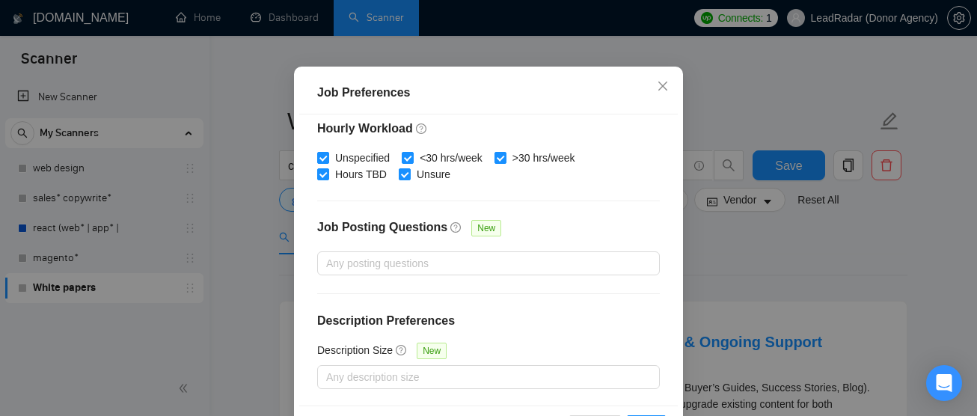
scroll to position [123, 0]
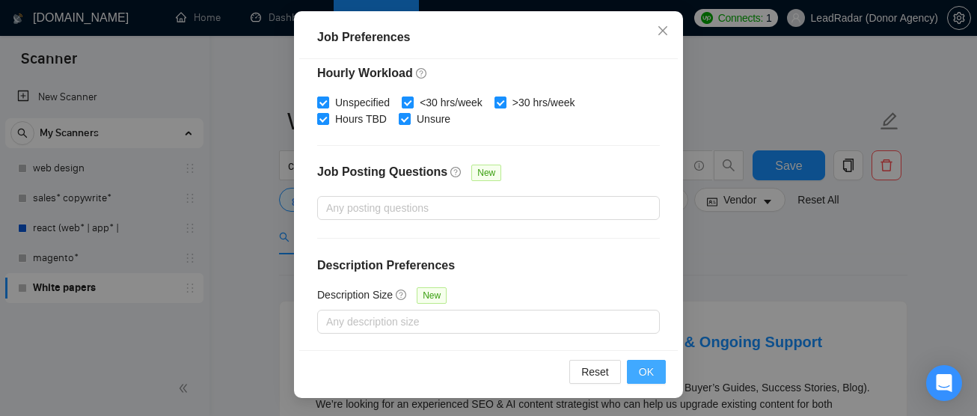
click at [649, 371] on span "OK" at bounding box center [646, 372] width 15 height 16
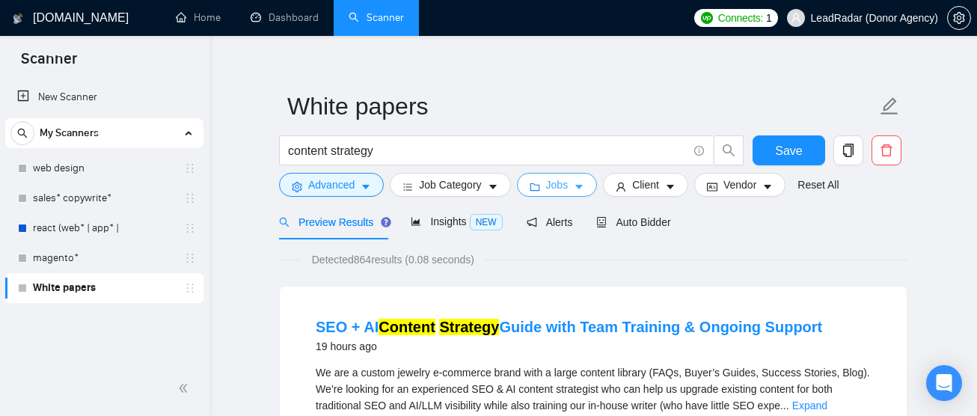
scroll to position [11, 0]
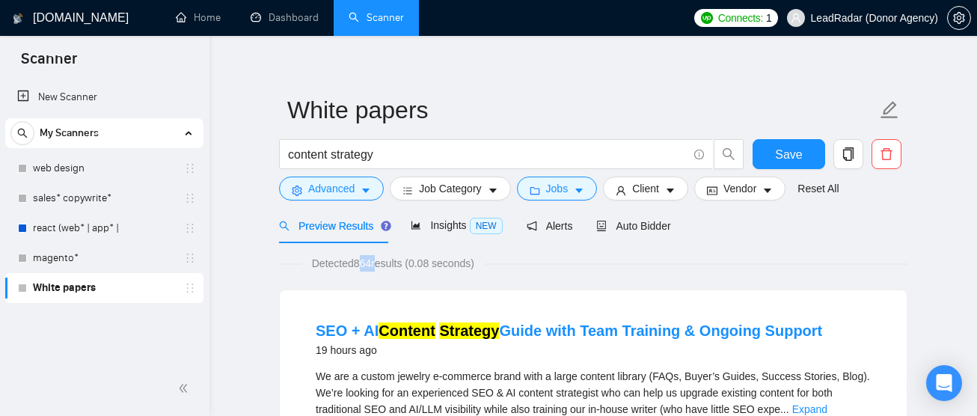
drag, startPoint x: 361, startPoint y: 264, endPoint x: 381, endPoint y: 267, distance: 20.4
click at [381, 267] on span "Detected 864 results (0.08 seconds)" at bounding box center [393, 263] width 183 height 16
click at [460, 192] on span "Job Category" at bounding box center [450, 188] width 62 height 16
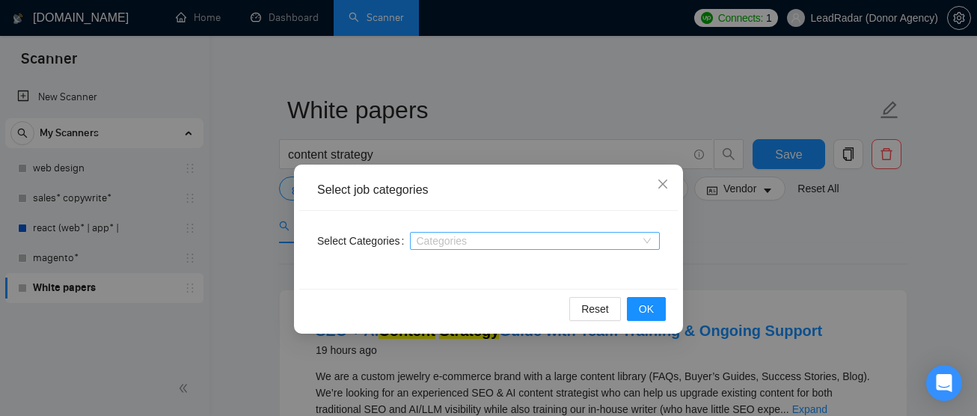
click at [460, 242] on div at bounding box center [528, 241] width 228 height 12
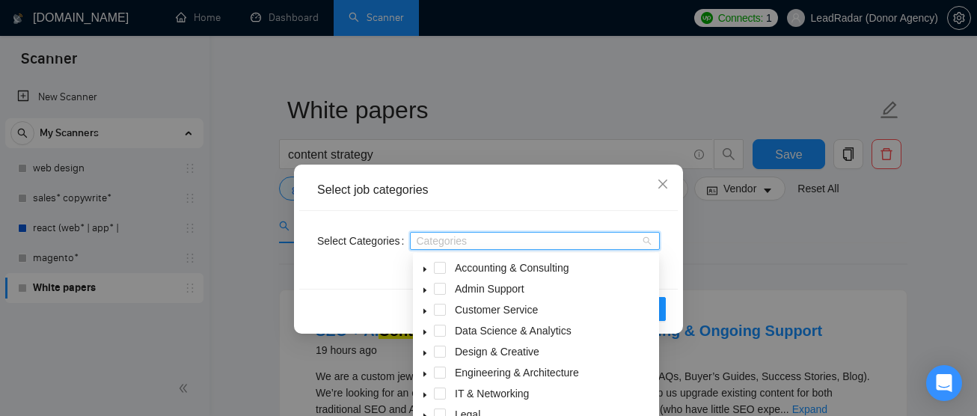
click at [558, 181] on div "Select job categories" at bounding box center [488, 190] width 379 height 41
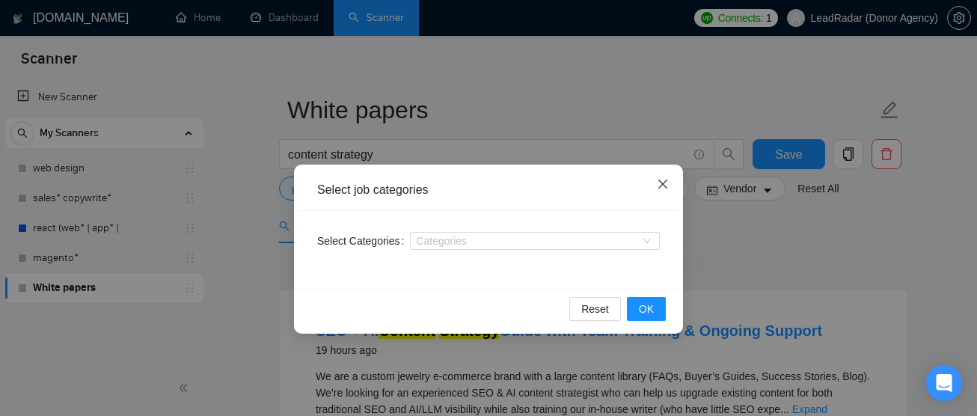
click at [661, 188] on icon "close" at bounding box center [663, 184] width 12 height 12
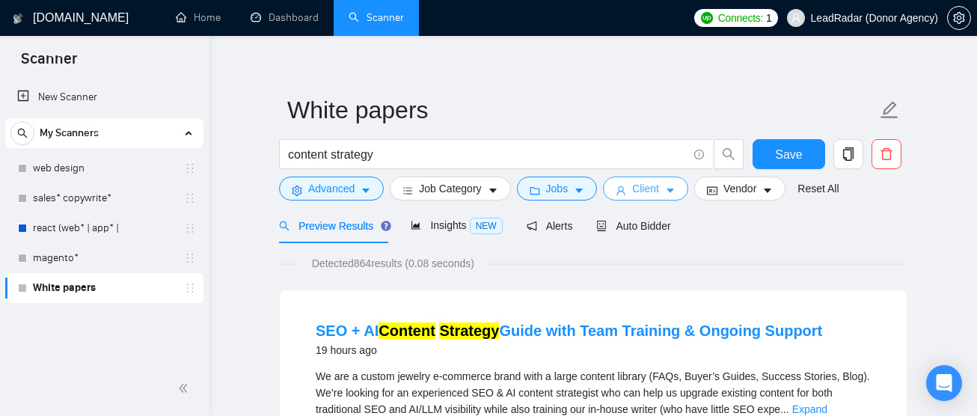
click at [650, 192] on span "Client" at bounding box center [645, 188] width 27 height 16
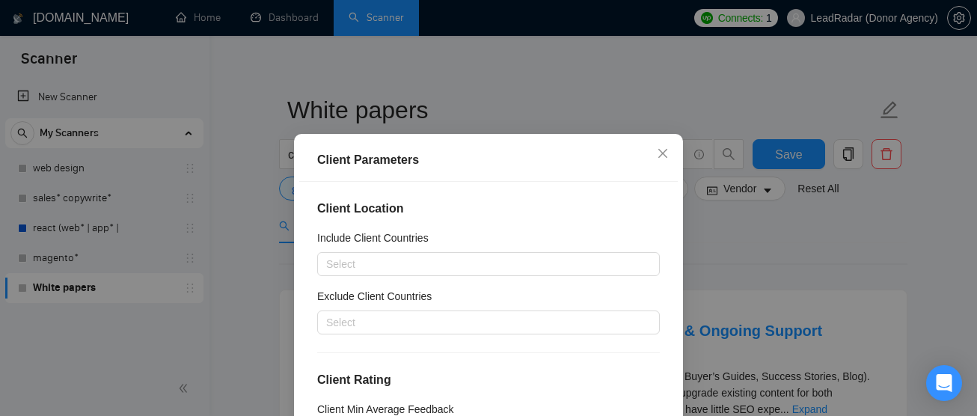
scroll to position [61, 0]
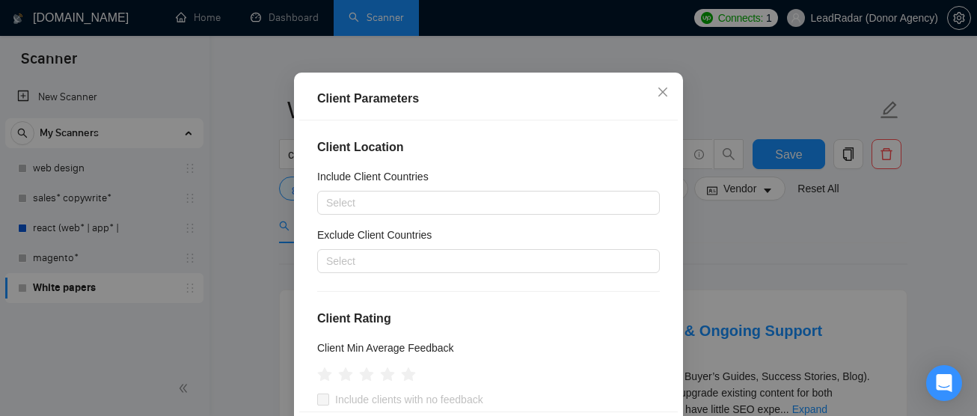
click at [394, 188] on div "Include Client Countries" at bounding box center [488, 179] width 343 height 22
click at [371, 209] on div at bounding box center [481, 203] width 320 height 18
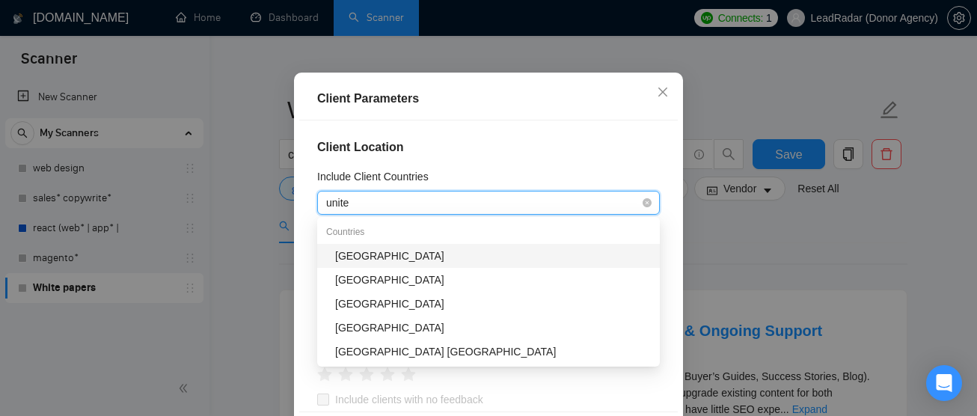
type input "united"
click at [375, 248] on div "[GEOGRAPHIC_DATA]" at bounding box center [493, 256] width 316 height 16
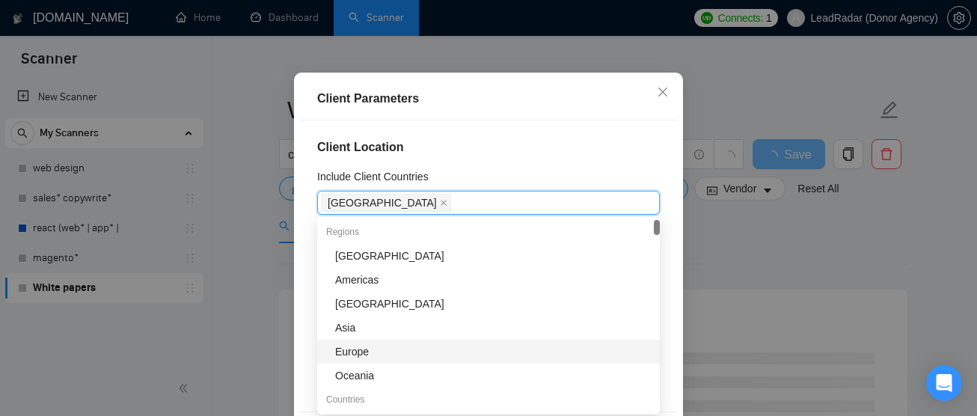
click at [407, 347] on div "Europe" at bounding box center [493, 352] width 316 height 16
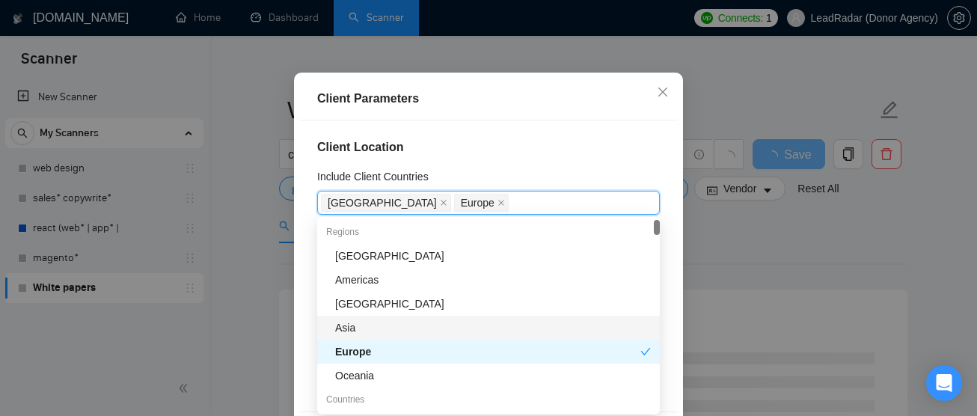
click at [390, 320] on div "Asia" at bounding box center [493, 328] width 316 height 16
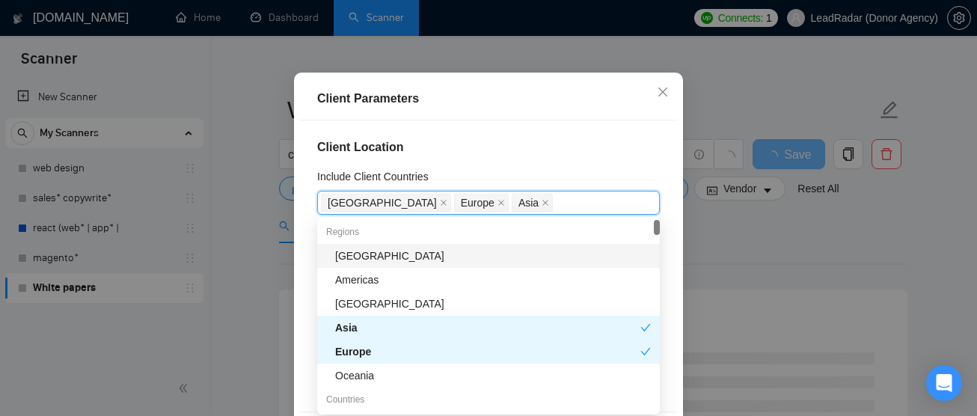
click at [634, 120] on div "Client Location Include Client Countries [GEOGRAPHIC_DATA] [GEOGRAPHIC_DATA] [G…" at bounding box center [488, 265] width 379 height 291
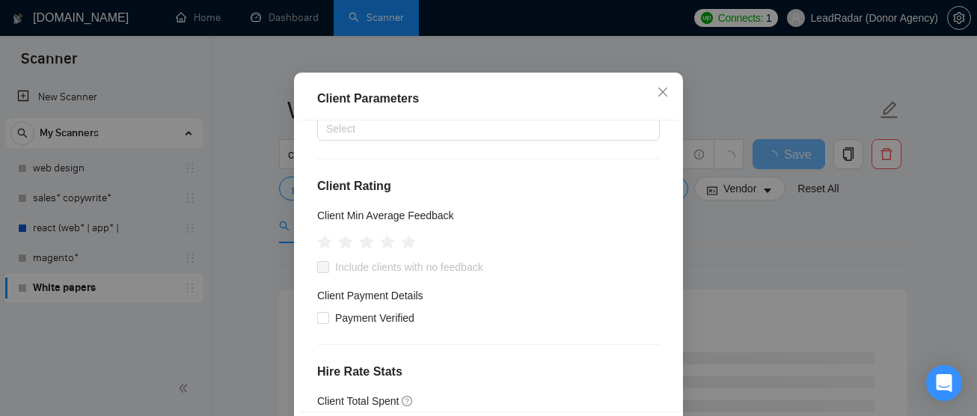
scroll to position [135, 0]
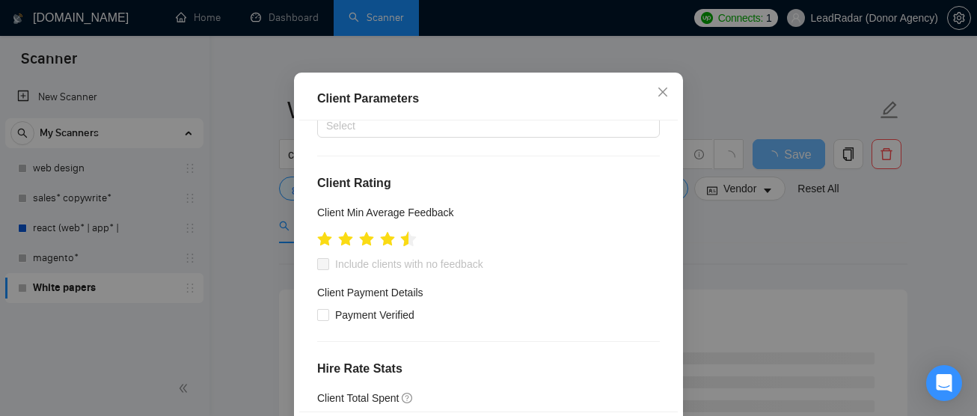
click at [406, 244] on icon "star" at bounding box center [409, 238] width 16 height 15
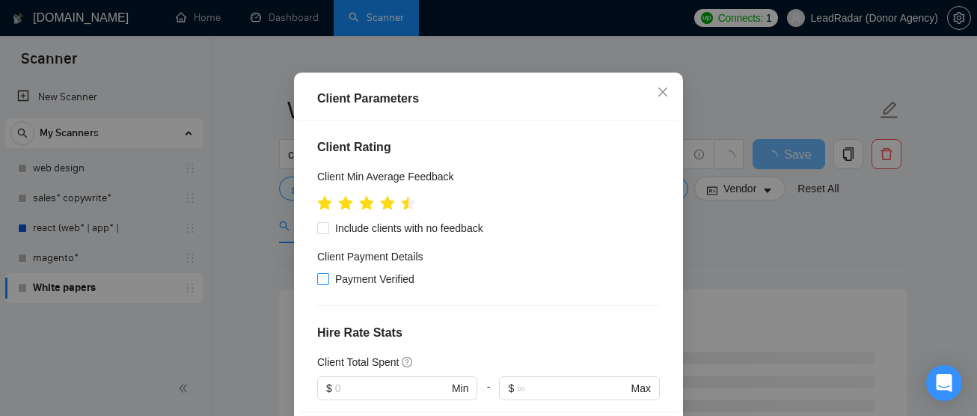
drag, startPoint x: 327, startPoint y: 281, endPoint x: 344, endPoint y: 274, distance: 18.5
click at [327, 281] on input "Payment Verified" at bounding box center [322, 278] width 10 height 10
checkbox input "true"
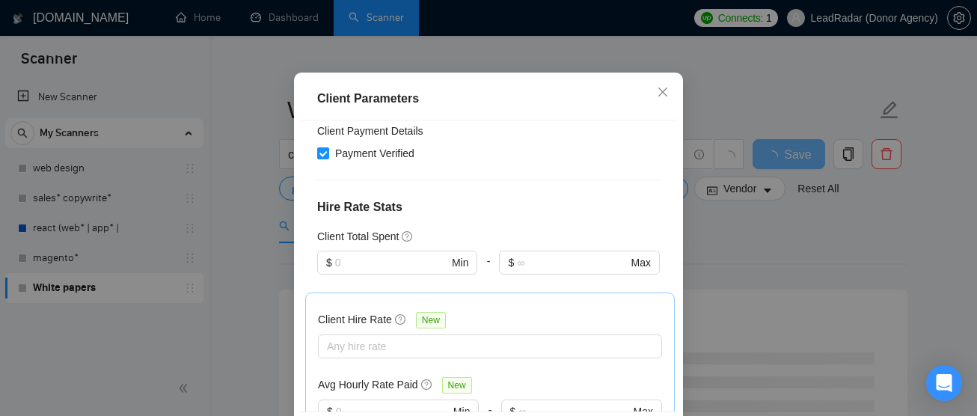
scroll to position [298, 0]
click at [405, 268] on input "text" at bounding box center [391, 262] width 113 height 16
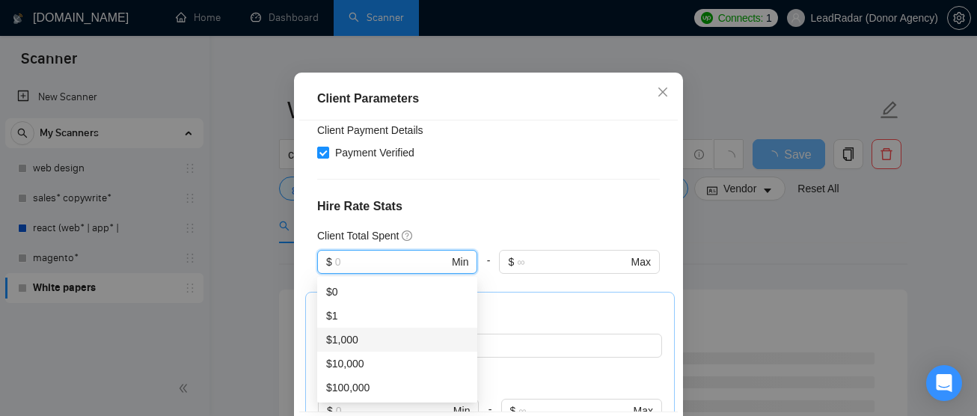
click at [389, 341] on div "$1,000" at bounding box center [397, 340] width 142 height 16
type input "1000"
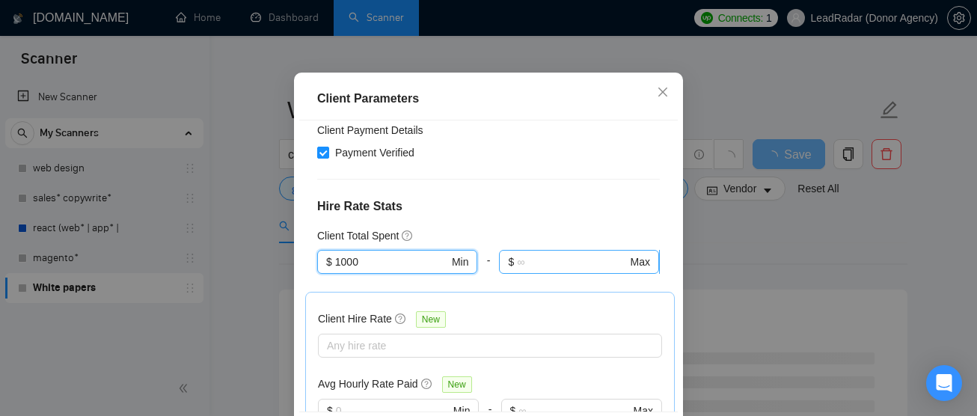
click at [536, 269] on input "text" at bounding box center [572, 262] width 110 height 16
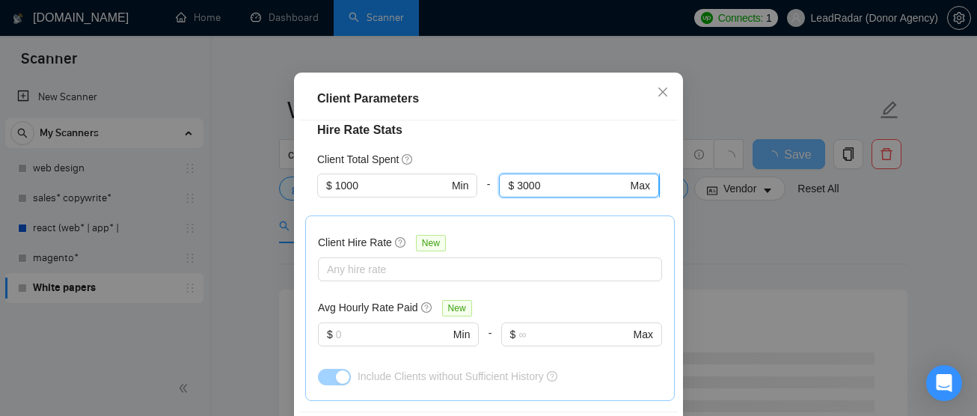
scroll to position [376, 0]
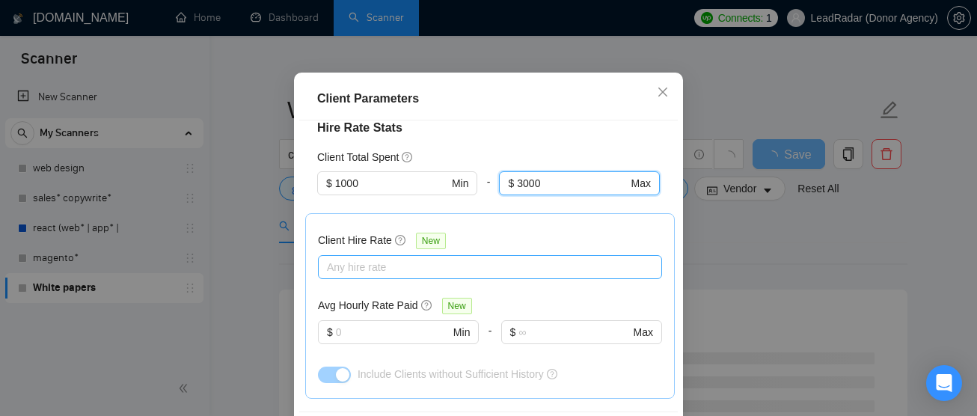
click at [439, 258] on div at bounding box center [483, 267] width 322 height 18
type input "3000"
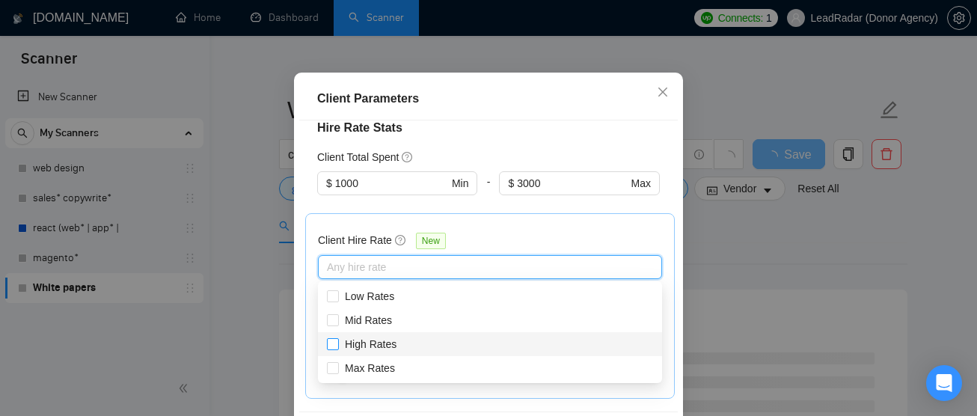
click at [334, 349] on span at bounding box center [333, 344] width 12 height 12
click at [334, 349] on input "High Rates" at bounding box center [332, 343] width 10 height 10
click at [334, 349] on span at bounding box center [333, 344] width 12 height 12
click at [334, 349] on input "High Rates" at bounding box center [332, 343] width 10 height 10
click at [332, 340] on input "High Rates" at bounding box center [332, 343] width 10 height 10
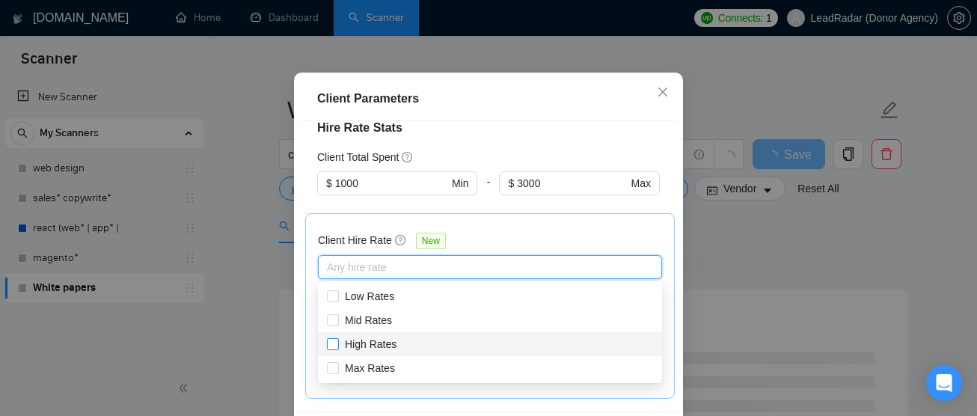
checkbox input "true"
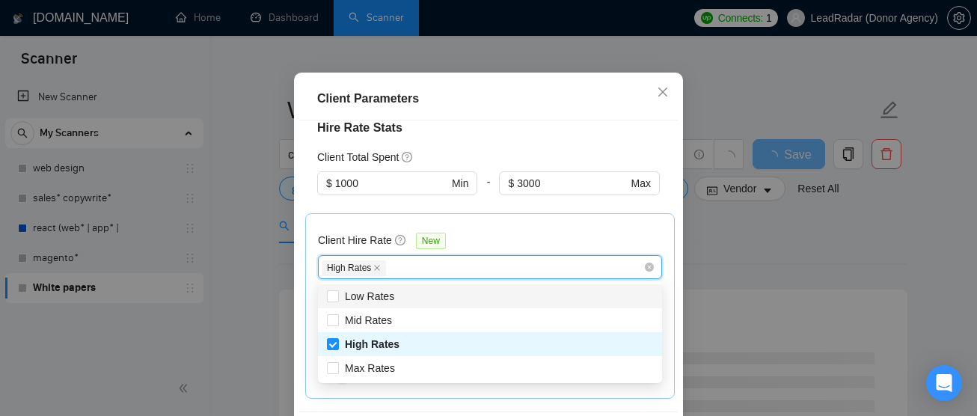
click at [516, 208] on div at bounding box center [579, 204] width 160 height 18
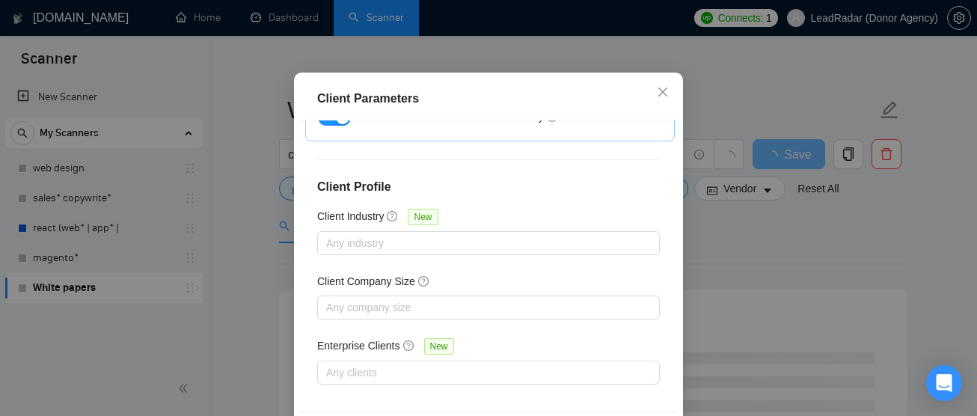
scroll to position [641, 0]
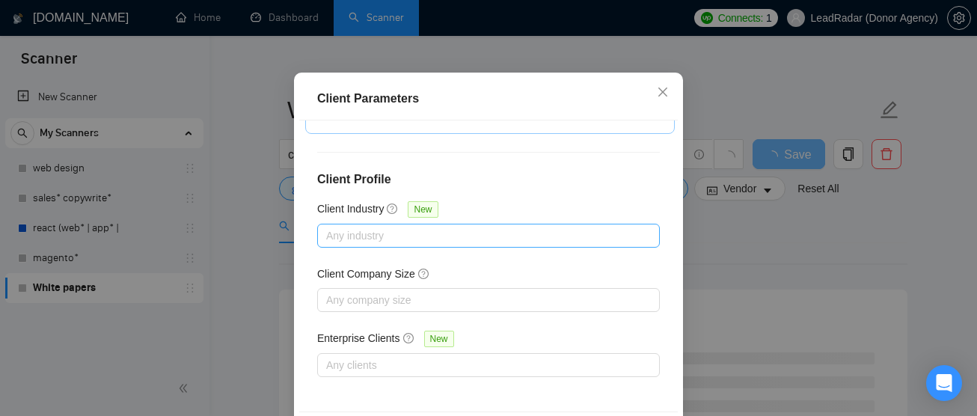
click at [360, 227] on div at bounding box center [481, 236] width 320 height 18
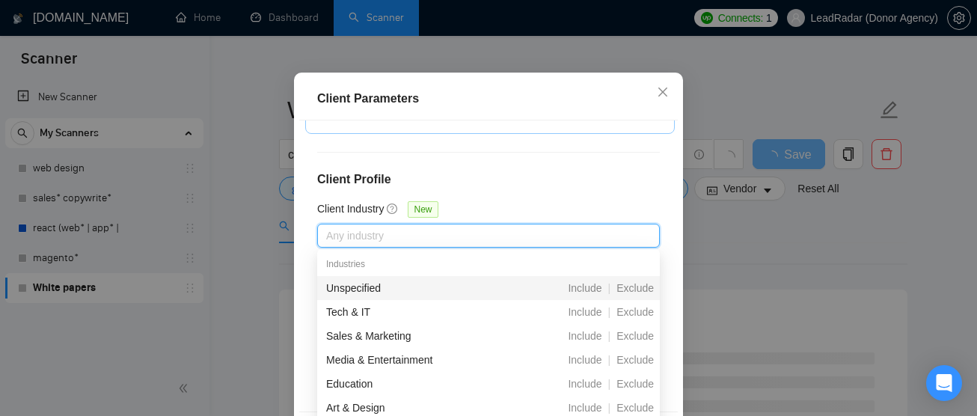
click at [519, 182] on h4 "Client Profile" at bounding box center [488, 180] width 343 height 18
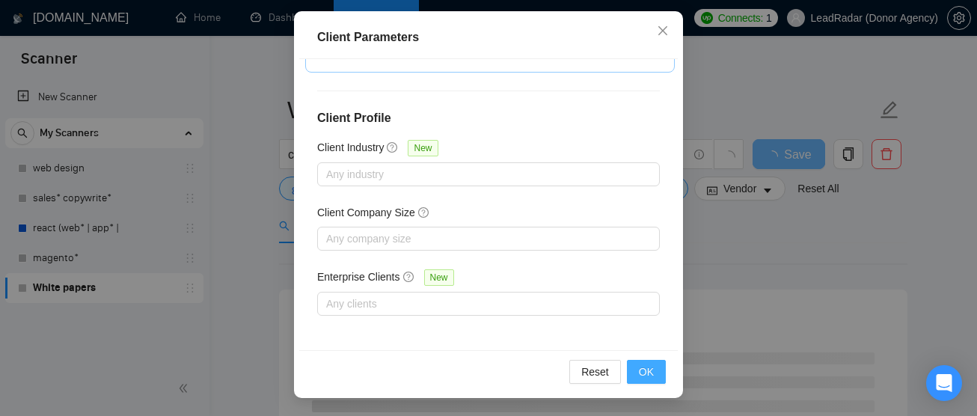
click at [648, 375] on span "OK" at bounding box center [646, 372] width 15 height 16
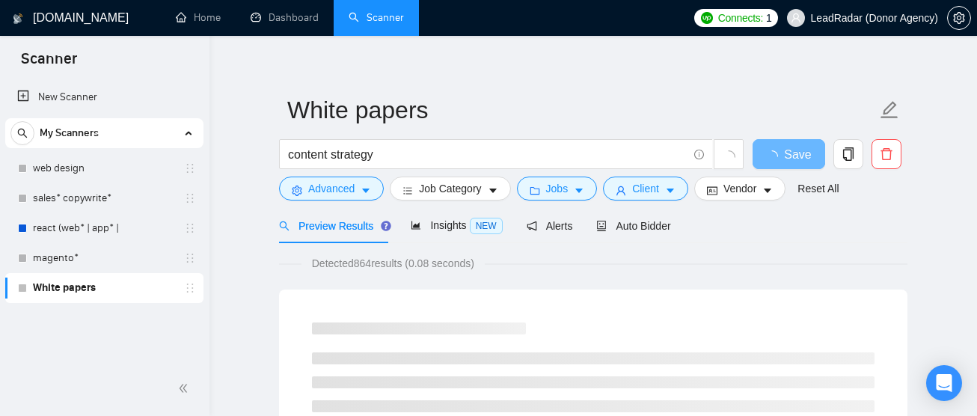
scroll to position [79, 0]
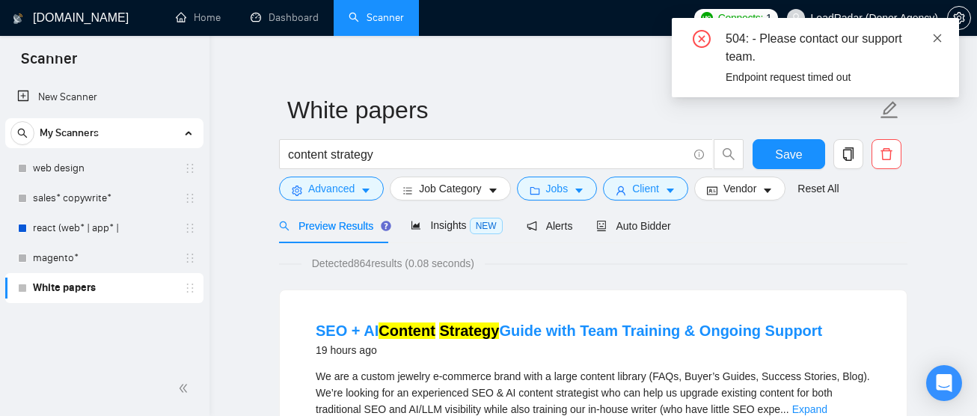
click at [942, 38] on icon "close" at bounding box center [938, 38] width 10 height 10
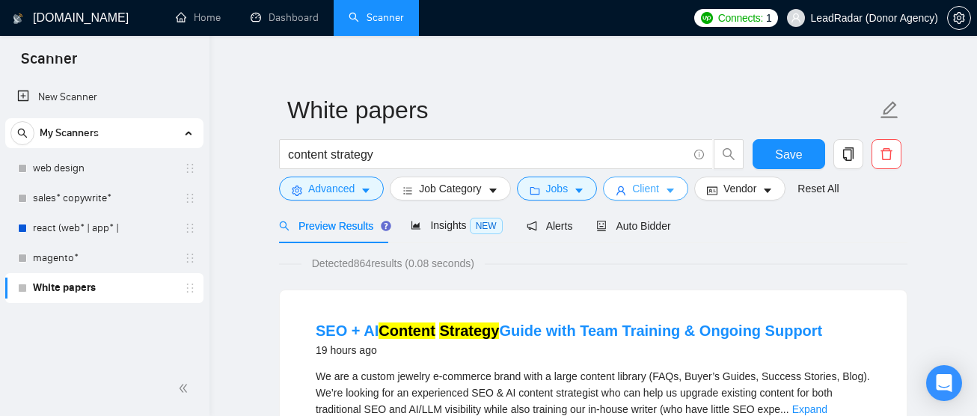
click at [673, 182] on button "Client" at bounding box center [645, 189] width 85 height 24
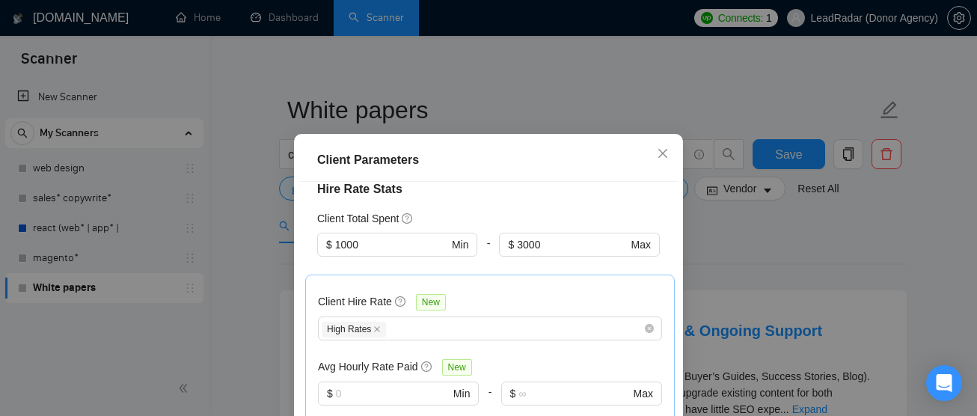
scroll to position [641, 0]
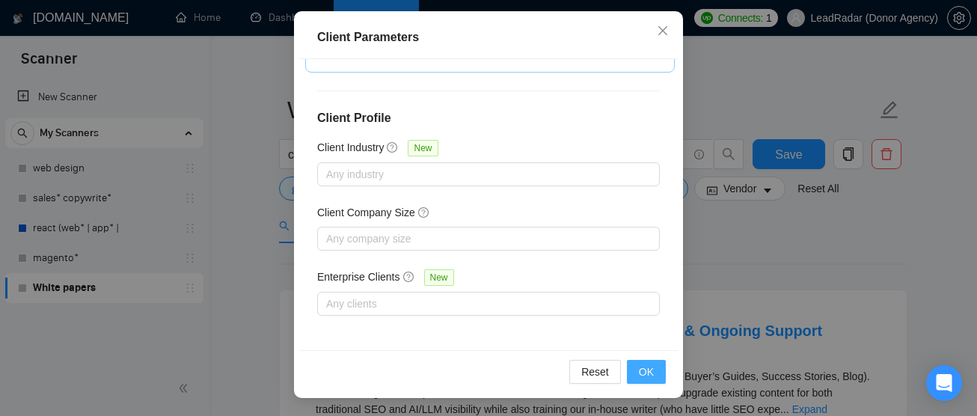
click at [647, 366] on span "OK" at bounding box center [646, 372] width 15 height 16
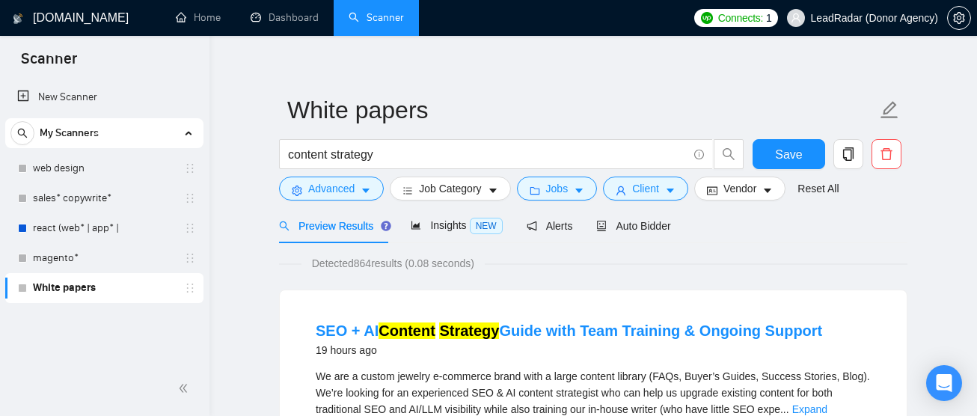
click at [504, 171] on div "content strategy" at bounding box center [512, 157] width 472 height 37
click at [524, 155] on input "content strategy" at bounding box center [488, 154] width 400 height 19
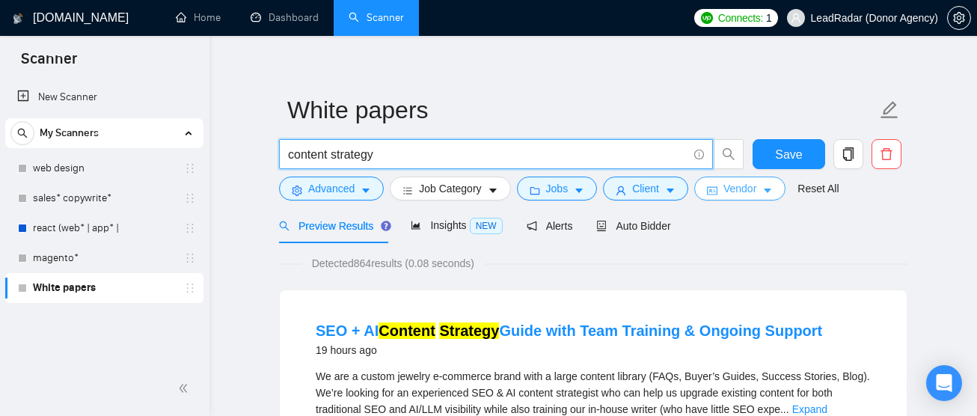
click at [746, 194] on span "Vendor" at bounding box center [740, 188] width 33 height 16
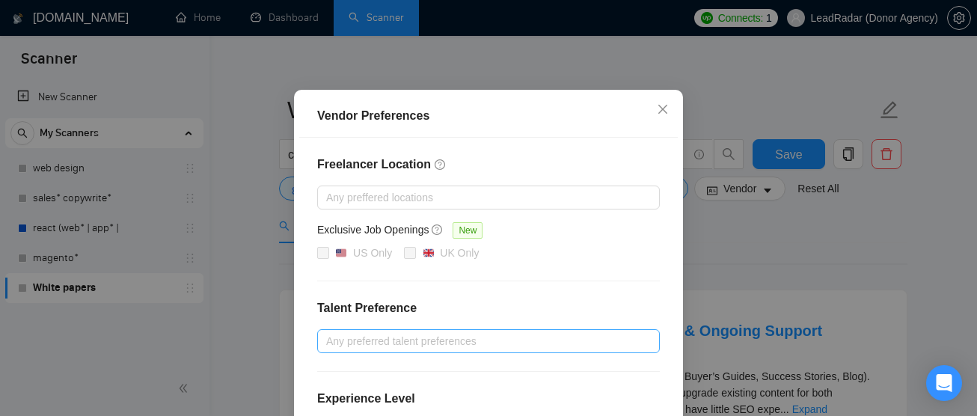
scroll to position [70, 0]
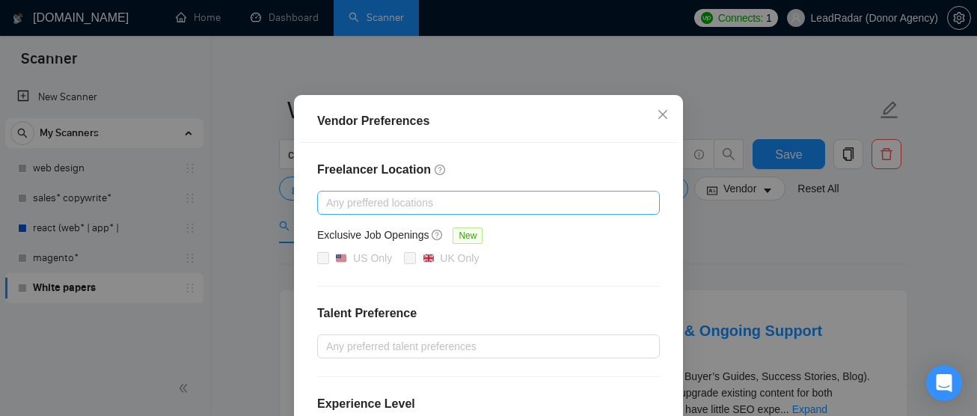
click at [451, 205] on div at bounding box center [481, 203] width 320 height 18
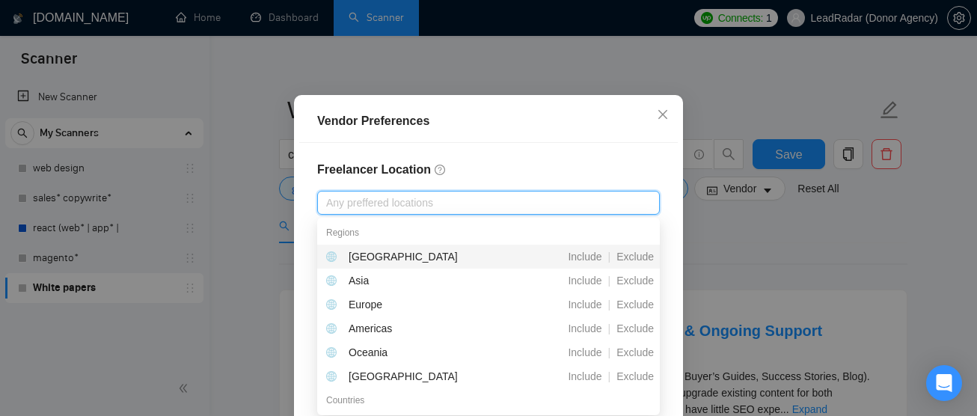
click at [572, 162] on h4 "Freelancer Location" at bounding box center [488, 170] width 343 height 18
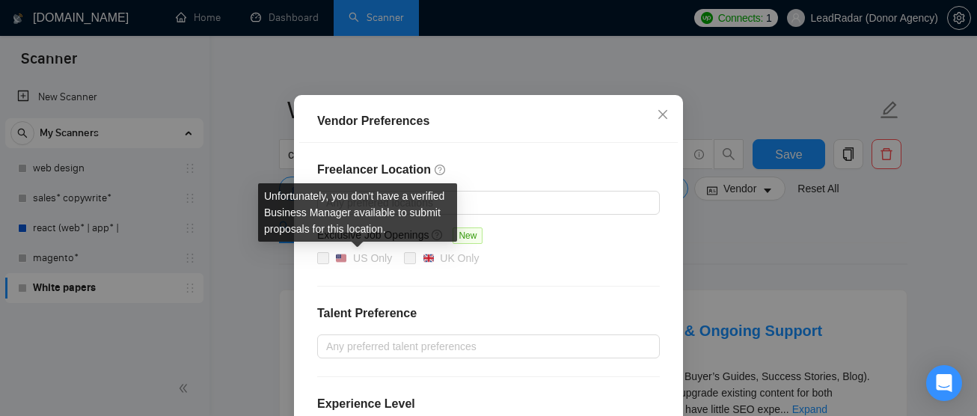
click at [325, 257] on span at bounding box center [323, 258] width 12 height 12
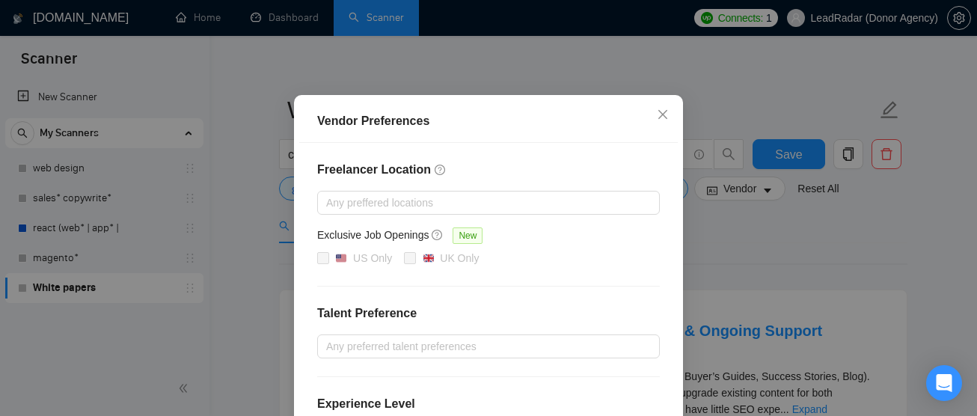
click at [402, 255] on div "US Only [GEOGRAPHIC_DATA] Only" at bounding box center [488, 259] width 343 height 18
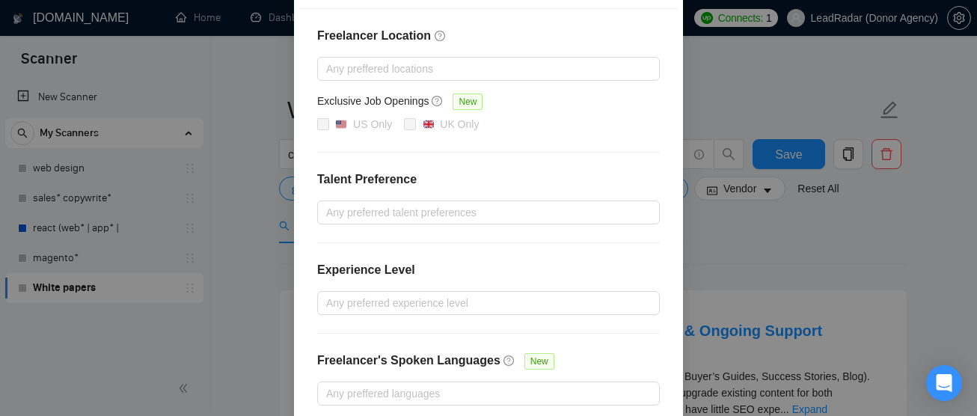
scroll to position [215, 0]
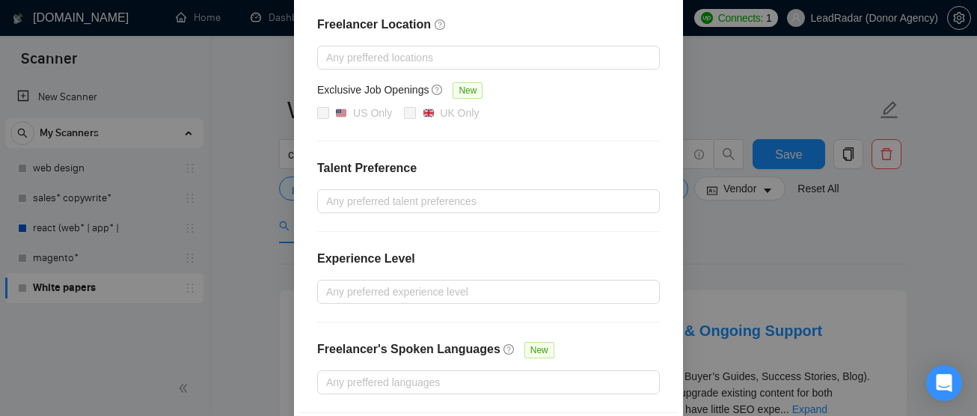
click at [823, 220] on div "Vendor Preferences Freelancer Location Any preffered locations Exclusive Job Op…" at bounding box center [488, 208] width 977 height 416
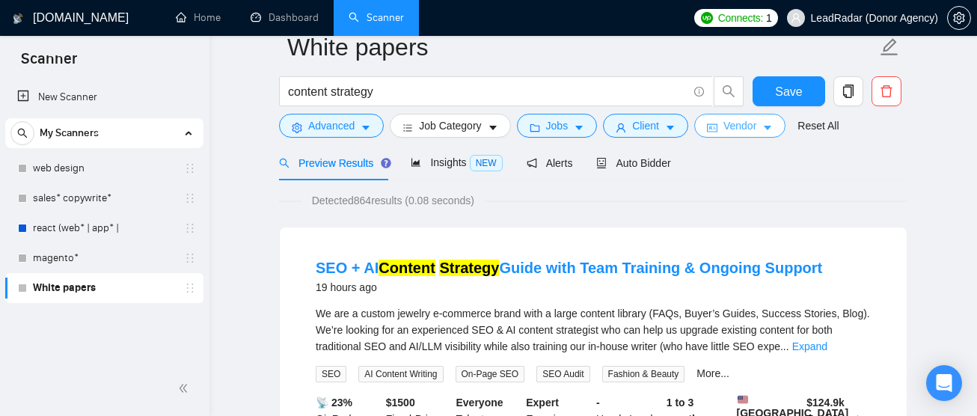
scroll to position [46, 0]
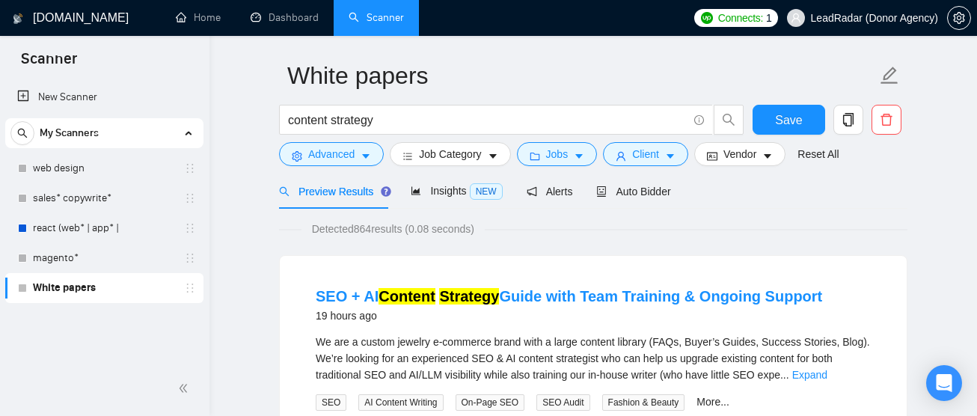
drag, startPoint x: 358, startPoint y: 228, endPoint x: 377, endPoint y: 231, distance: 19.7
click at [377, 231] on span "Detected 864 results (0.08 seconds)" at bounding box center [393, 229] width 183 height 16
click at [485, 234] on span "Detected 864 results (0.08 seconds)" at bounding box center [393, 229] width 183 height 16
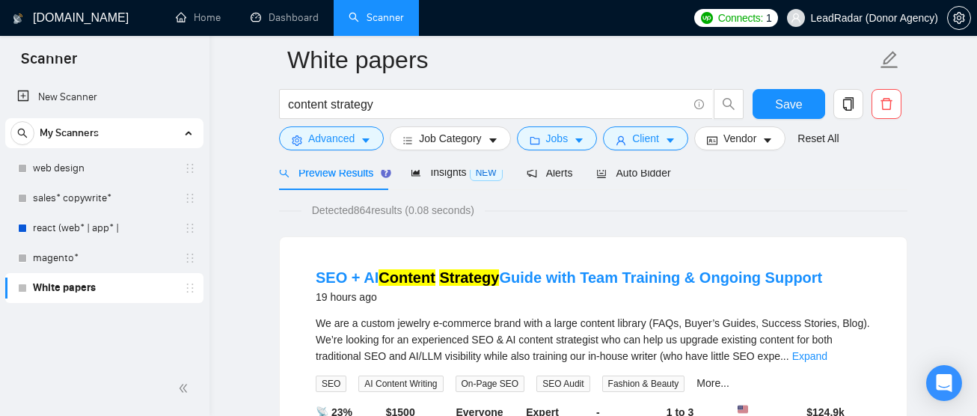
scroll to position [0, 0]
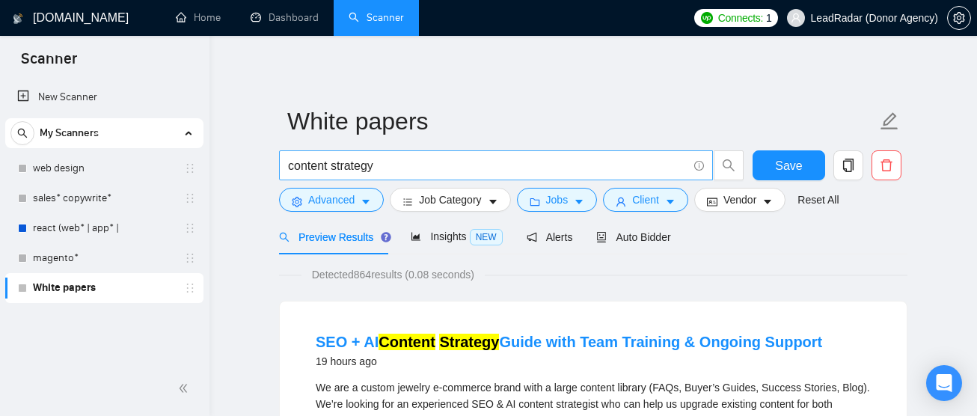
click at [401, 172] on input "content strategy" at bounding box center [488, 165] width 400 height 19
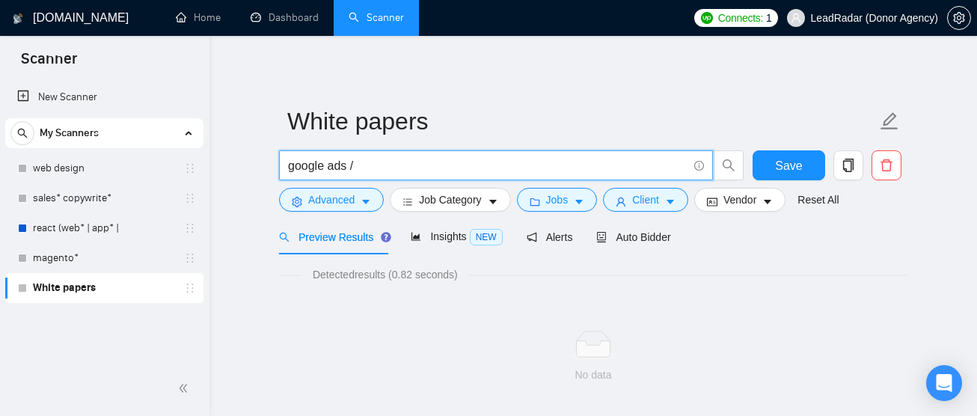
click at [442, 167] on input "google ads /" at bounding box center [488, 165] width 400 height 19
type input "google ads"
click at [804, 165] on button "Save" at bounding box center [789, 165] width 73 height 30
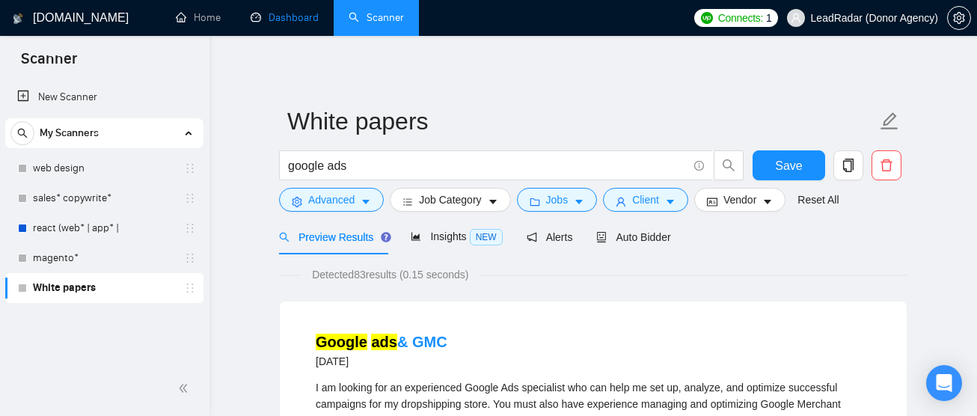
click at [278, 16] on link "Dashboard" at bounding box center [285, 17] width 68 height 13
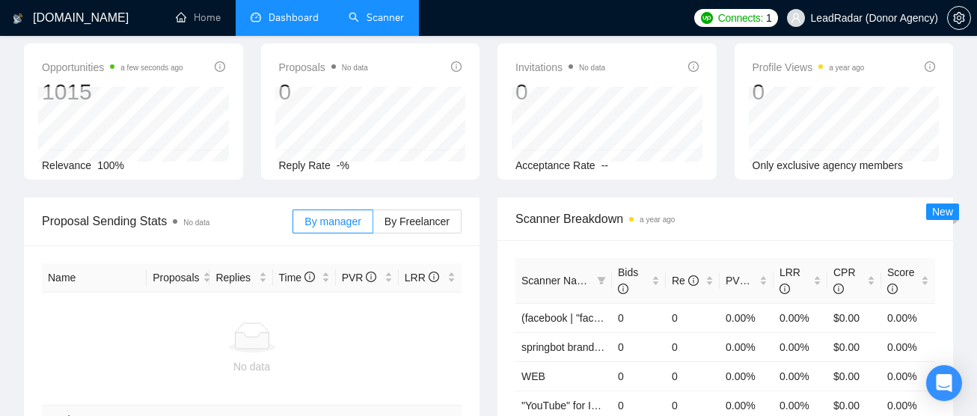
scroll to position [60, 0]
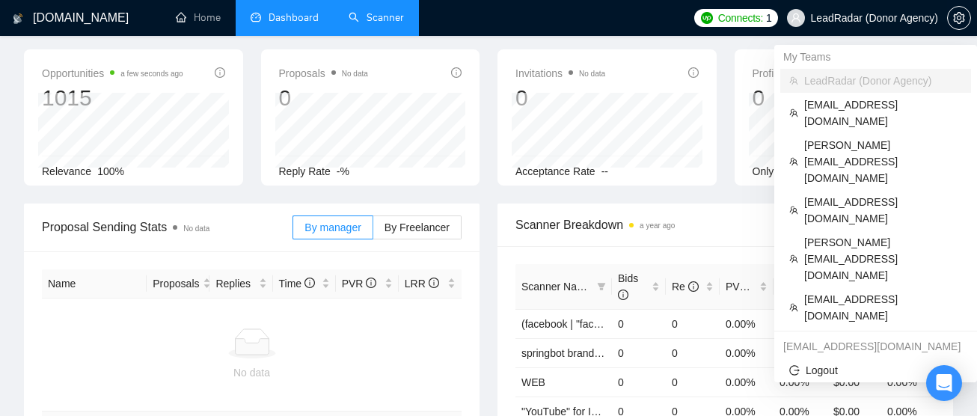
click at [869, 18] on span "LeadRadar (Donor Agency)" at bounding box center [874, 18] width 127 height 0
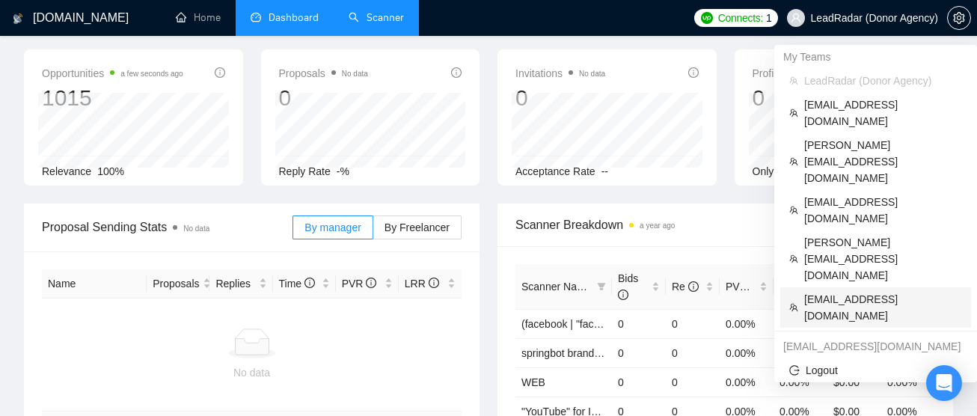
click at [820, 291] on span "[EMAIL_ADDRESS][DOMAIN_NAME]" at bounding box center [884, 307] width 158 height 33
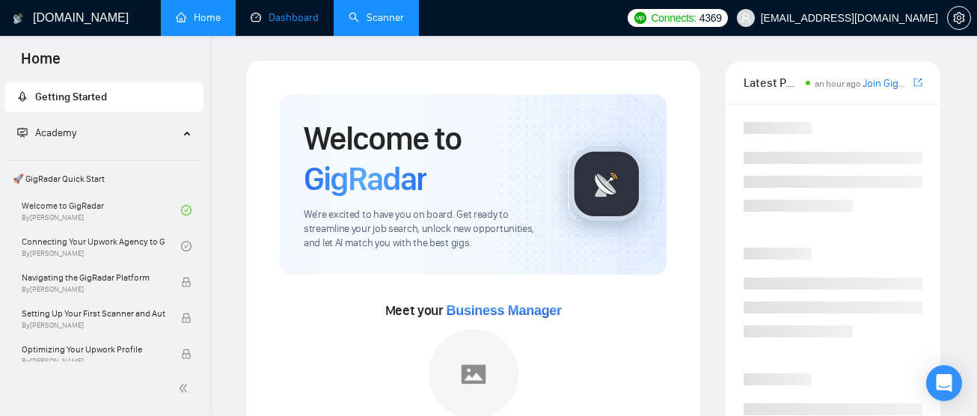
click at [289, 23] on link "Dashboard" at bounding box center [285, 17] width 68 height 13
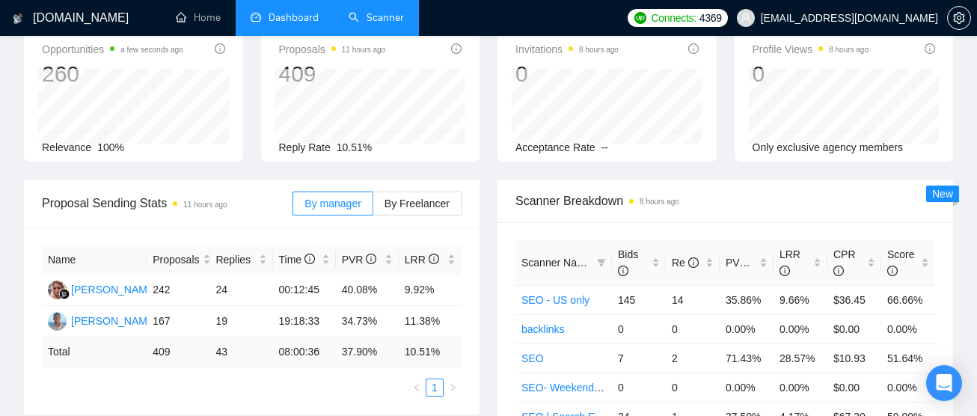
scroll to position [110, 0]
